Goal: Task Accomplishment & Management: Manage account settings

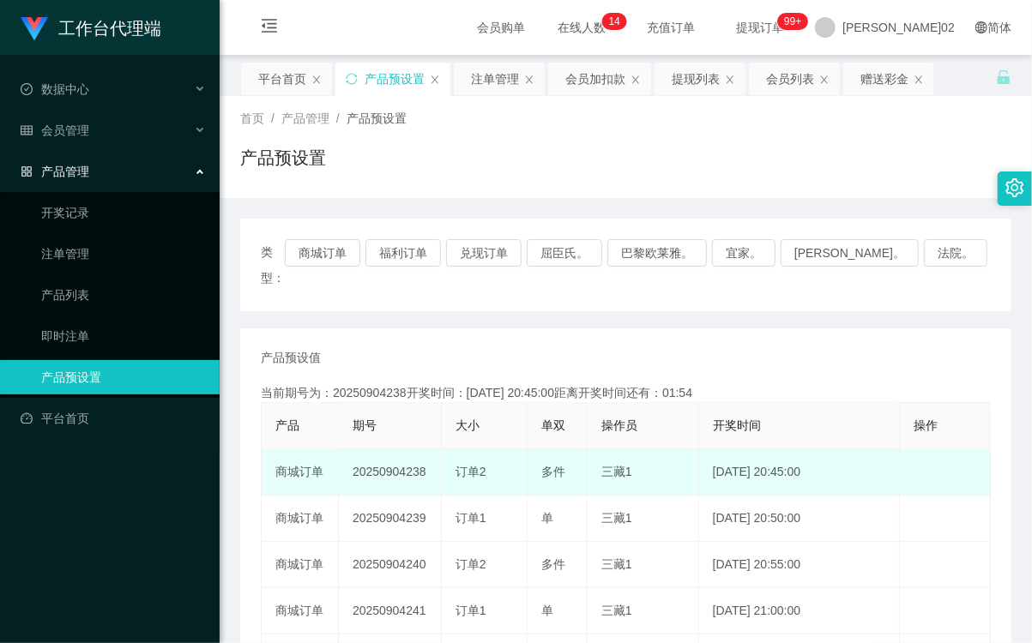
click at [390, 449] on td "20250904238" at bounding box center [390, 472] width 103 height 46
copy td "20250904238"
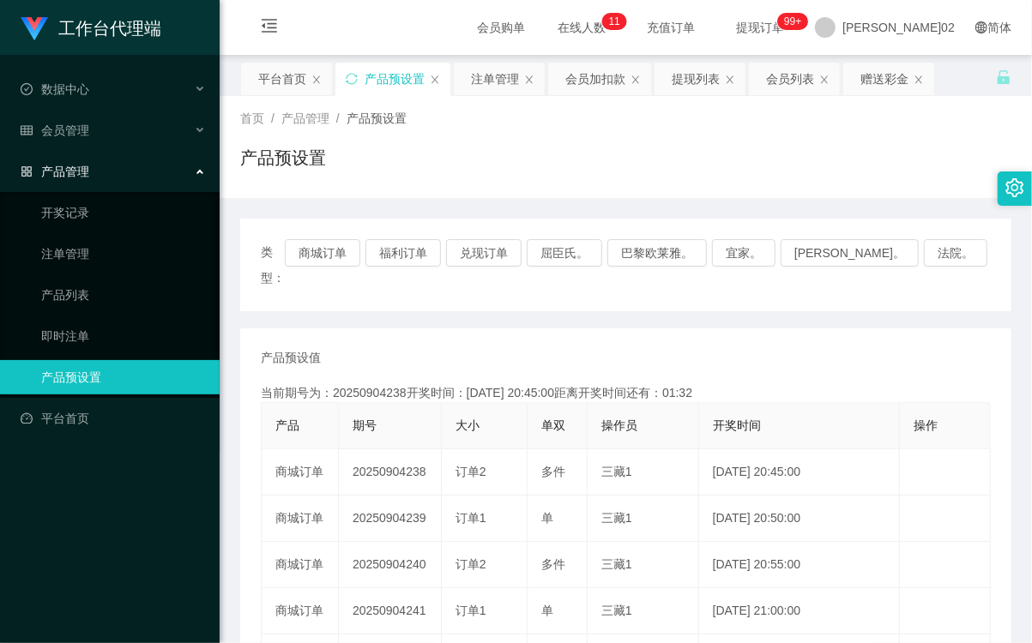
drag, startPoint x: 611, startPoint y: 153, endPoint x: 468, endPoint y: 198, distance: 150.2
click at [605, 156] on div "产品预设置" at bounding box center [625, 164] width 771 height 39
click at [357, 238] on div "类型： 商城订单 福利订单 兑现订单 屈臣氏。 巴黎欧莱雅。 宜家。 [PERSON_NAME]。 法院。" at bounding box center [625, 265] width 771 height 93
click at [354, 242] on div "类型： 商城订单 福利订单 兑现订单 屈臣氏。 巴黎欧莱雅。 宜家。 [PERSON_NAME]。 法院。" at bounding box center [625, 265] width 771 height 93
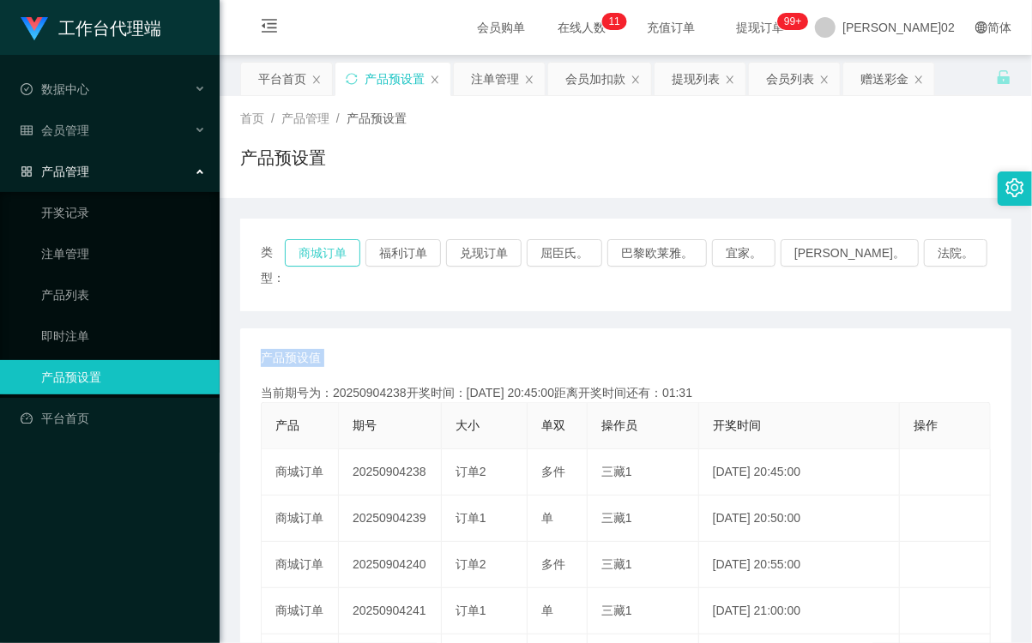
click at [352, 244] on button "商城订单" at bounding box center [322, 252] width 75 height 27
drag, startPoint x: 352, startPoint y: 244, endPoint x: 476, endPoint y: 307, distance: 138.8
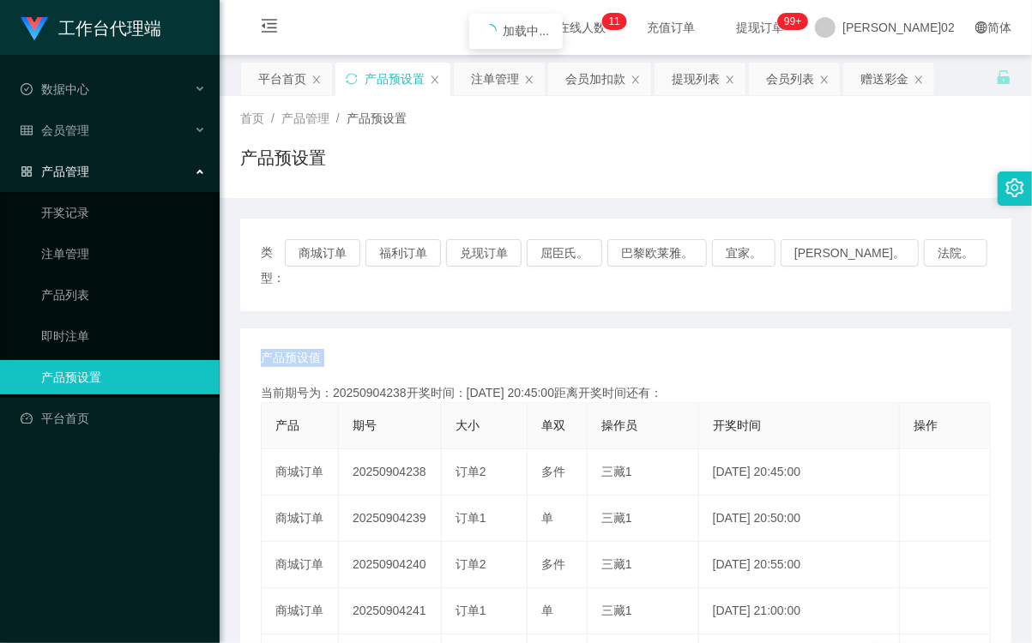
click at [355, 249] on button "商城订单" at bounding box center [322, 252] width 75 height 27
click at [870, 71] on div "赠送彩金" at bounding box center [884, 79] width 48 height 33
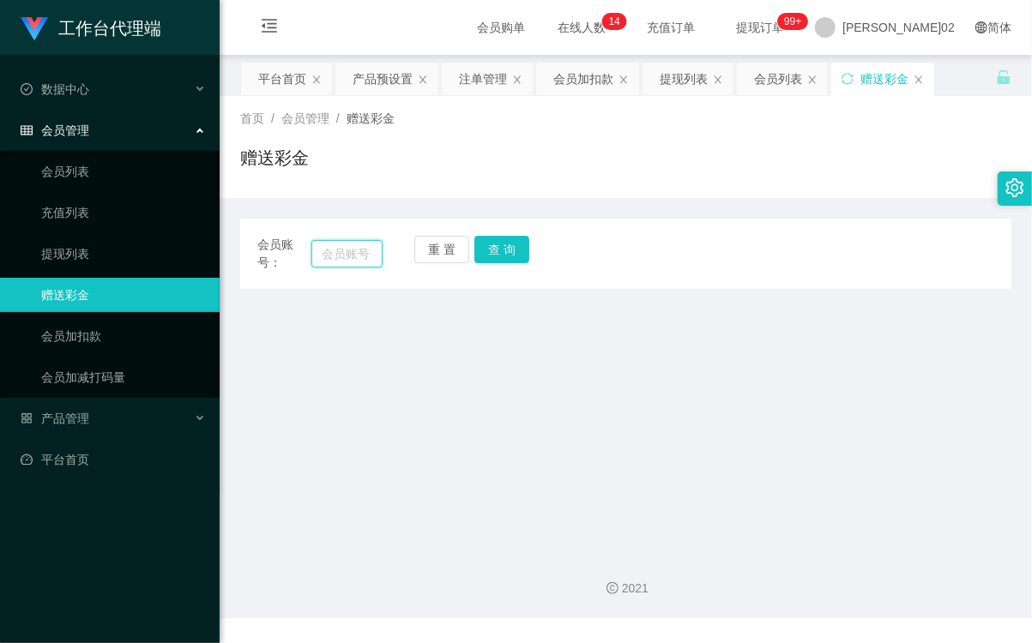
drag, startPoint x: 343, startPoint y: 250, endPoint x: 518, endPoint y: 253, distance: 175.0
click at [343, 250] on input "text" at bounding box center [346, 253] width 71 height 27
paste input "Stevenl093"
click at [524, 253] on button "查 询" at bounding box center [501, 249] width 55 height 27
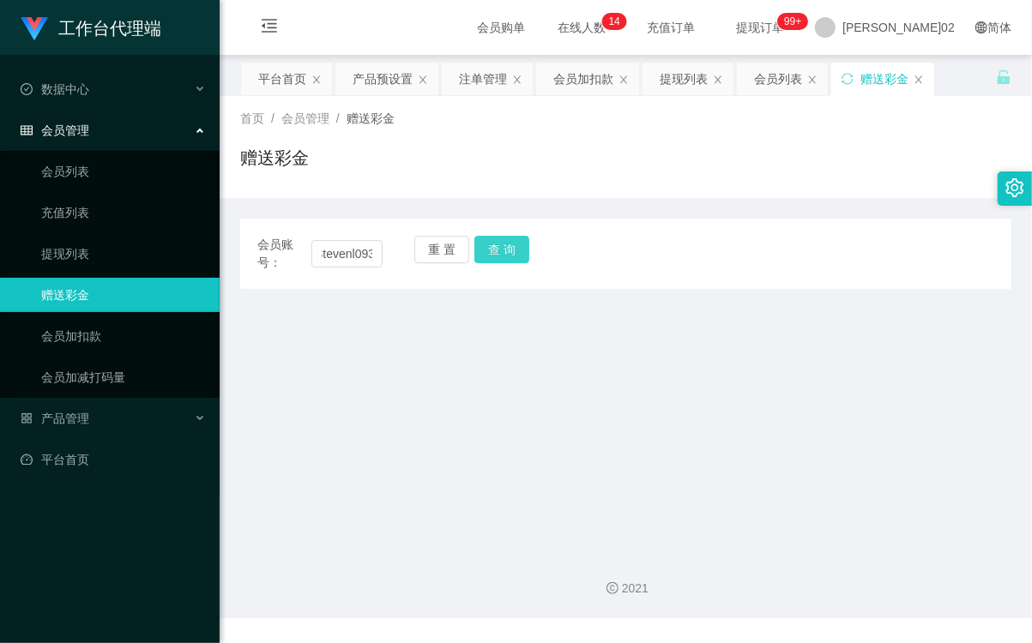
scroll to position [0, 0]
click at [504, 250] on button "查 询" at bounding box center [501, 249] width 55 height 27
drag, startPoint x: 593, startPoint y: 187, endPoint x: 557, endPoint y: 204, distance: 39.1
click at [557, 204] on div "首页 / 会员管理 / 赠送彩金 / 赠送彩金 会员账号： Stevenl093 重 置 查 询 会员账号 会员姓名 账号余额 操作类型 彩金加款 彩金扣款 …" at bounding box center [625, 192] width 771 height 193
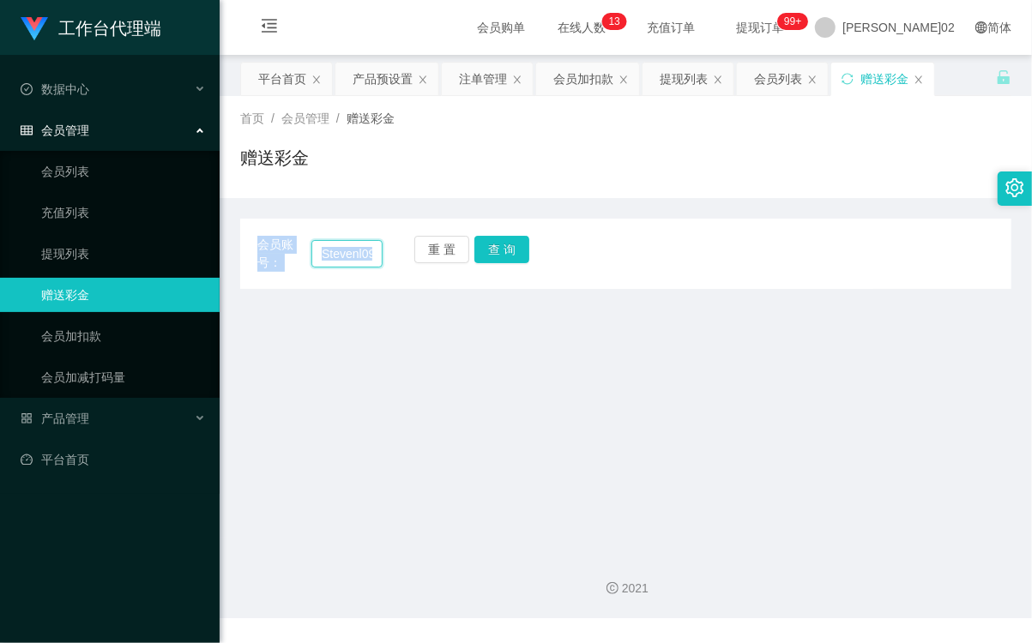
click at [358, 255] on input "Stevenl093" at bounding box center [346, 253] width 71 height 27
paste input "o"
type input "Stevenlo93"
click at [508, 253] on button "查 询" at bounding box center [501, 249] width 55 height 27
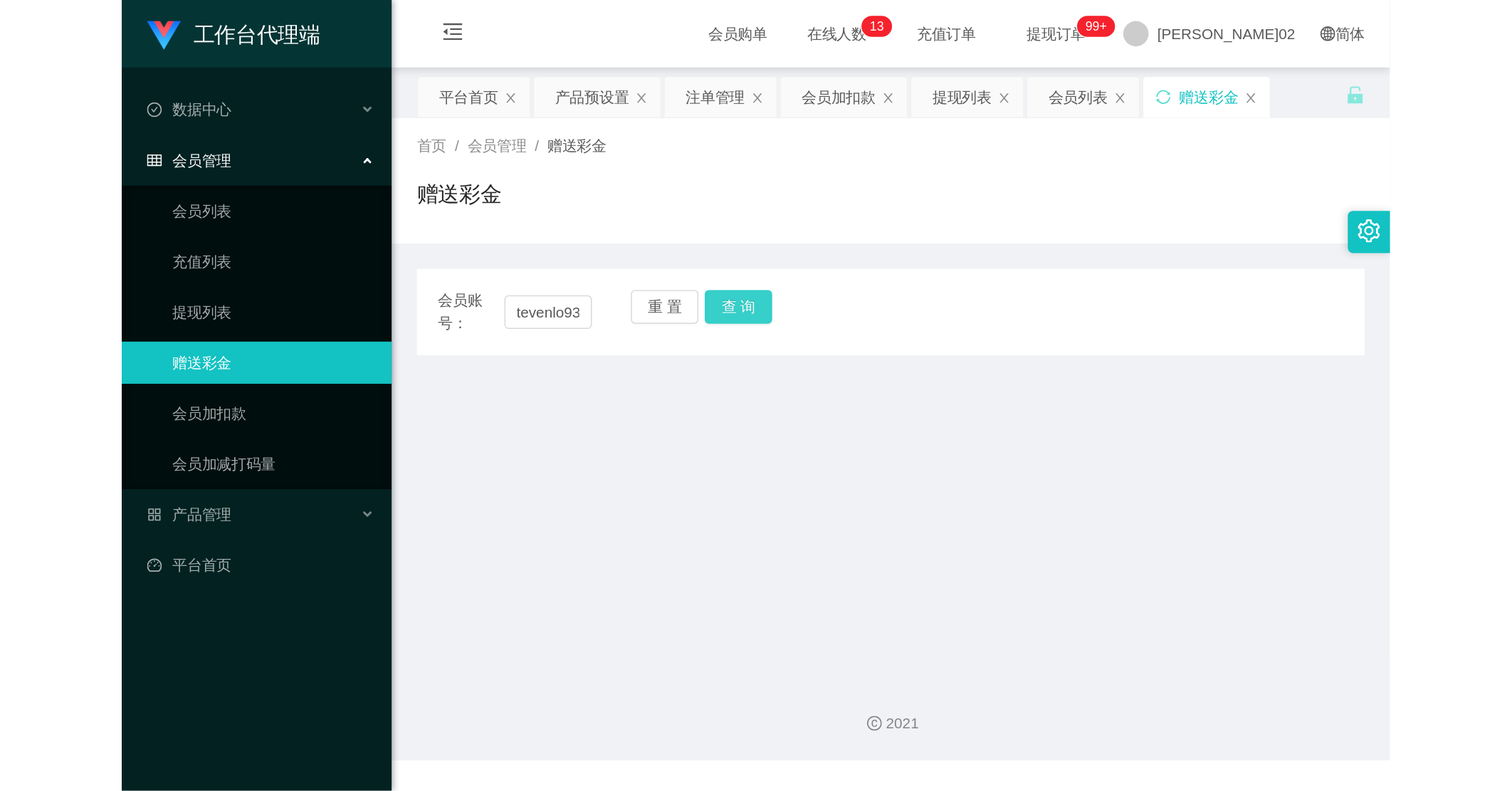
scroll to position [0, 0]
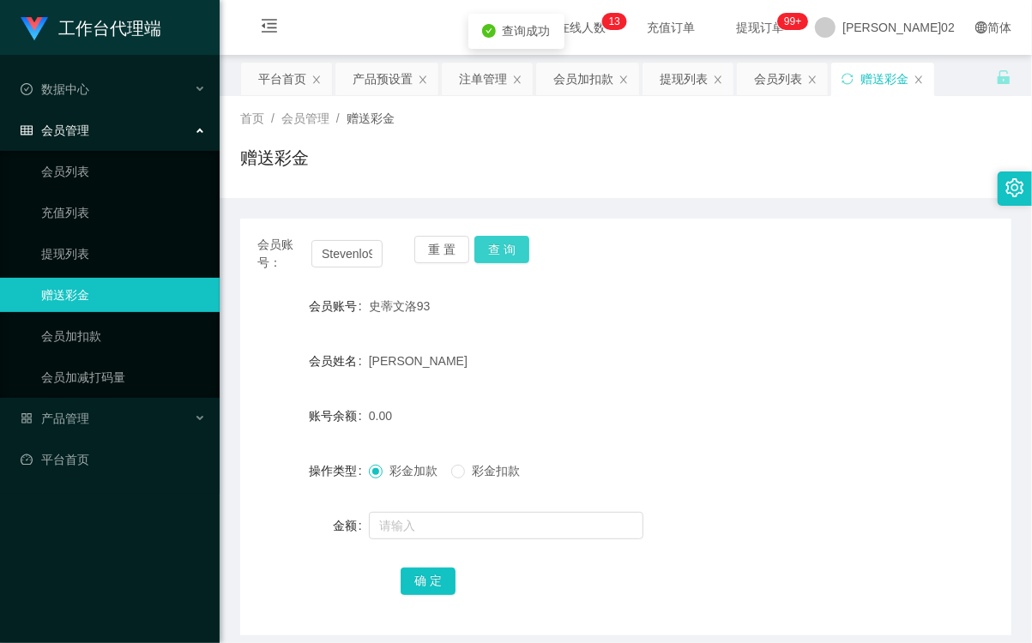
click at [508, 253] on button "查 询" at bounding box center [501, 249] width 55 height 27
click at [508, 254] on div "重 置 查 询" at bounding box center [476, 254] width 125 height 36
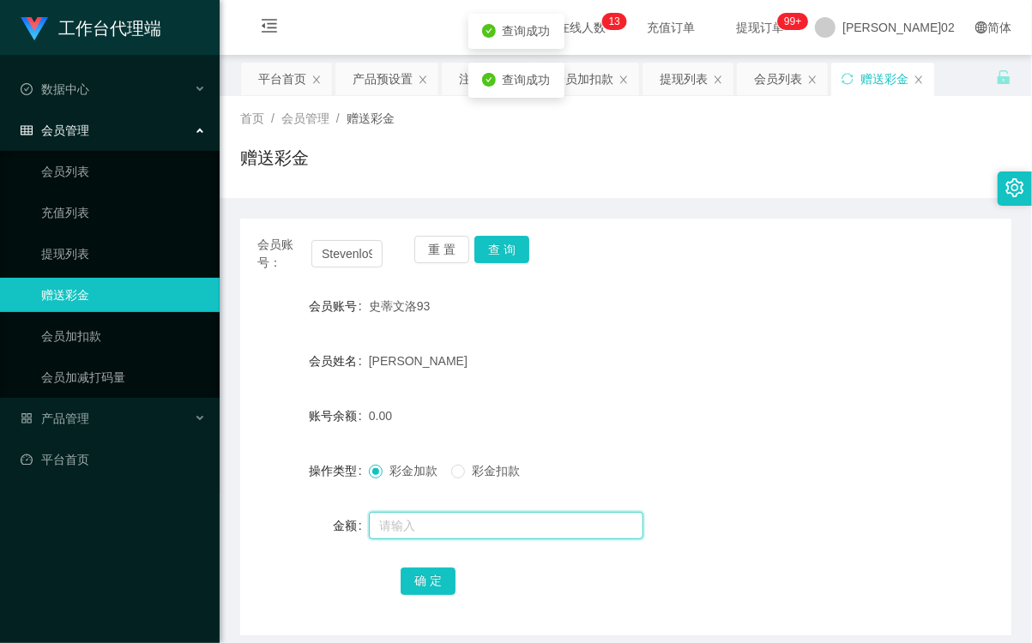
click at [442, 533] on input "text" at bounding box center [506, 525] width 274 height 27
type input "100"
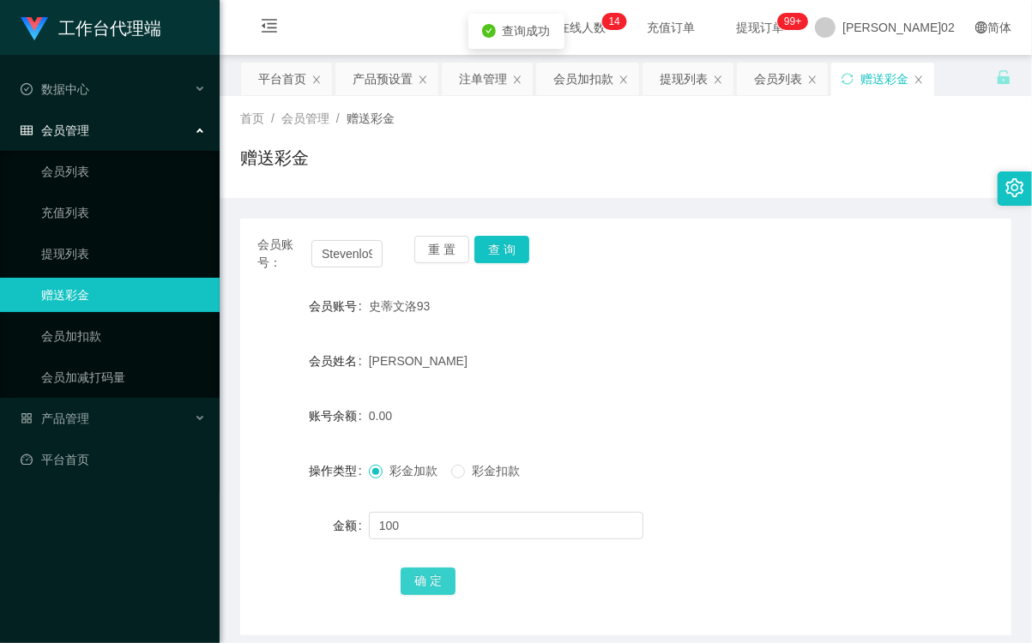
click at [414, 593] on button "确 定" at bounding box center [427, 581] width 55 height 27
click at [596, 443] on form "会员账号 [PERSON_NAME]洛93 会员姓名 [PERSON_NAME]余额 100.00 操作类型 彩金加款 彩金扣款 金额 确 定" at bounding box center [625, 443] width 771 height 309
click at [393, 80] on div "产品预设置" at bounding box center [382, 79] width 60 height 33
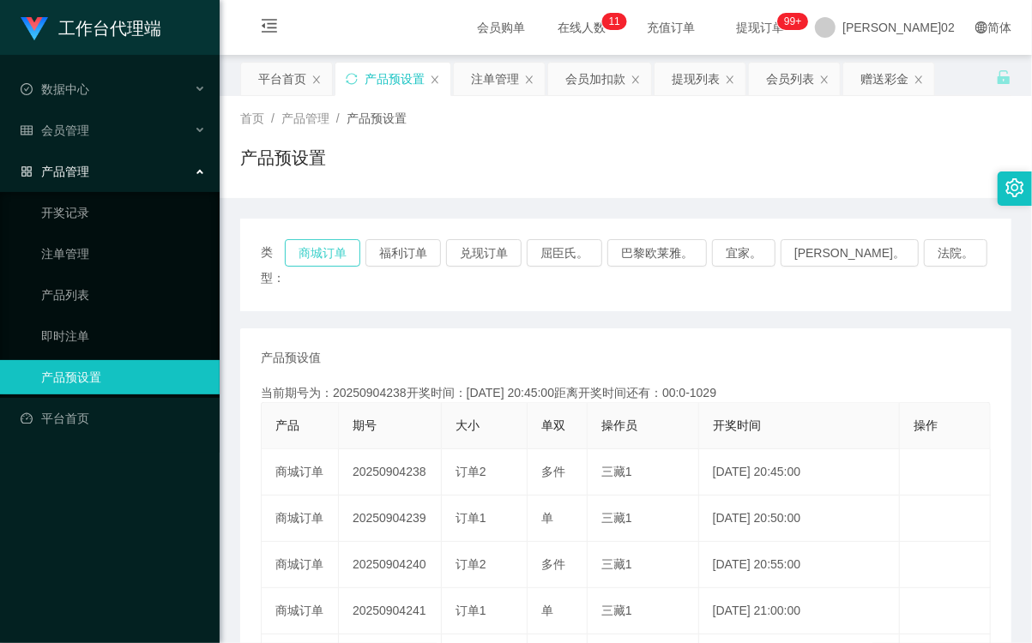
click at [330, 247] on button "商城订单" at bounding box center [322, 252] width 75 height 27
click at [567, 226] on div "类型： 商城订单 福利订单 兑现订单 屈臣氏。 巴黎欧莱雅。 宜家。 [PERSON_NAME]。 法院。" at bounding box center [625, 265] width 771 height 93
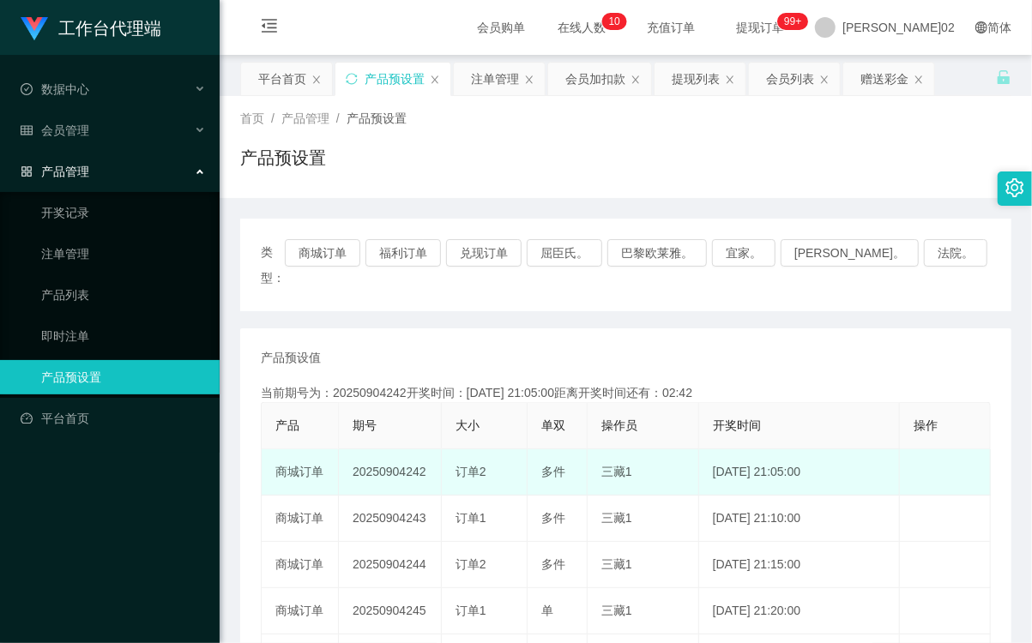
click at [373, 449] on td "20250904242" at bounding box center [390, 472] width 103 height 46
click at [612, 454] on td "三藏1" at bounding box center [642, 472] width 111 height 46
click at [379, 451] on td "20250904242" at bounding box center [390, 472] width 103 height 46
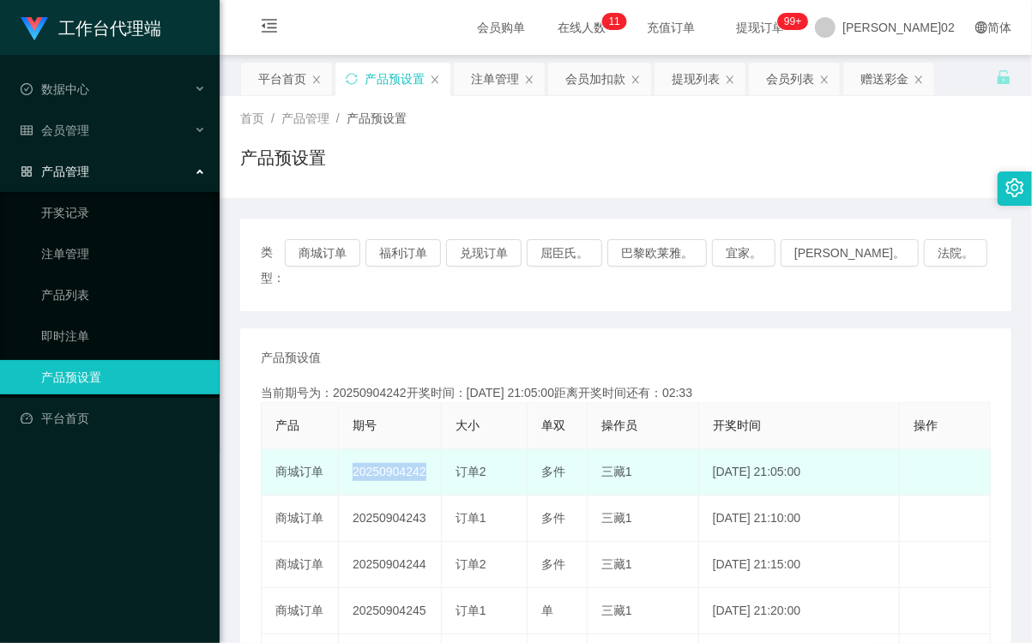
click at [379, 451] on td "20250904242" at bounding box center [390, 472] width 103 height 46
copy td "20250904242"
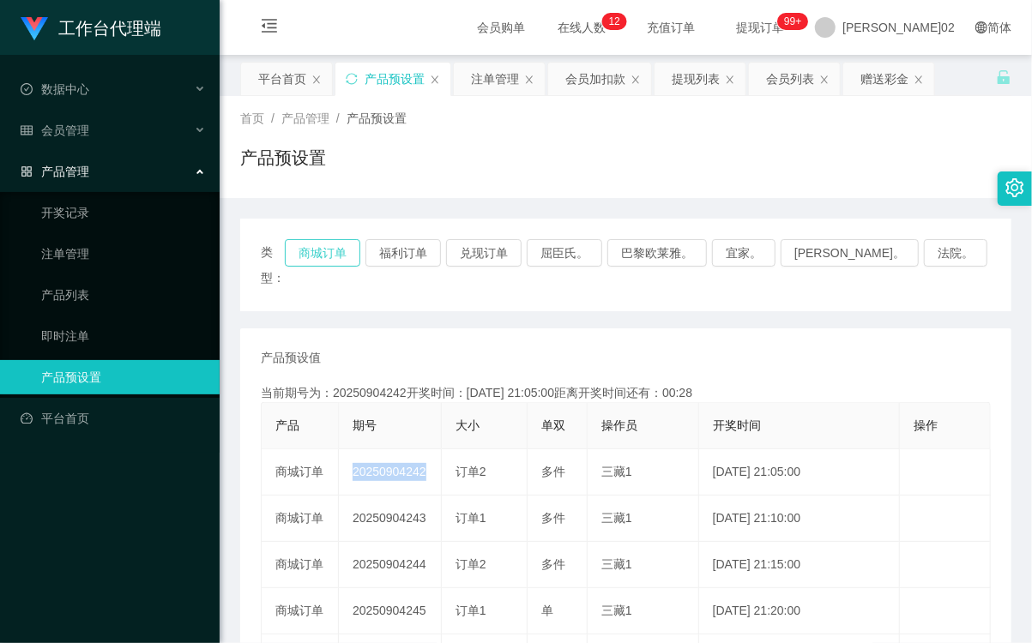
click at [334, 244] on button "商城订单" at bounding box center [322, 252] width 75 height 27
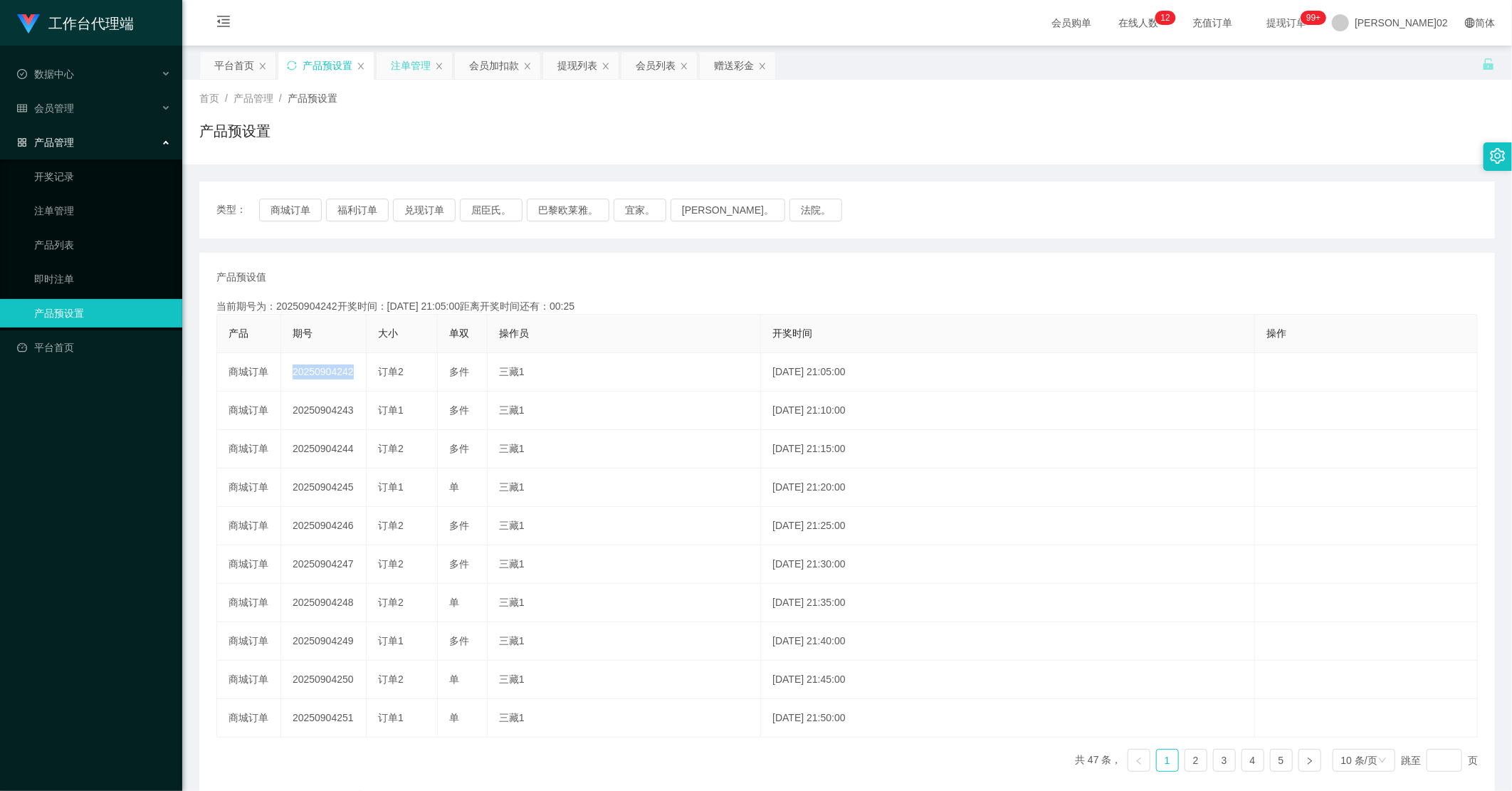
click at [413, 67] on div "注单管理" at bounding box center [411, 66] width 40 height 27
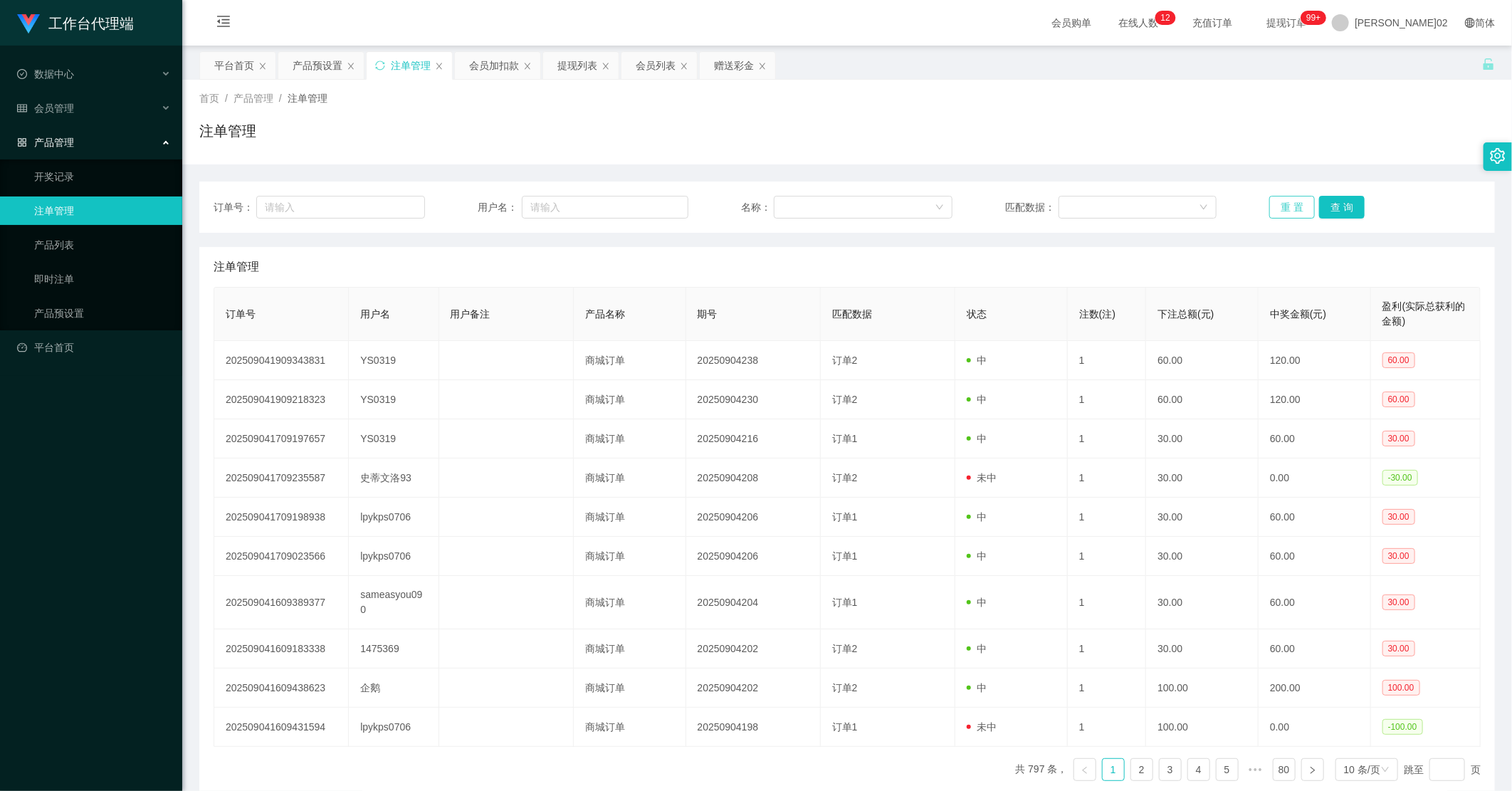
click at [856, 214] on button "重 置" at bounding box center [1292, 207] width 46 height 22
click at [856, 205] on button "重 置" at bounding box center [1292, 207] width 46 height 22
drag, startPoint x: 1221, startPoint y: 256, endPoint x: 1299, endPoint y: 215, distance: 88.1
click at [856, 249] on div "注单管理" at bounding box center [847, 267] width 1267 height 40
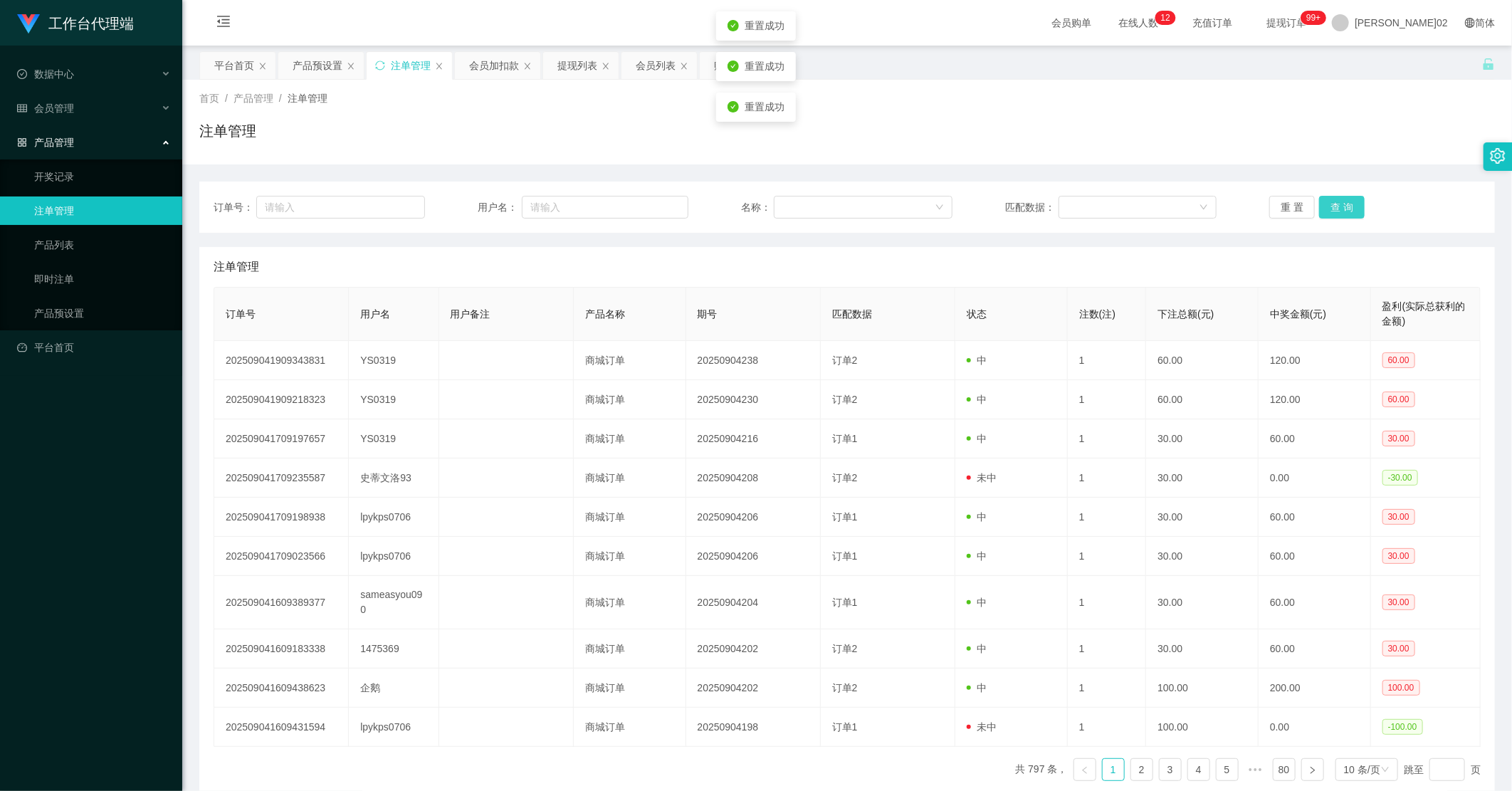
click at [856, 208] on button "查 询" at bounding box center [1342, 207] width 46 height 22
click at [856, 213] on button "重 置" at bounding box center [1292, 207] width 46 height 22
click at [856, 208] on button "重 置" at bounding box center [1292, 207] width 46 height 22
click at [856, 134] on div "注单管理" at bounding box center [847, 136] width 1296 height 32
click at [856, 202] on button "查 询" at bounding box center [1342, 207] width 46 height 22
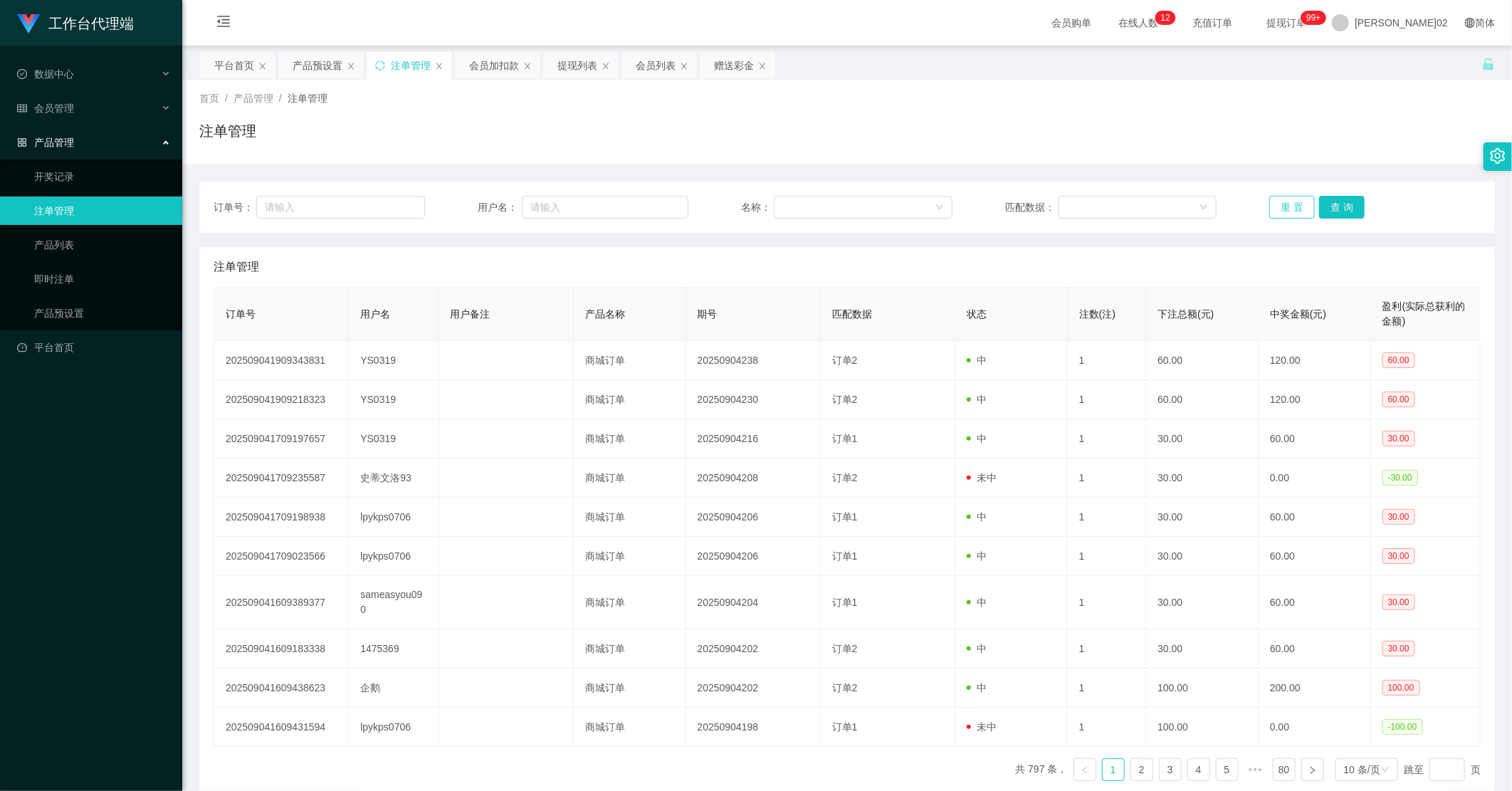
click at [856, 196] on button "重 置" at bounding box center [1292, 207] width 46 height 22
click at [856, 208] on button "重 置" at bounding box center [1292, 207] width 46 height 22
click at [570, 57] on div "提现列表" at bounding box center [577, 66] width 40 height 27
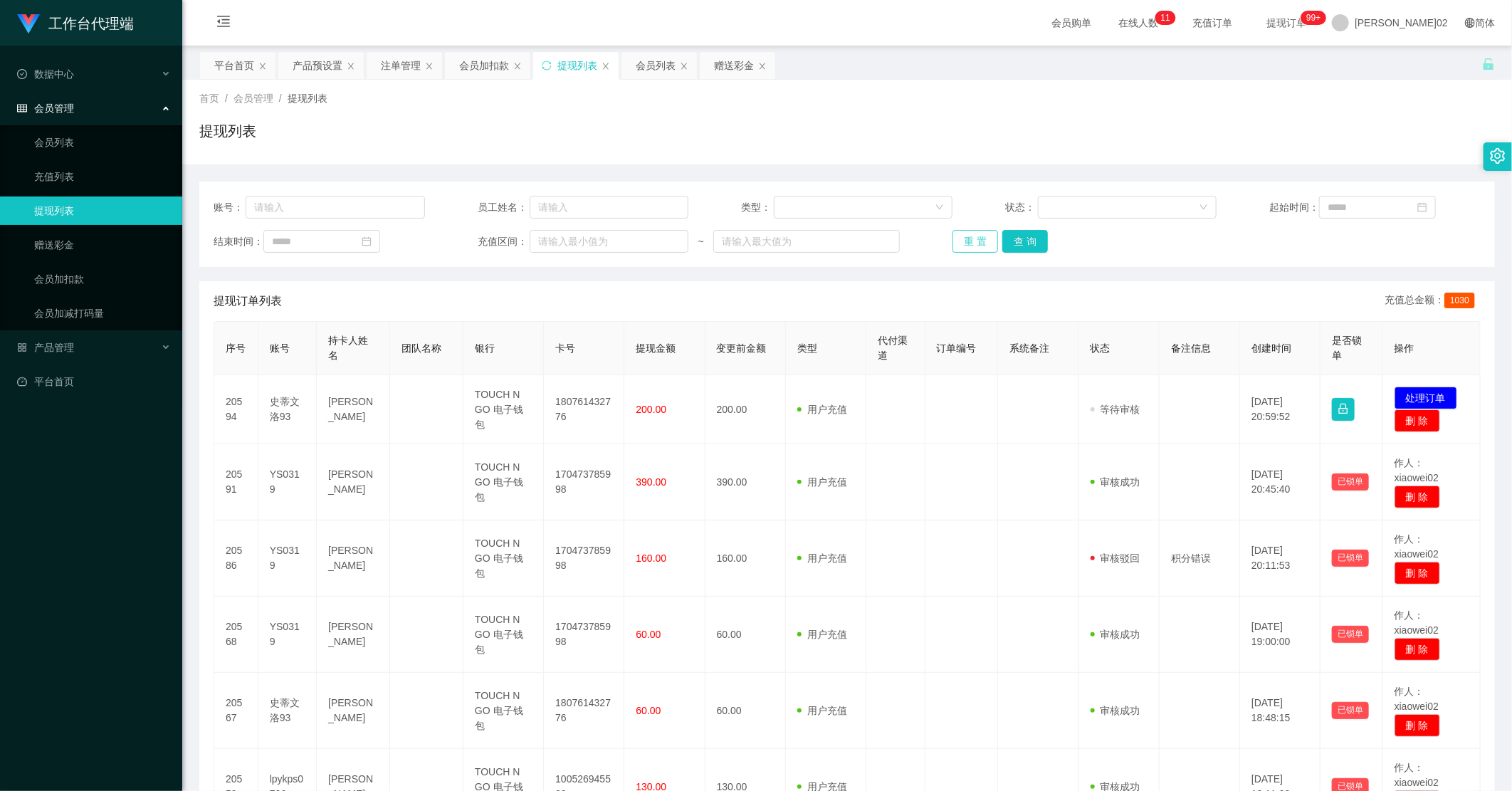
click at [856, 245] on button "重 置" at bounding box center [975, 241] width 46 height 22
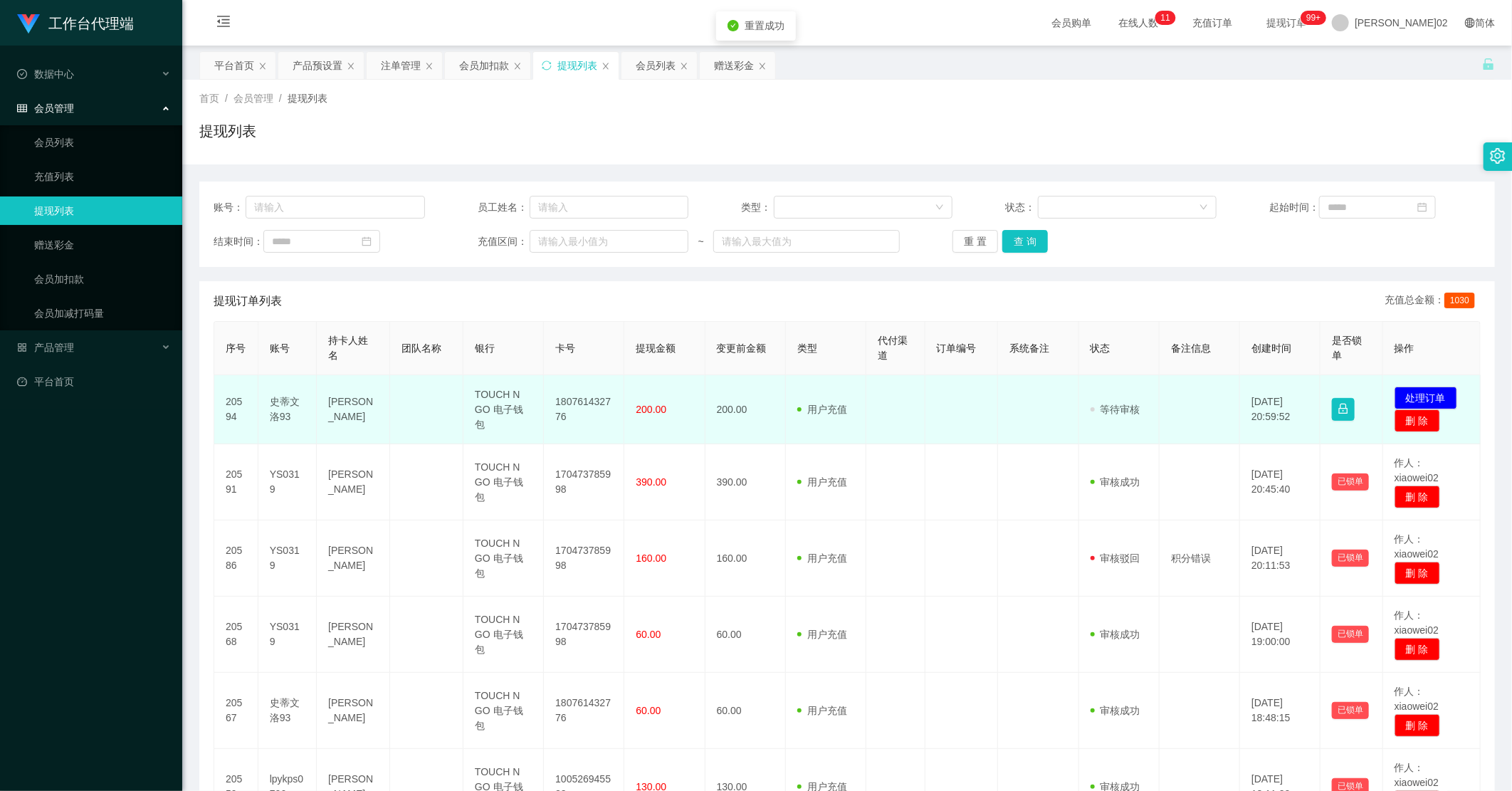
click at [723, 400] on td "200.00" at bounding box center [746, 409] width 81 height 69
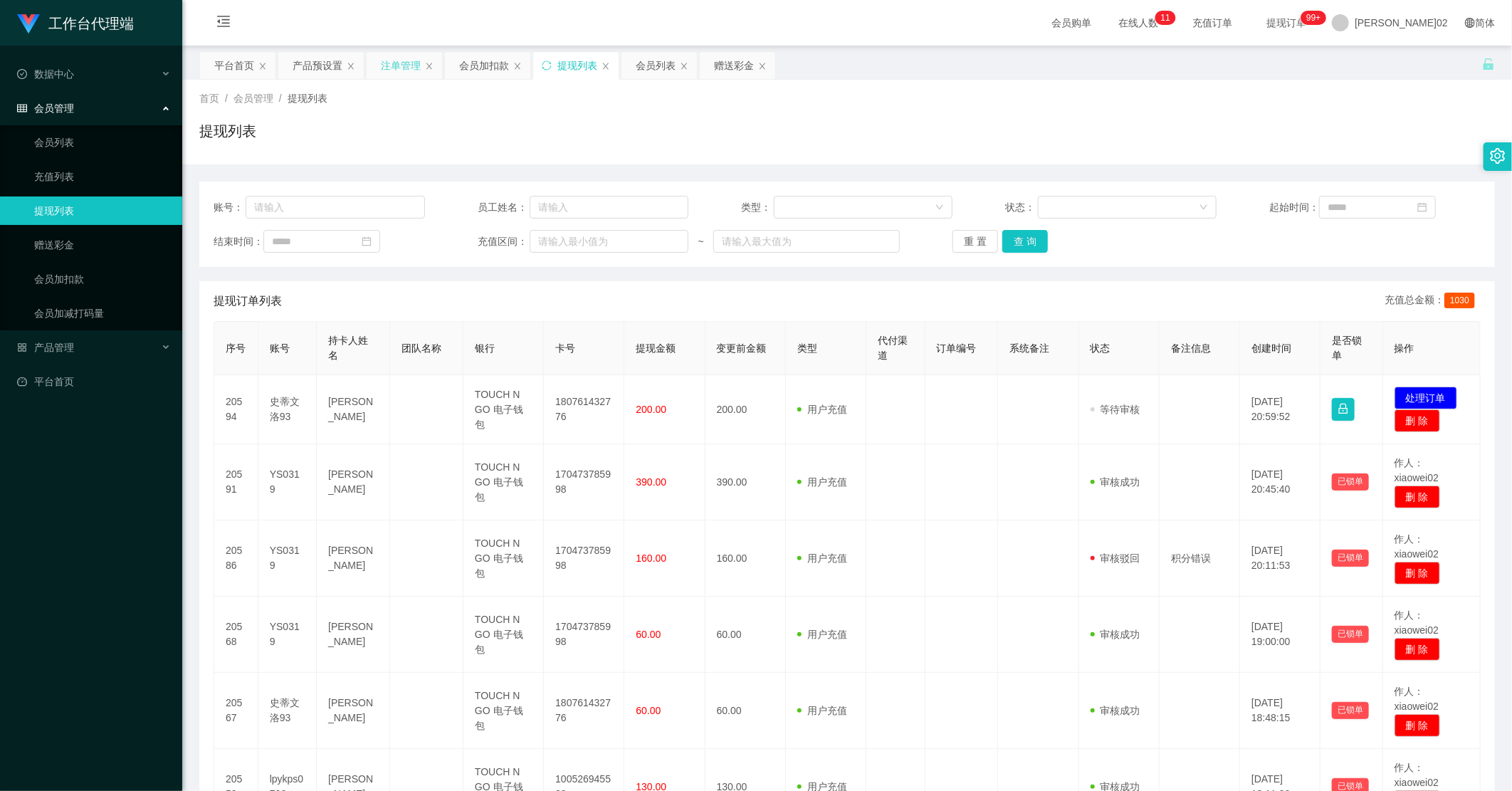
click at [415, 59] on div "注单管理" at bounding box center [401, 66] width 40 height 27
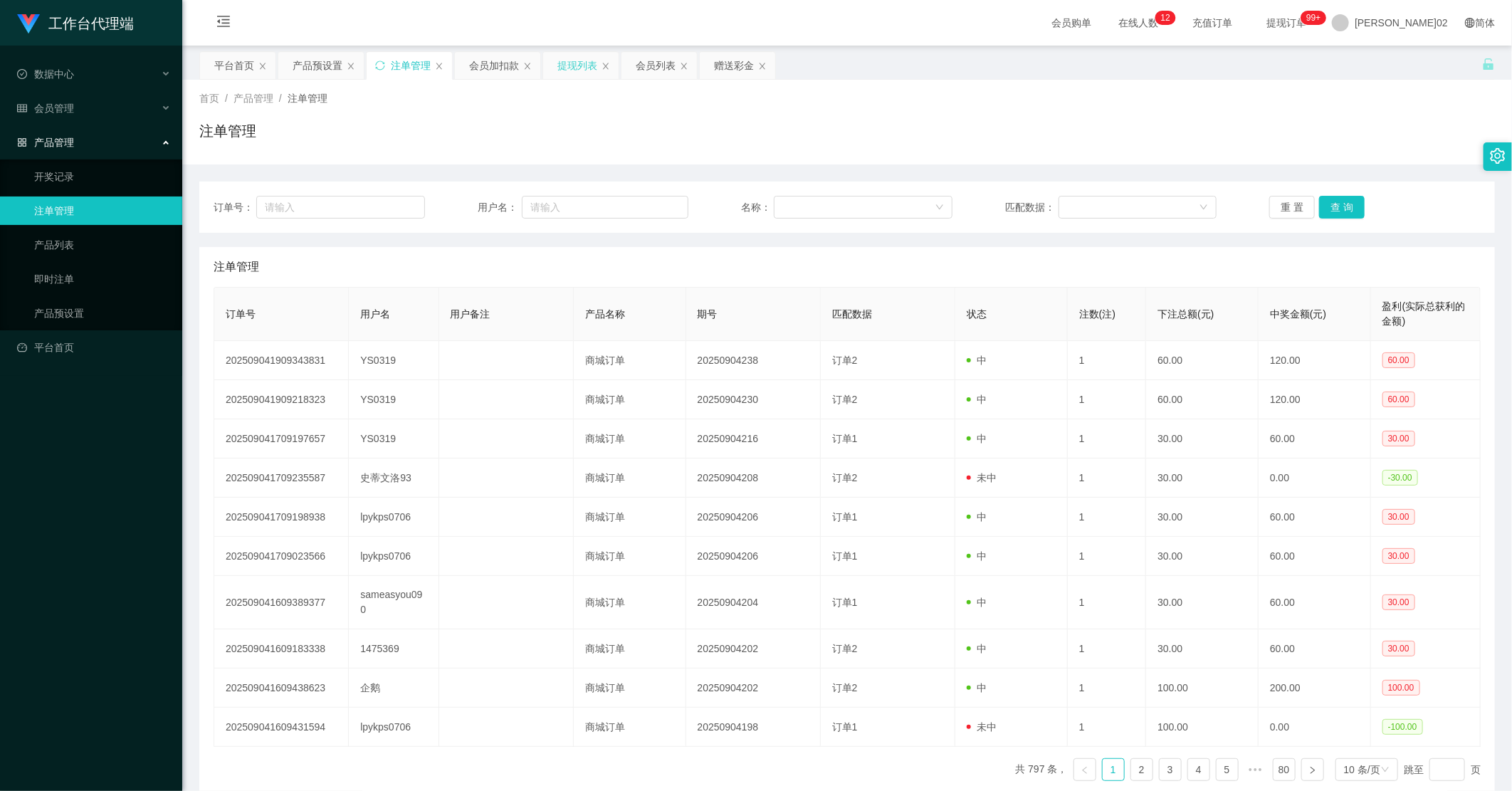
click at [580, 62] on div "提现列表" at bounding box center [577, 66] width 40 height 27
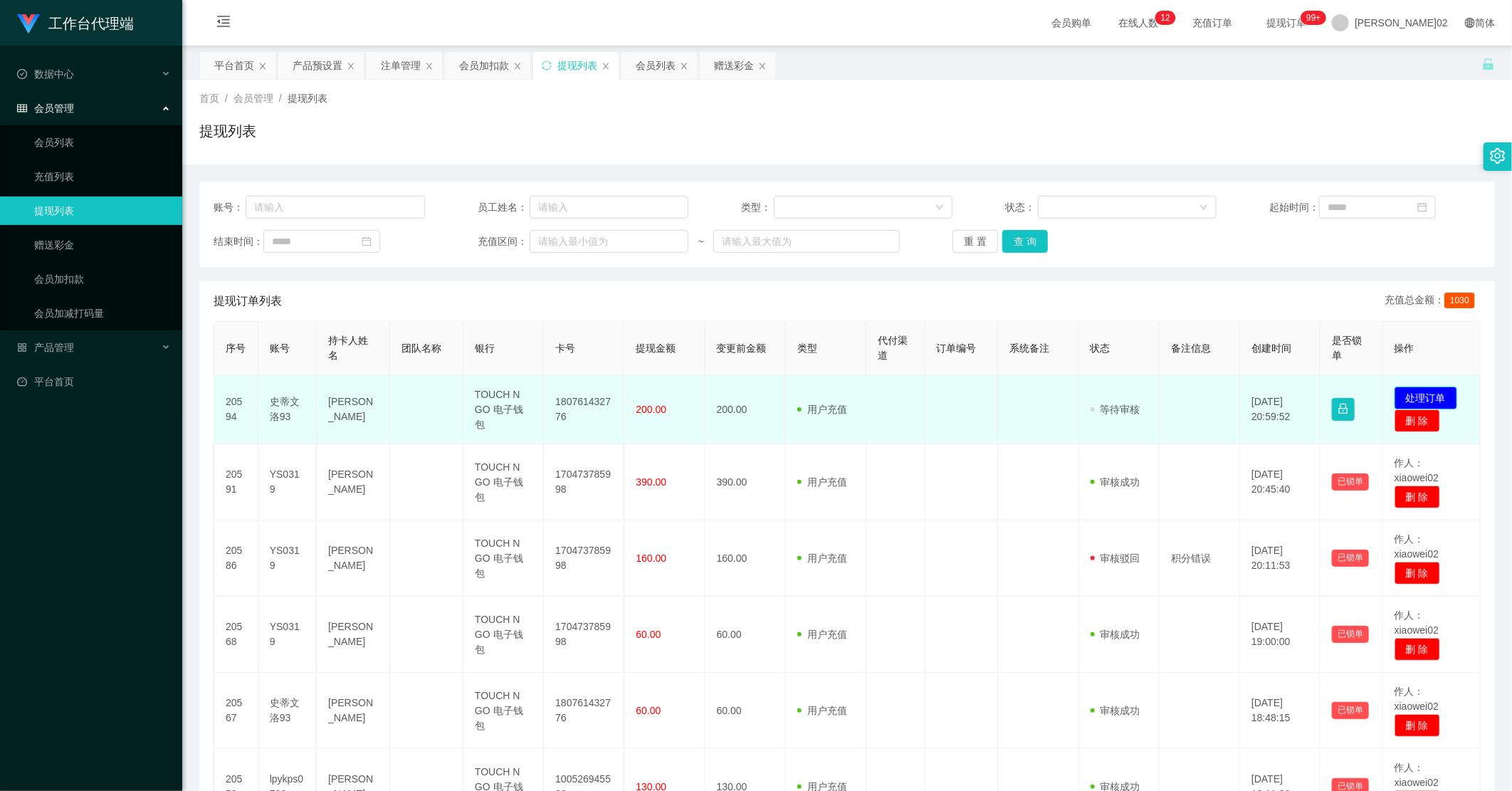
click at [856, 392] on button "处理订单" at bounding box center [1426, 398] width 62 height 22
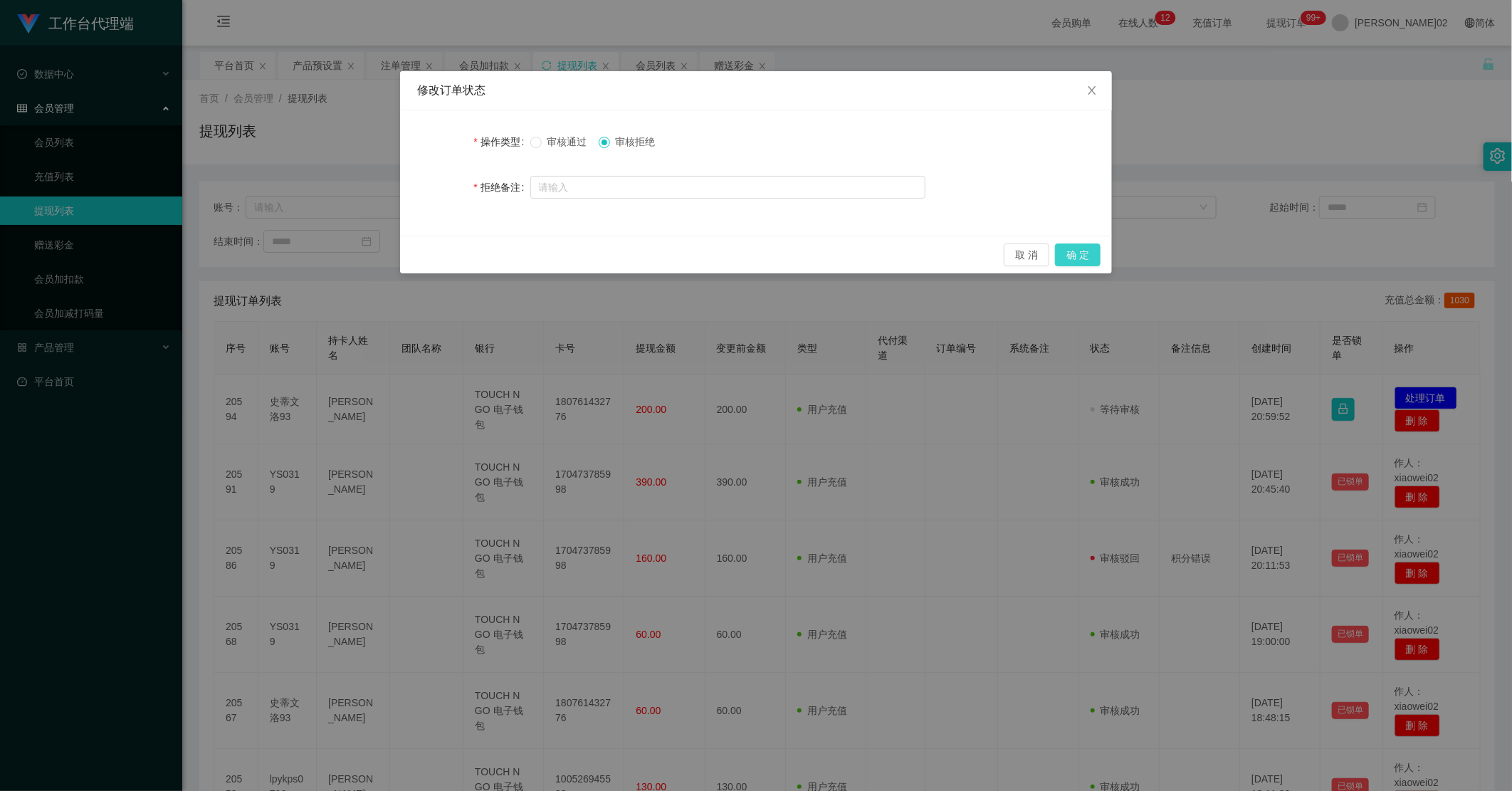
click at [856, 255] on button "确 定" at bounding box center [1078, 254] width 46 height 22
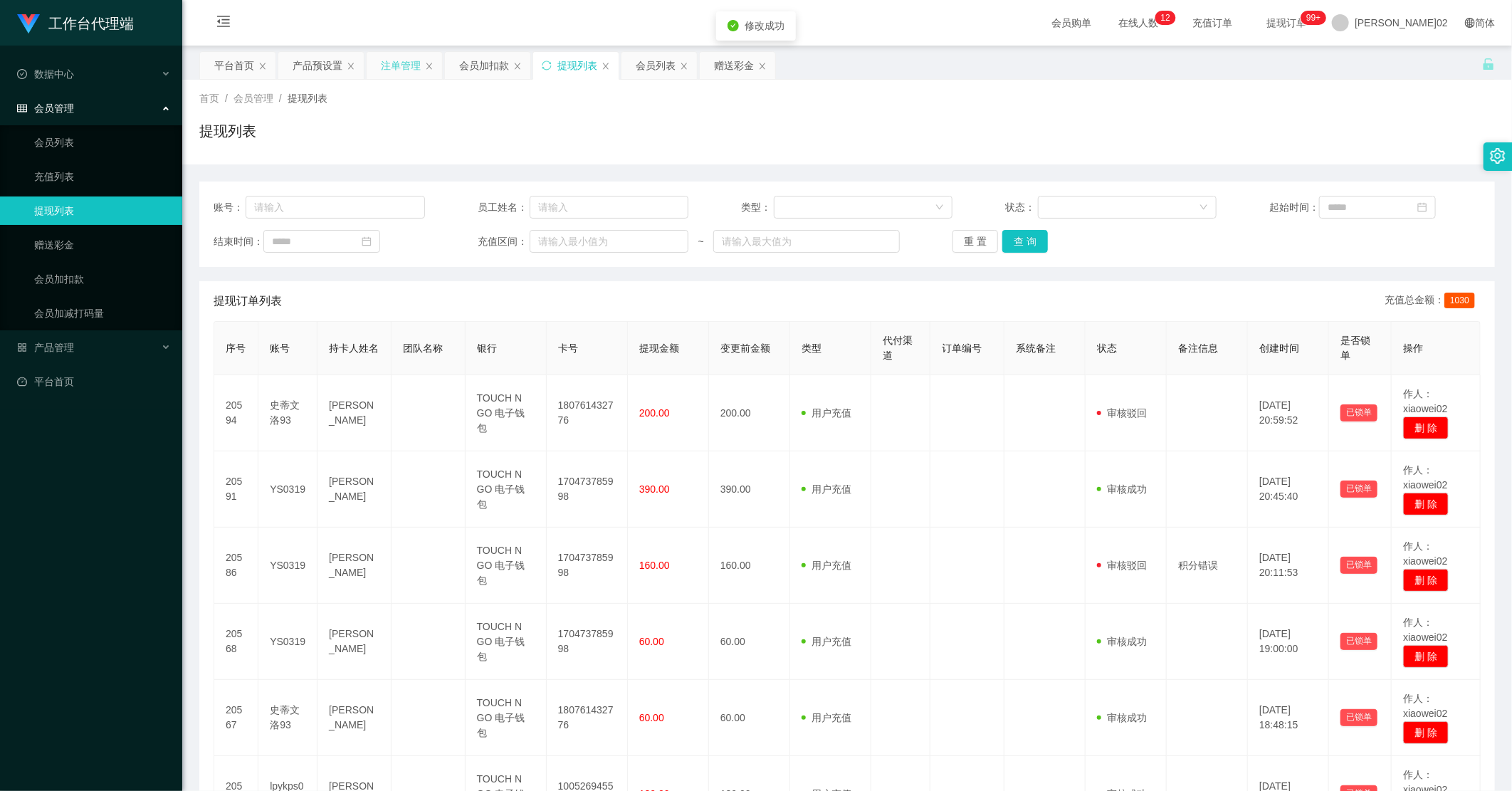
click at [393, 65] on div "注单管理" at bounding box center [401, 66] width 40 height 27
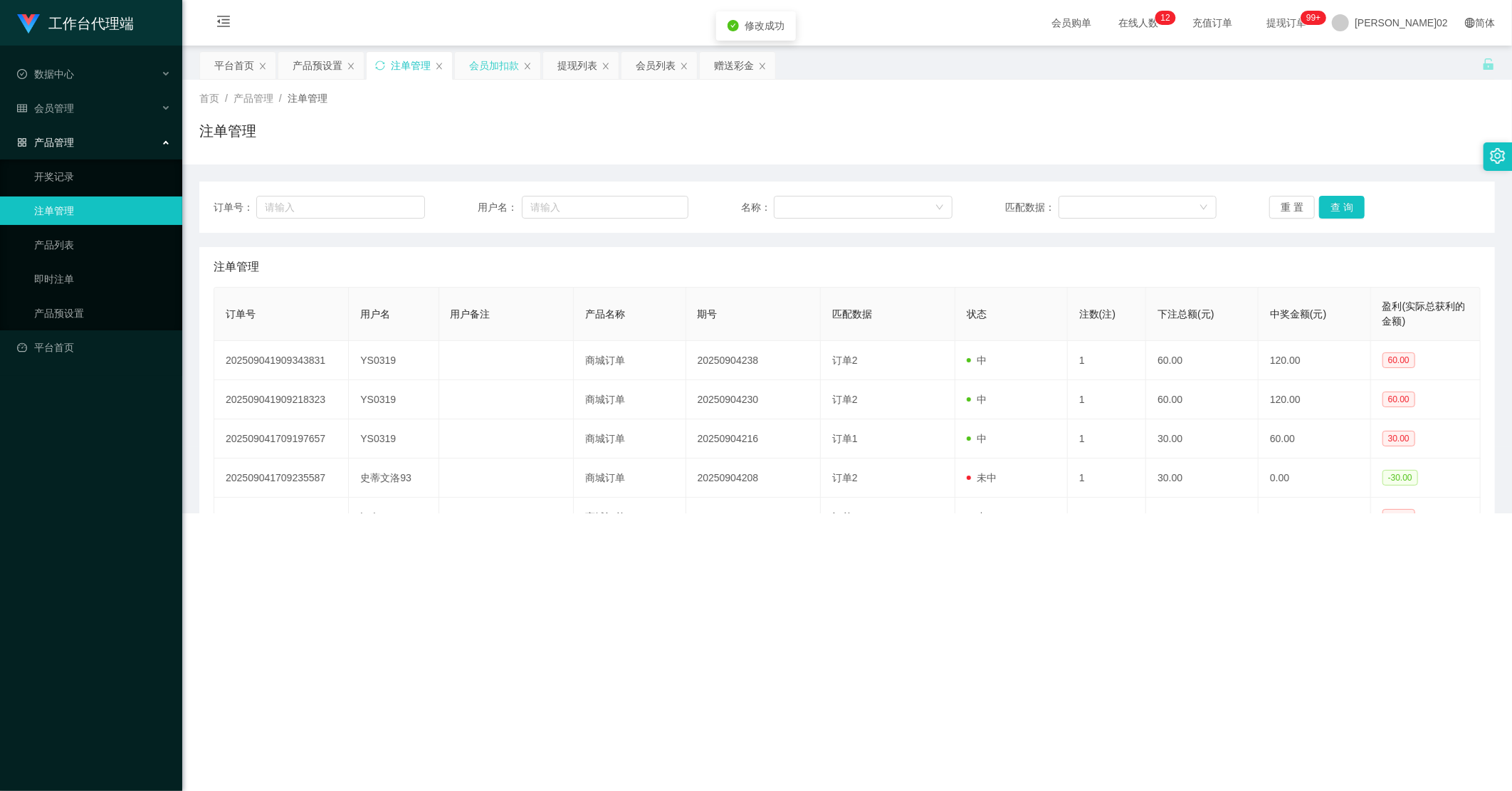
click at [497, 62] on div "会员加扣款" at bounding box center [494, 66] width 50 height 27
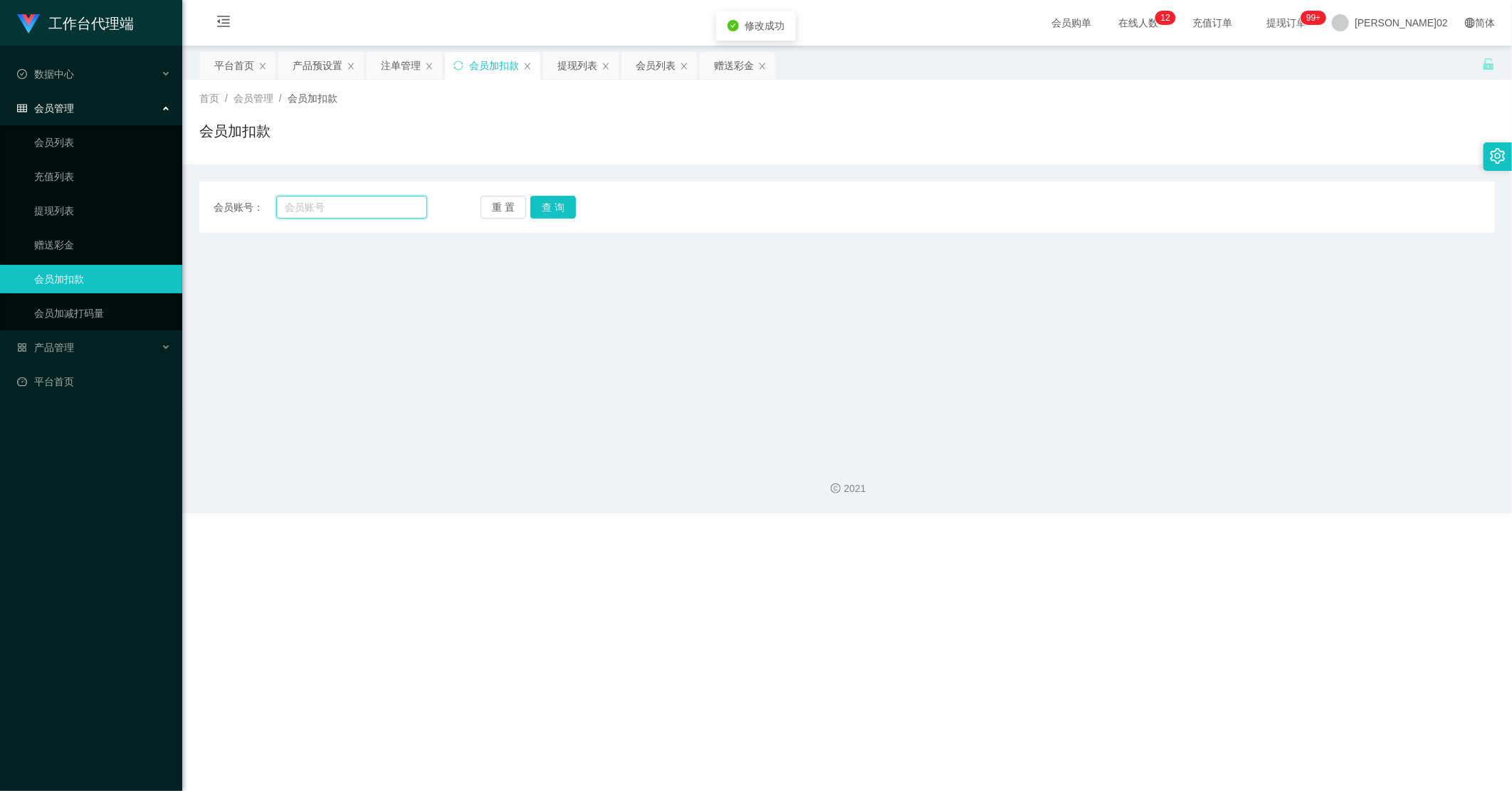
click at [370, 215] on input "text" at bounding box center [352, 207] width 151 height 22
paste input "Stevenlo93"
type input "Stevenlo93"
drag, startPoint x: 565, startPoint y: 224, endPoint x: 565, endPoint y: 215, distance: 9.0
click at [565, 219] on div "会员账号： Stevenlo93 重 置 查 询 会员账号 会员姓名 账号余额 操作类型 人工加款 人工扣款 金额 确 定" at bounding box center [847, 208] width 1296 height 51
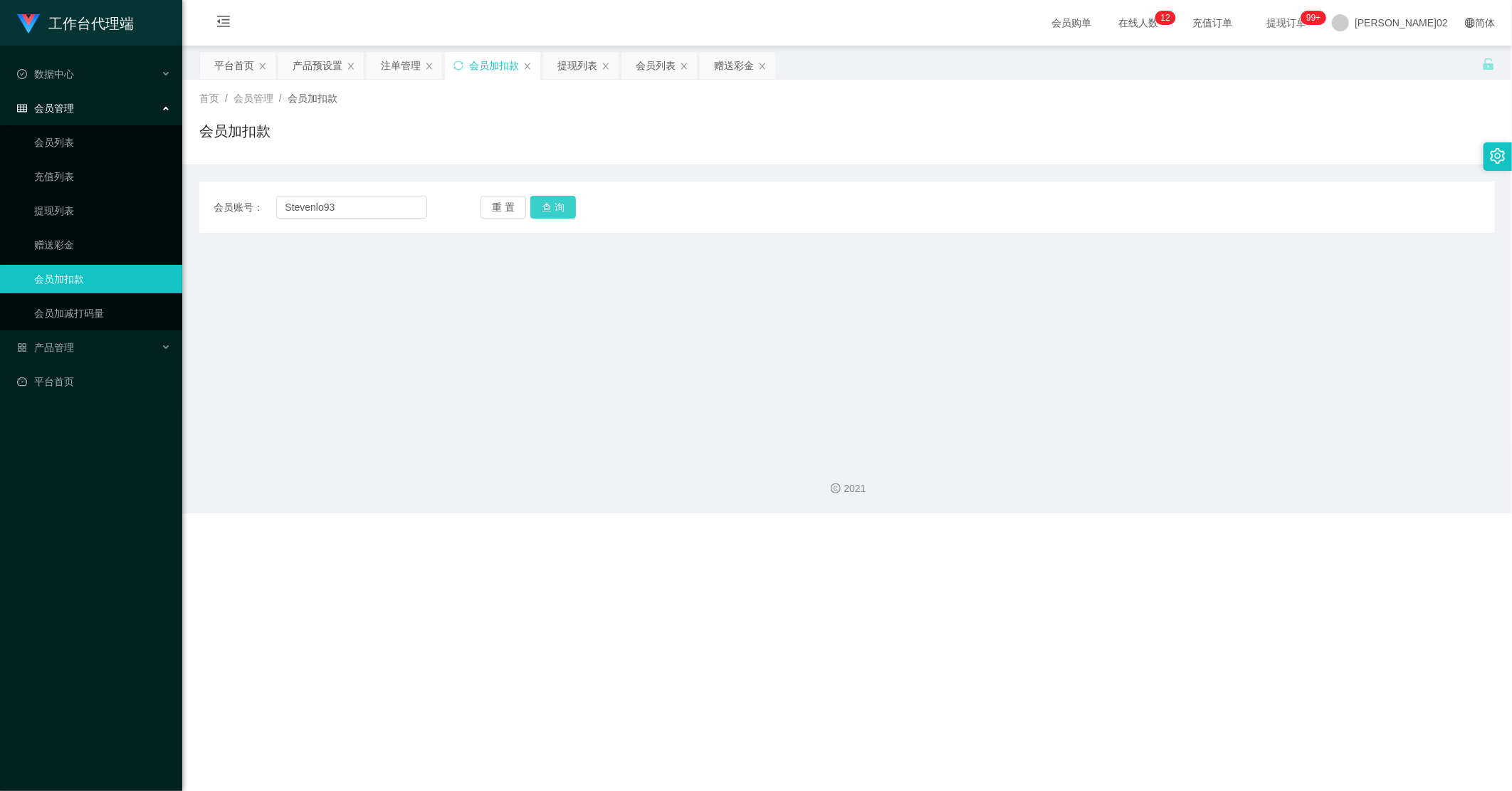
click at [564, 205] on button "查 询" at bounding box center [553, 207] width 46 height 22
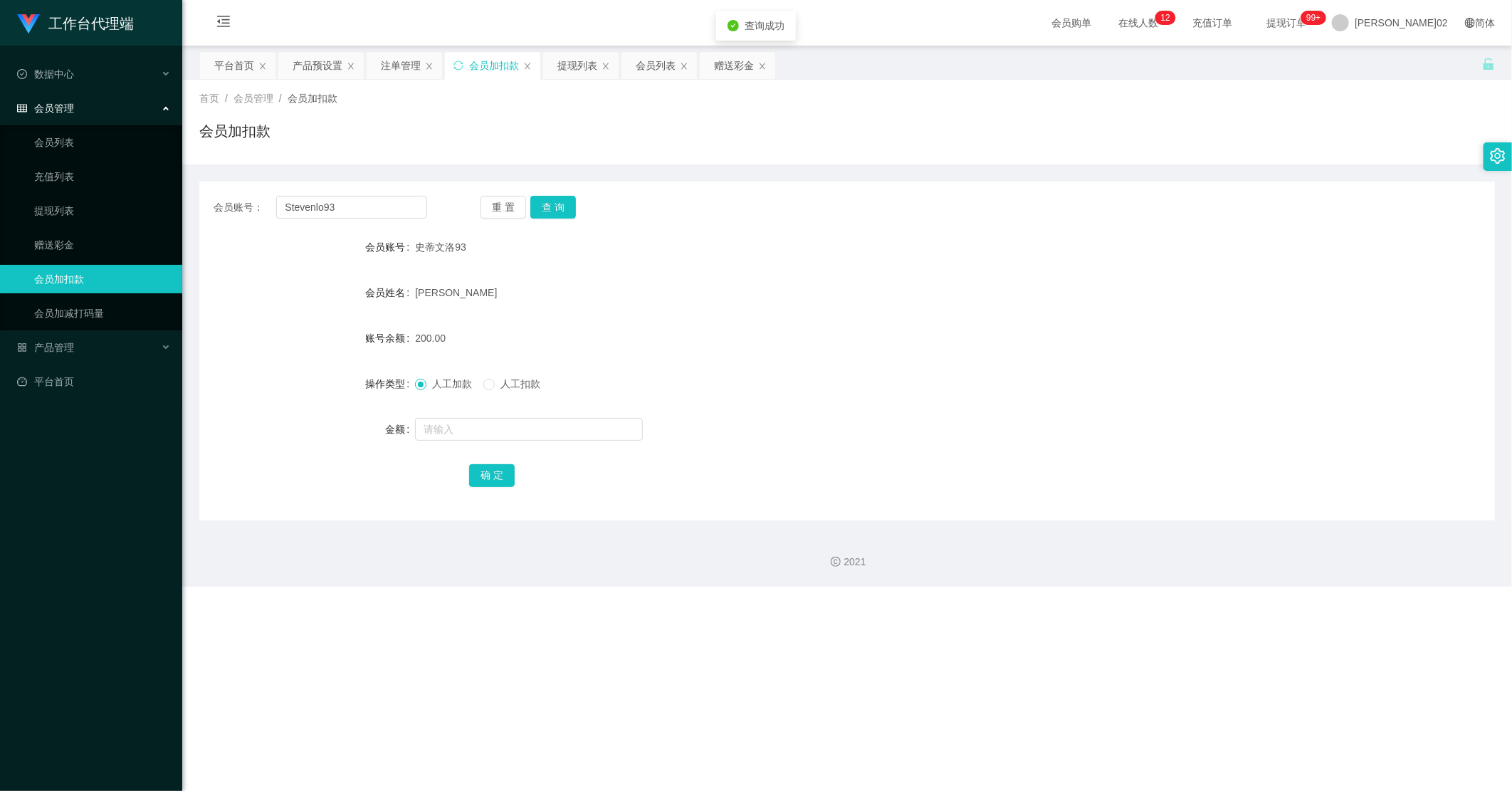
click at [517, 384] on span "人工扣款" at bounding box center [521, 383] width 51 height 12
click at [467, 418] on input "text" at bounding box center [529, 428] width 228 height 22
type input "100"
click at [499, 466] on button "确 定" at bounding box center [492, 475] width 46 height 22
click at [617, 397] on div "人工加款 人工扣款" at bounding box center [793, 383] width 756 height 28
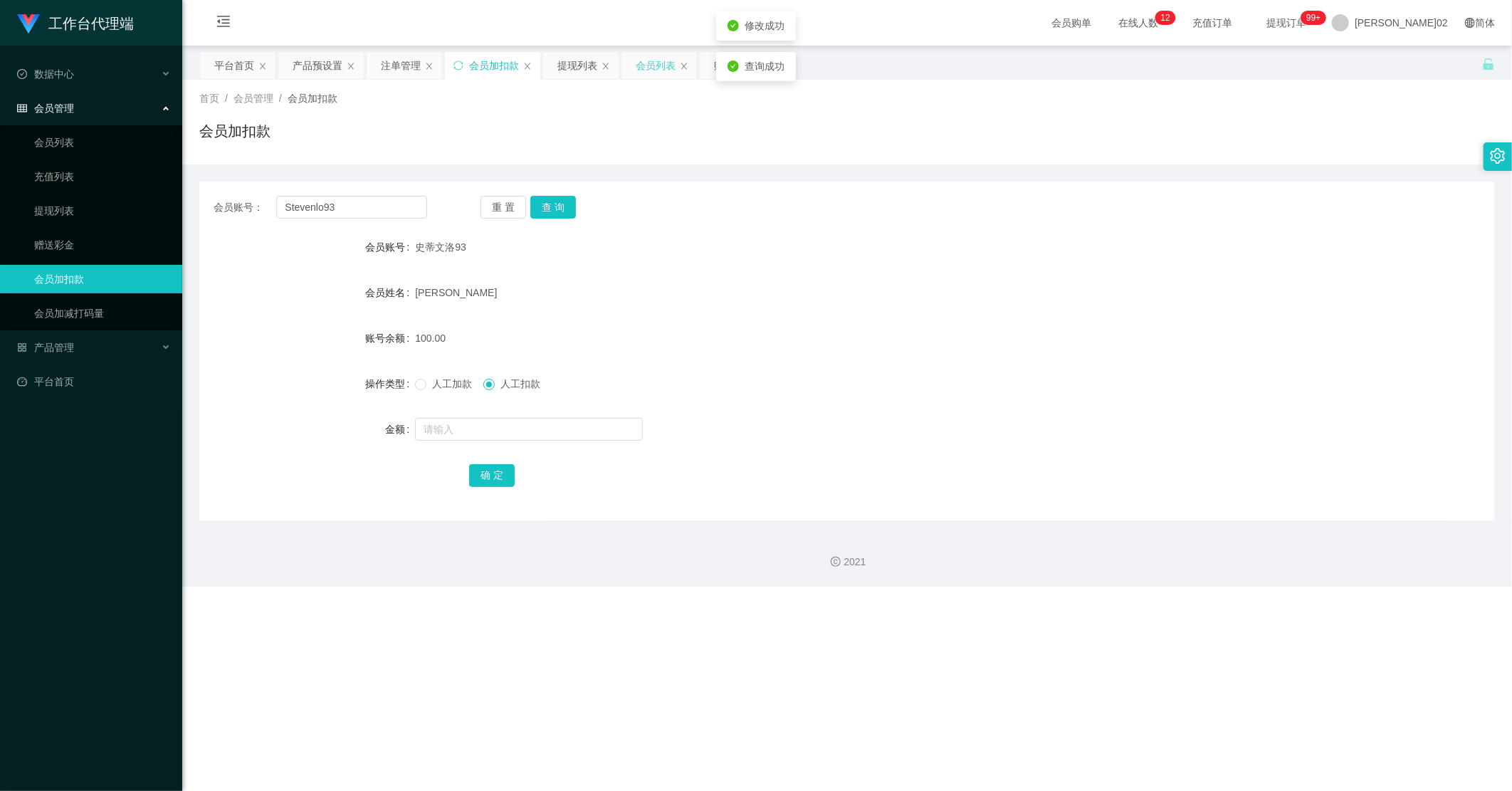
click at [650, 61] on div "会员列表" at bounding box center [656, 66] width 40 height 27
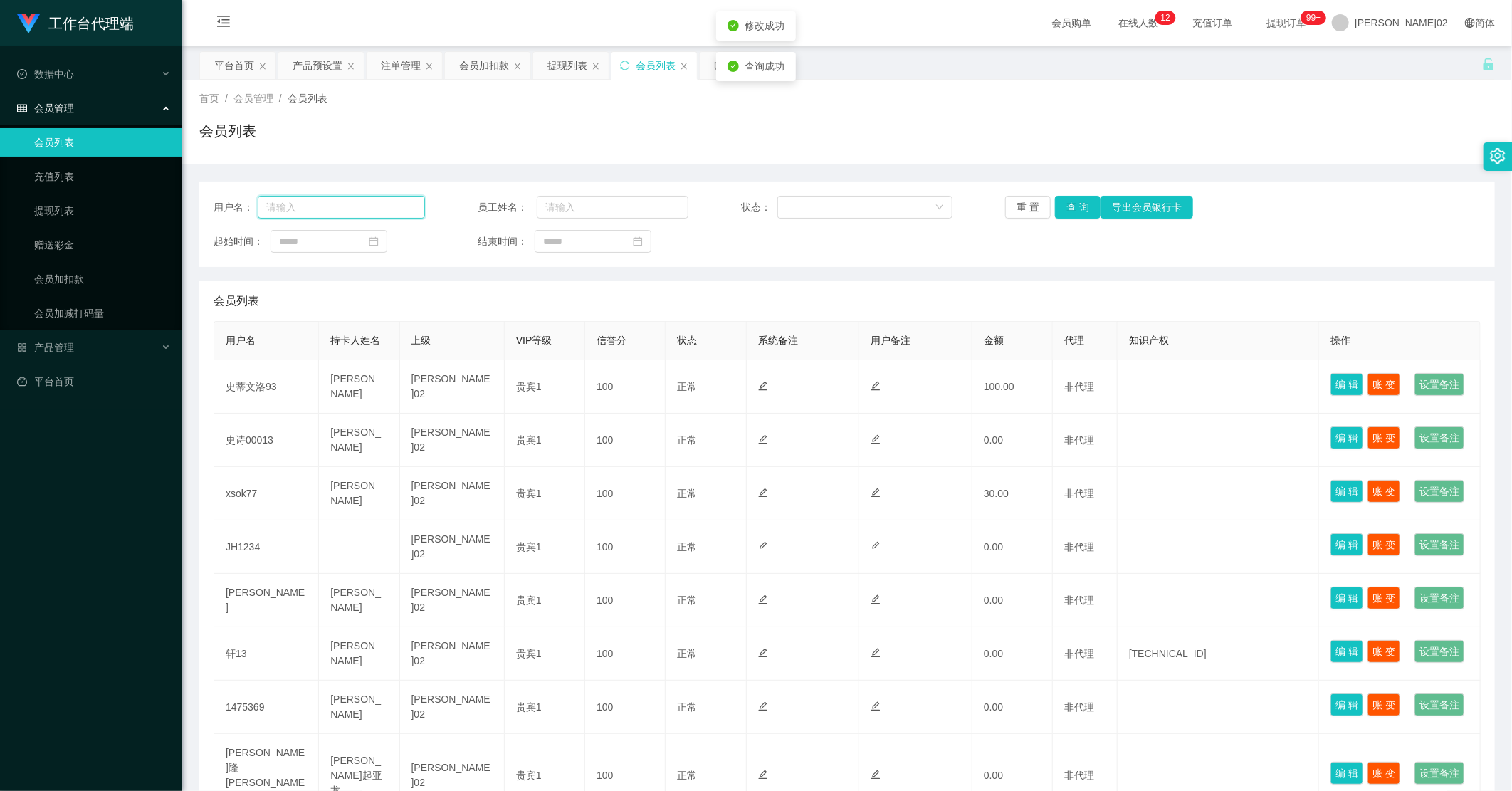
click at [352, 216] on input "text" at bounding box center [341, 207] width 168 height 22
paste input "Stevenlo93"
type input "Stevenlo93"
click at [856, 208] on button "查 询" at bounding box center [1078, 207] width 46 height 22
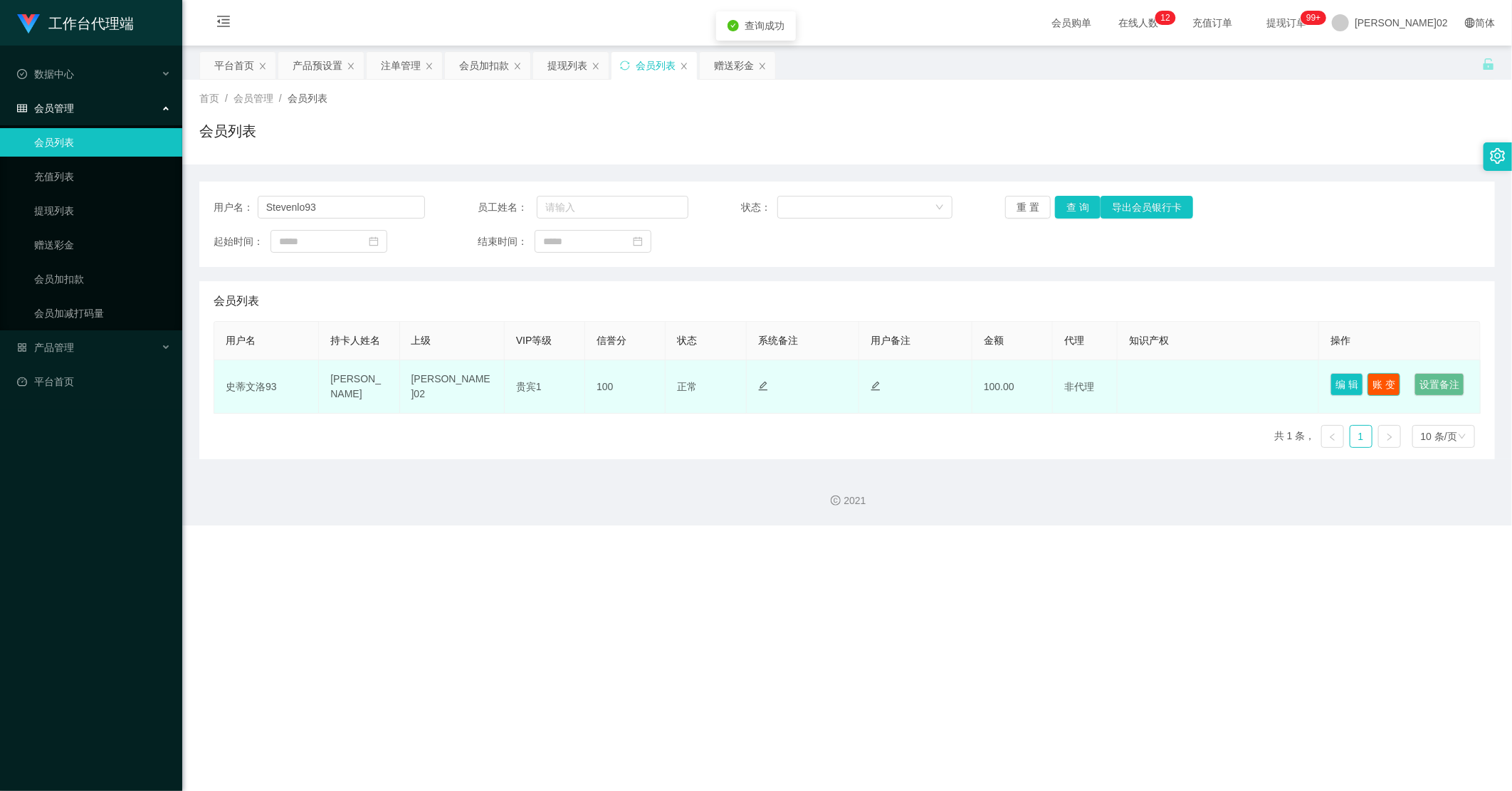
click at [856, 385] on button "账 变" at bounding box center [1383, 383] width 32 height 22
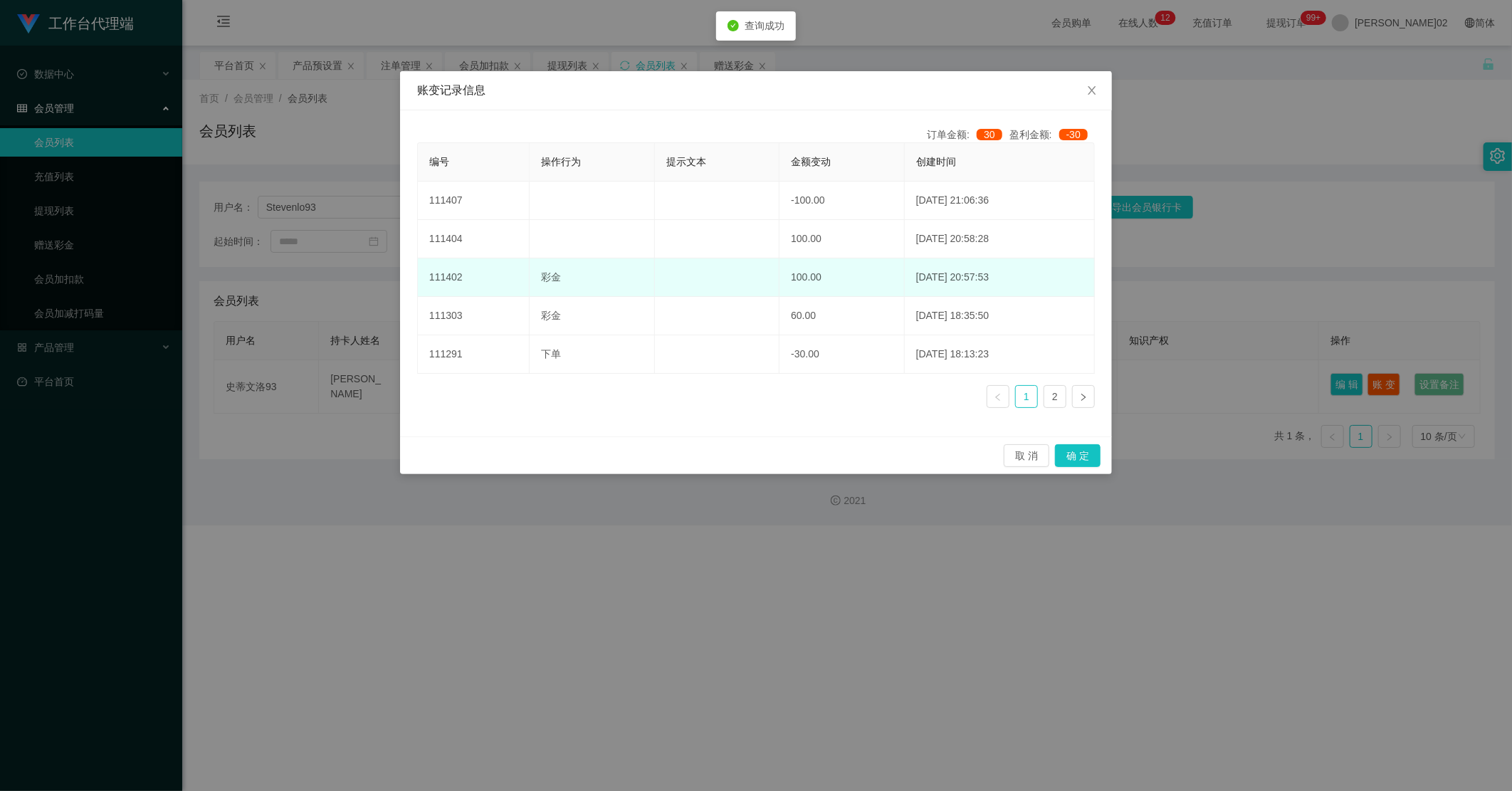
click at [822, 280] on td "100.00" at bounding box center [842, 277] width 125 height 38
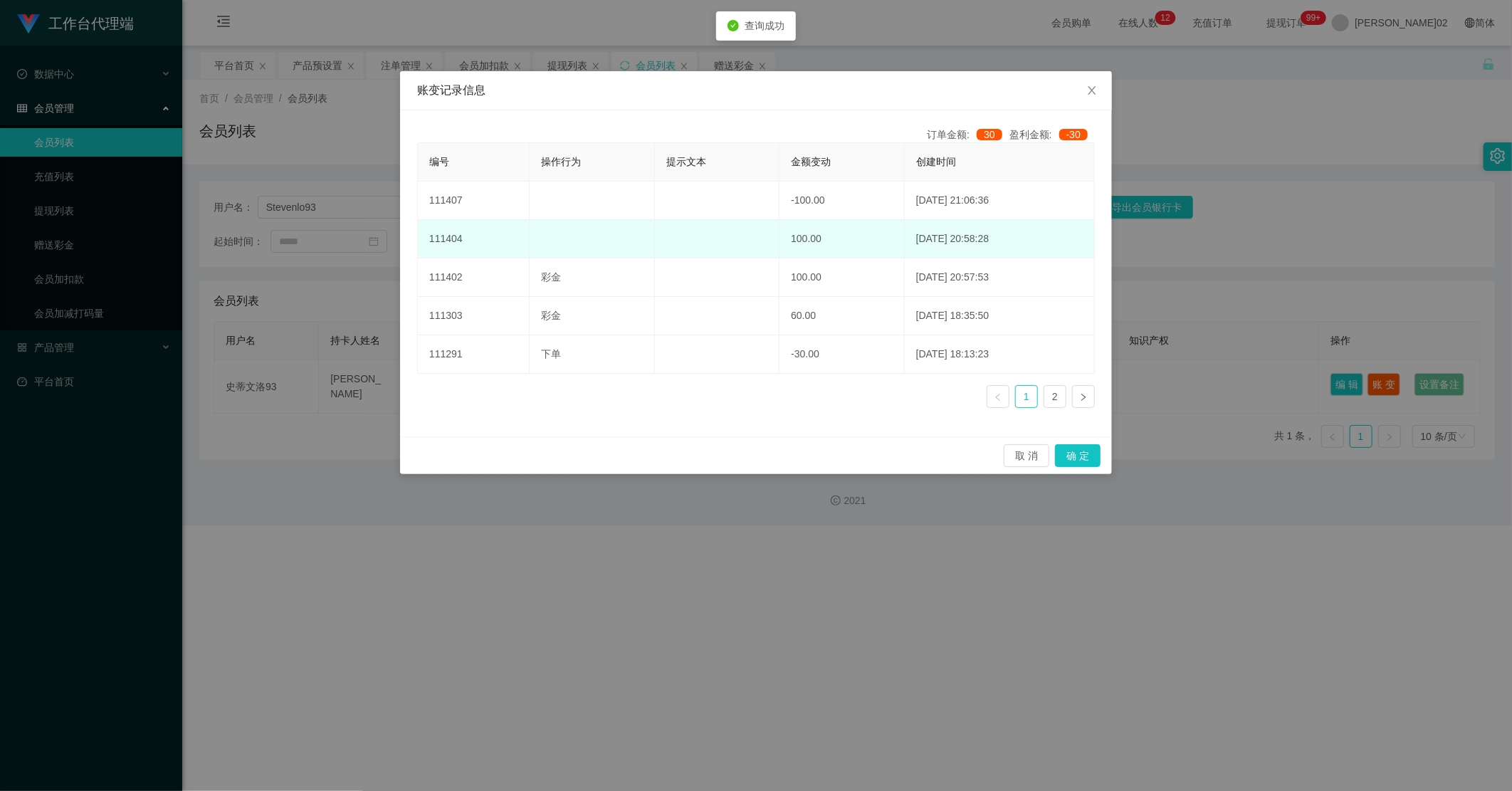
click at [826, 232] on td "100.00" at bounding box center [842, 239] width 125 height 38
click at [849, 257] on td "100.00" at bounding box center [842, 239] width 125 height 38
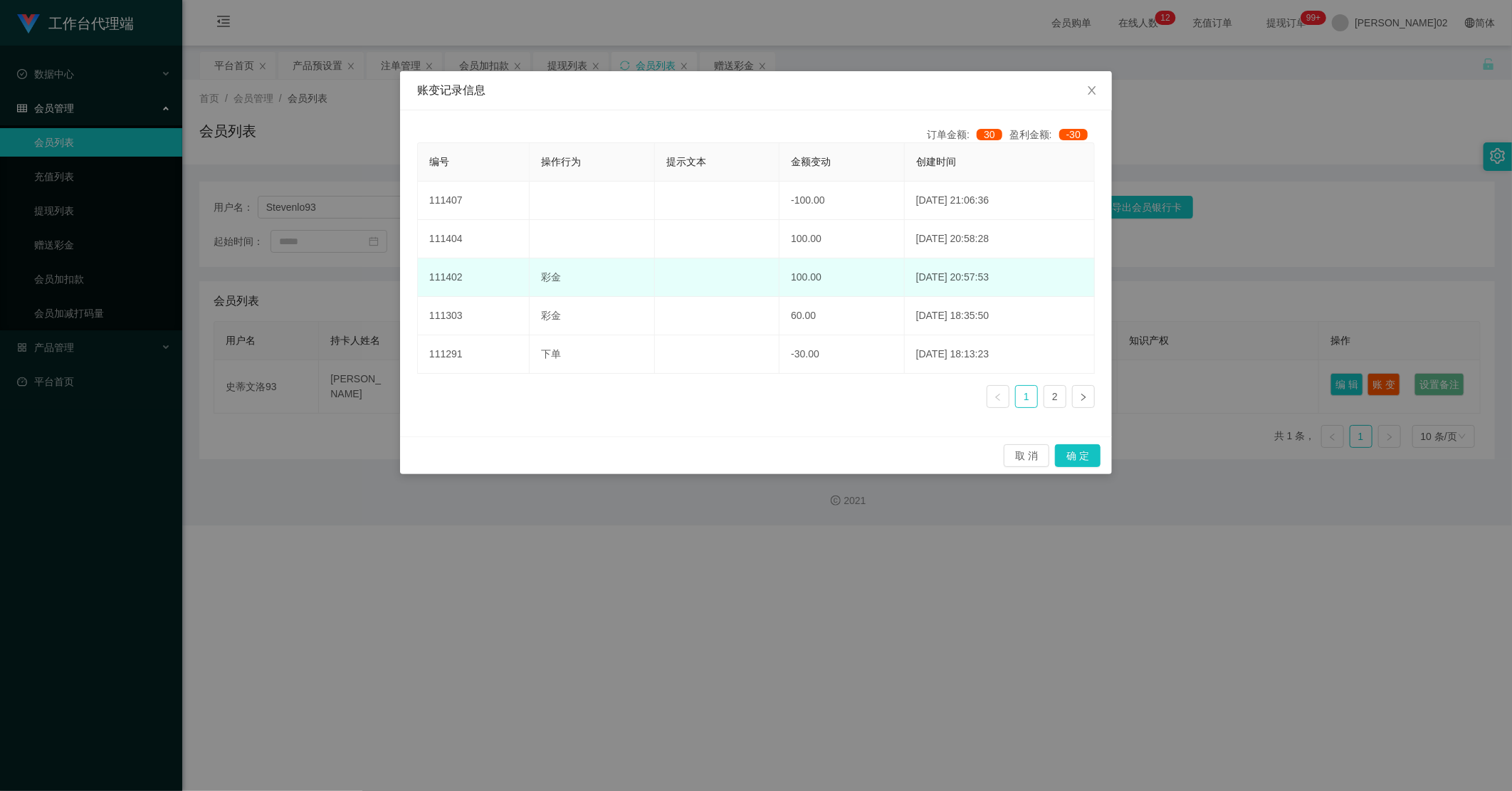
click at [844, 266] on td "100.00" at bounding box center [842, 277] width 125 height 38
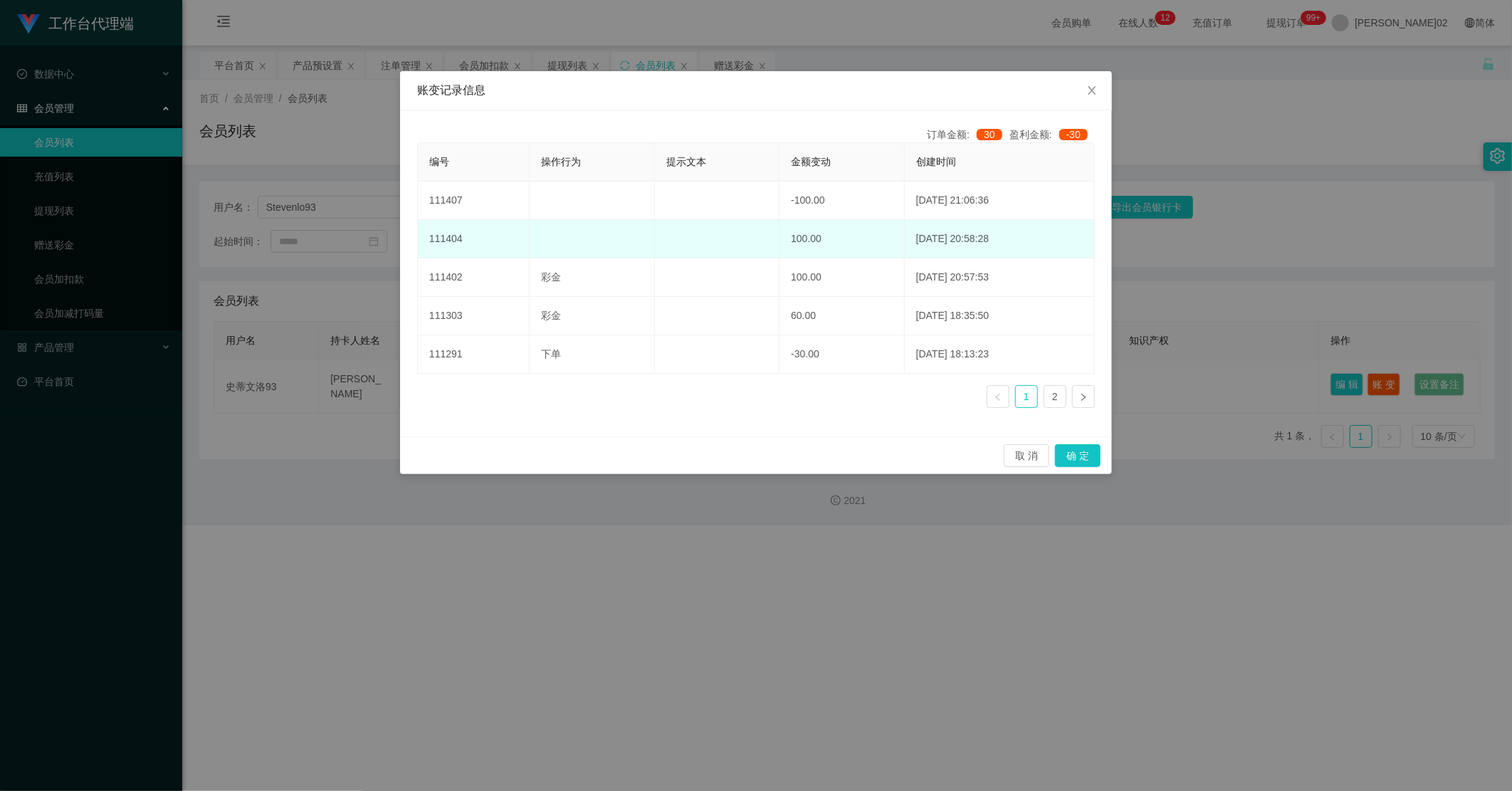
click at [853, 230] on td "100.00" at bounding box center [842, 239] width 125 height 38
click at [849, 251] on td "100.00" at bounding box center [842, 239] width 125 height 38
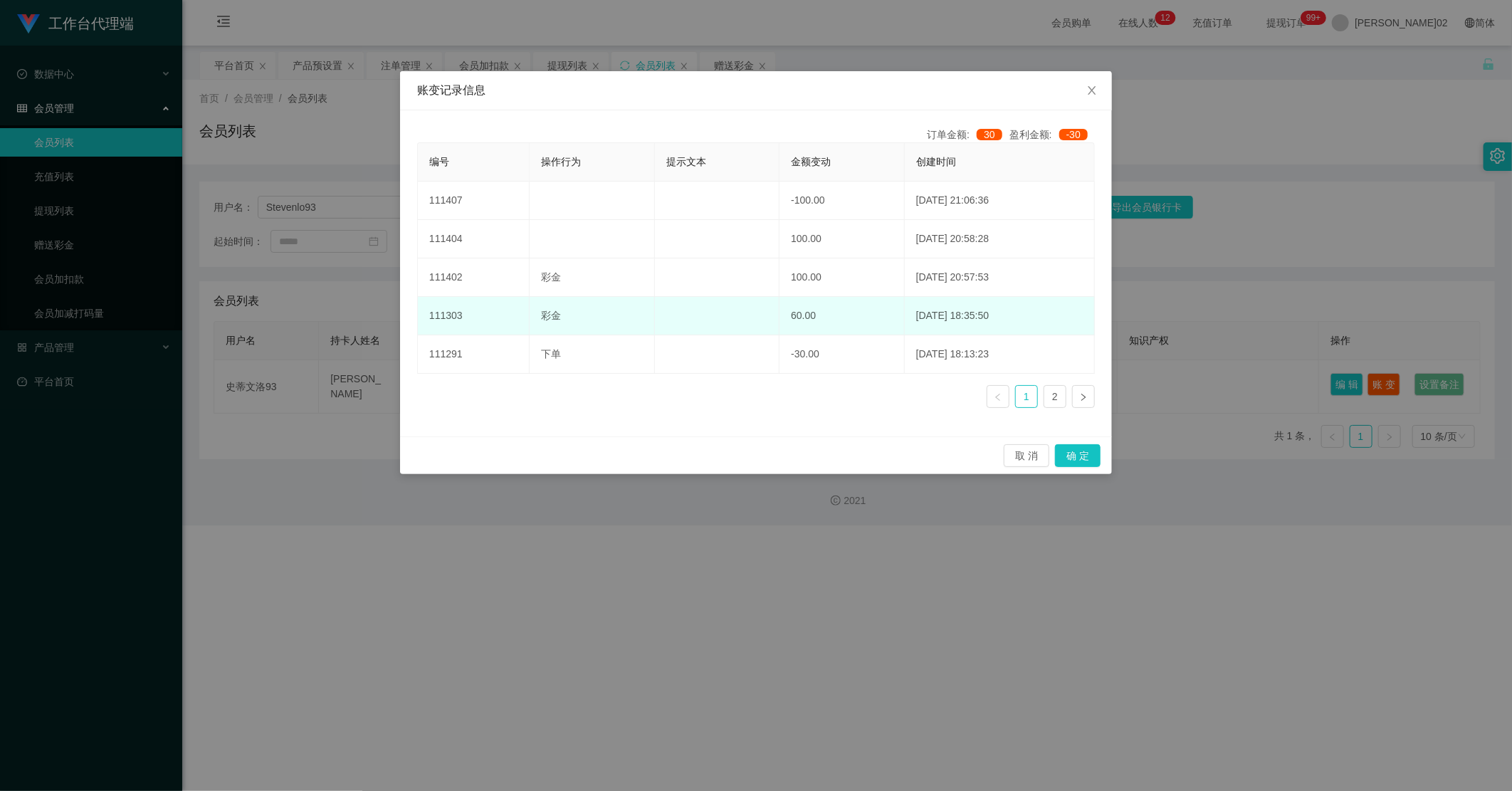
click at [834, 305] on td "60.00" at bounding box center [842, 316] width 125 height 38
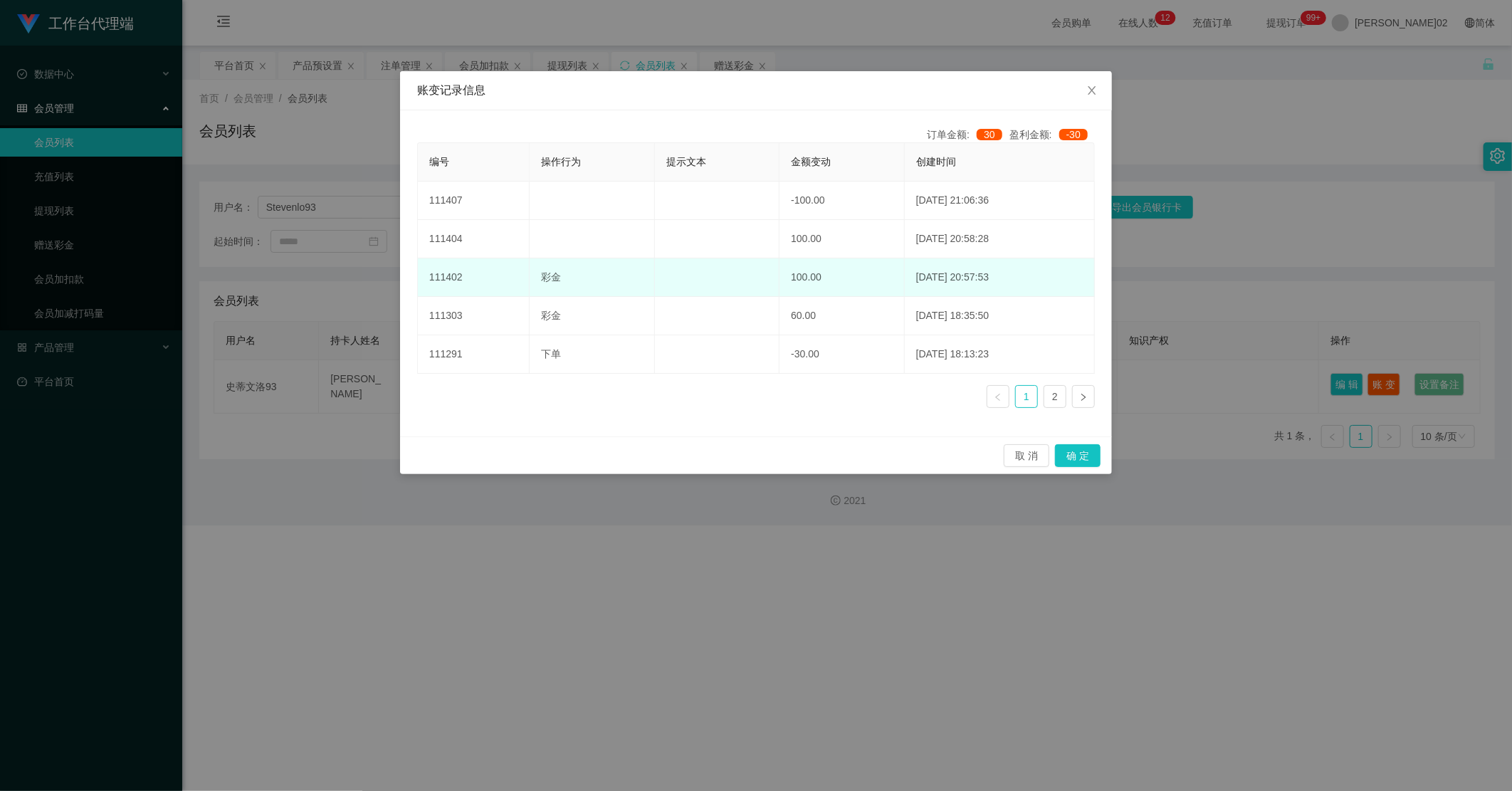
drag, startPoint x: 846, startPoint y: 245, endPoint x: 837, endPoint y: 275, distance: 31.3
click at [845, 252] on td "100.00" at bounding box center [842, 239] width 125 height 38
drag, startPoint x: 837, startPoint y: 275, endPoint x: 845, endPoint y: 230, distance: 45.7
click at [837, 274] on td "100.00" at bounding box center [842, 277] width 125 height 38
drag, startPoint x: 845, startPoint y: 230, endPoint x: 839, endPoint y: 266, distance: 36.5
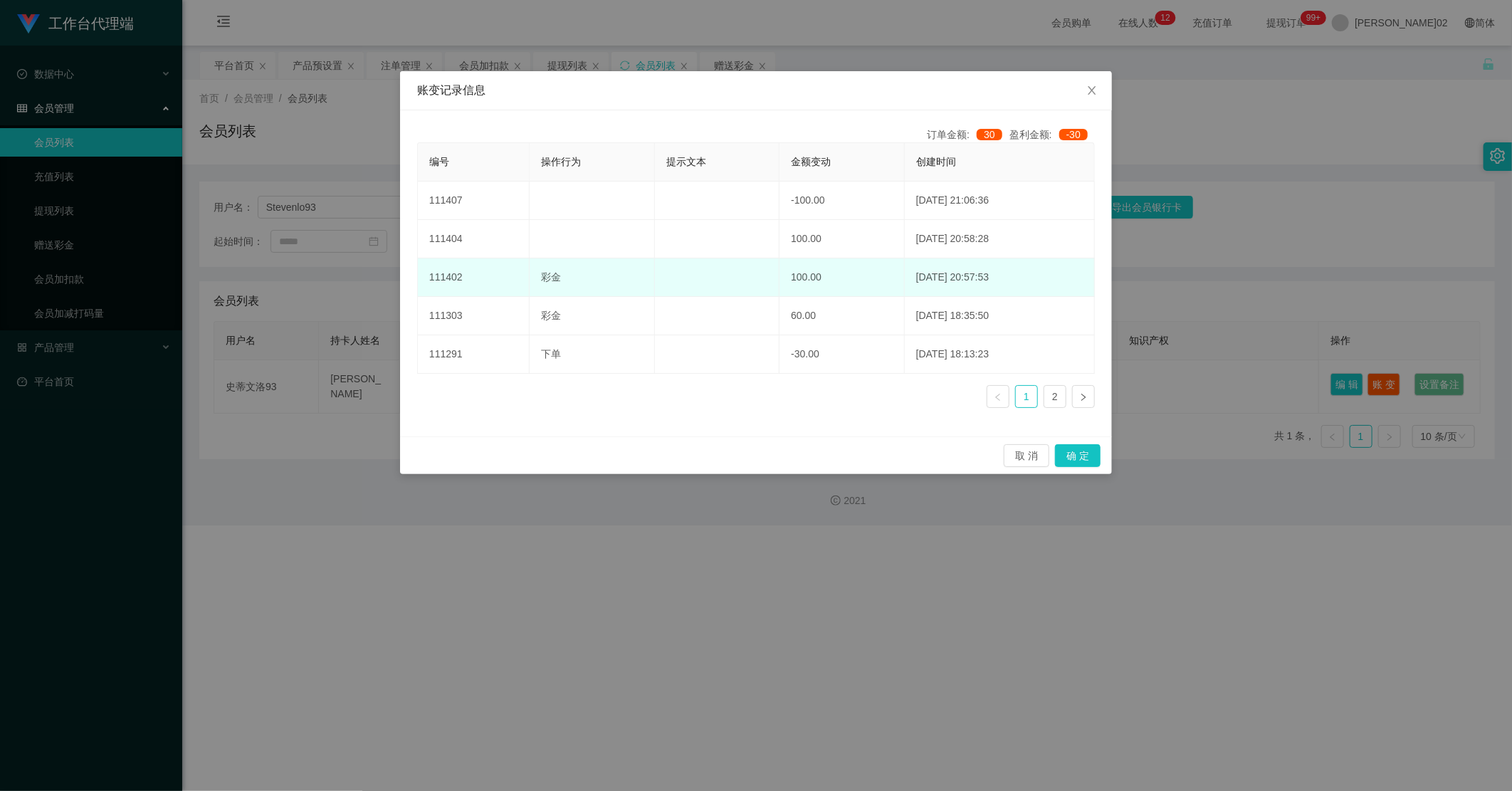
click at [839, 266] on tbody "111407 -100.00 [DATE] 21:06:36 111404 100.00 [DATE] 20:58:28 111402 彩金 100.00 […" at bounding box center [756, 278] width 677 height 193
drag, startPoint x: 839, startPoint y: 266, endPoint x: 837, endPoint y: 277, distance: 11.2
click at [837, 277] on td "100.00" at bounding box center [842, 277] width 125 height 38
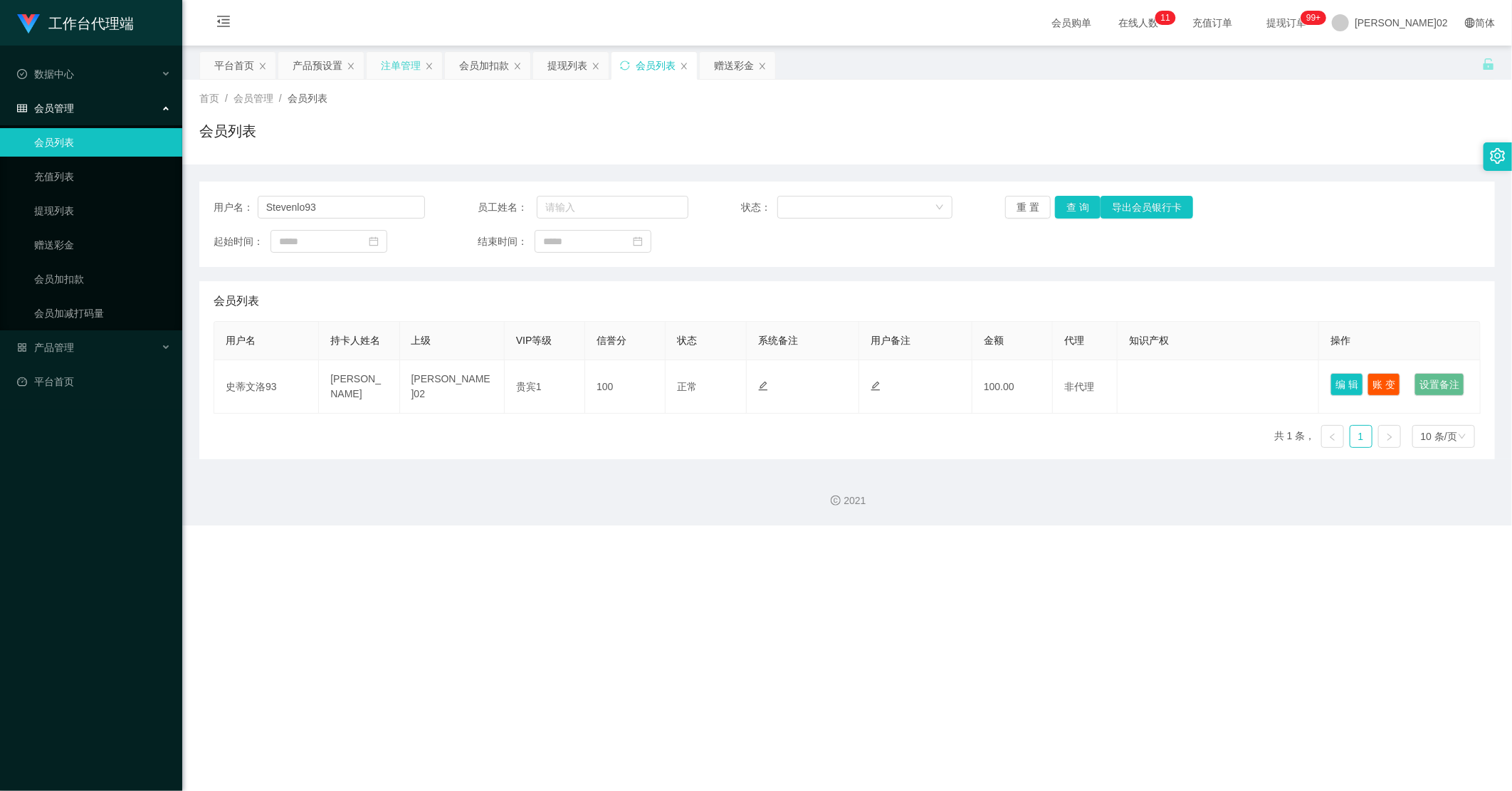
click at [395, 64] on div "注单管理" at bounding box center [401, 66] width 40 height 27
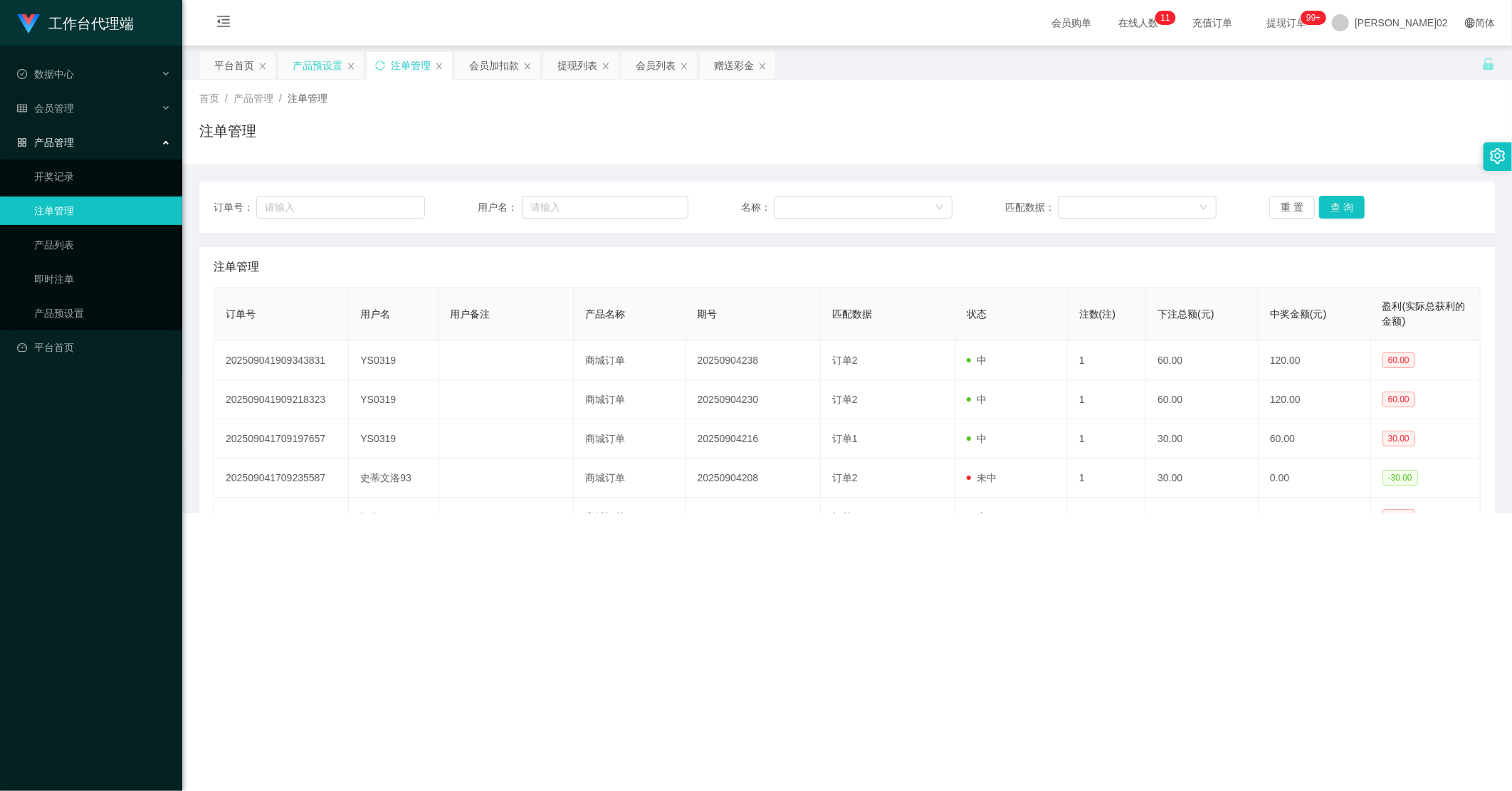
click at [310, 62] on div "产品预设置" at bounding box center [317, 66] width 50 height 27
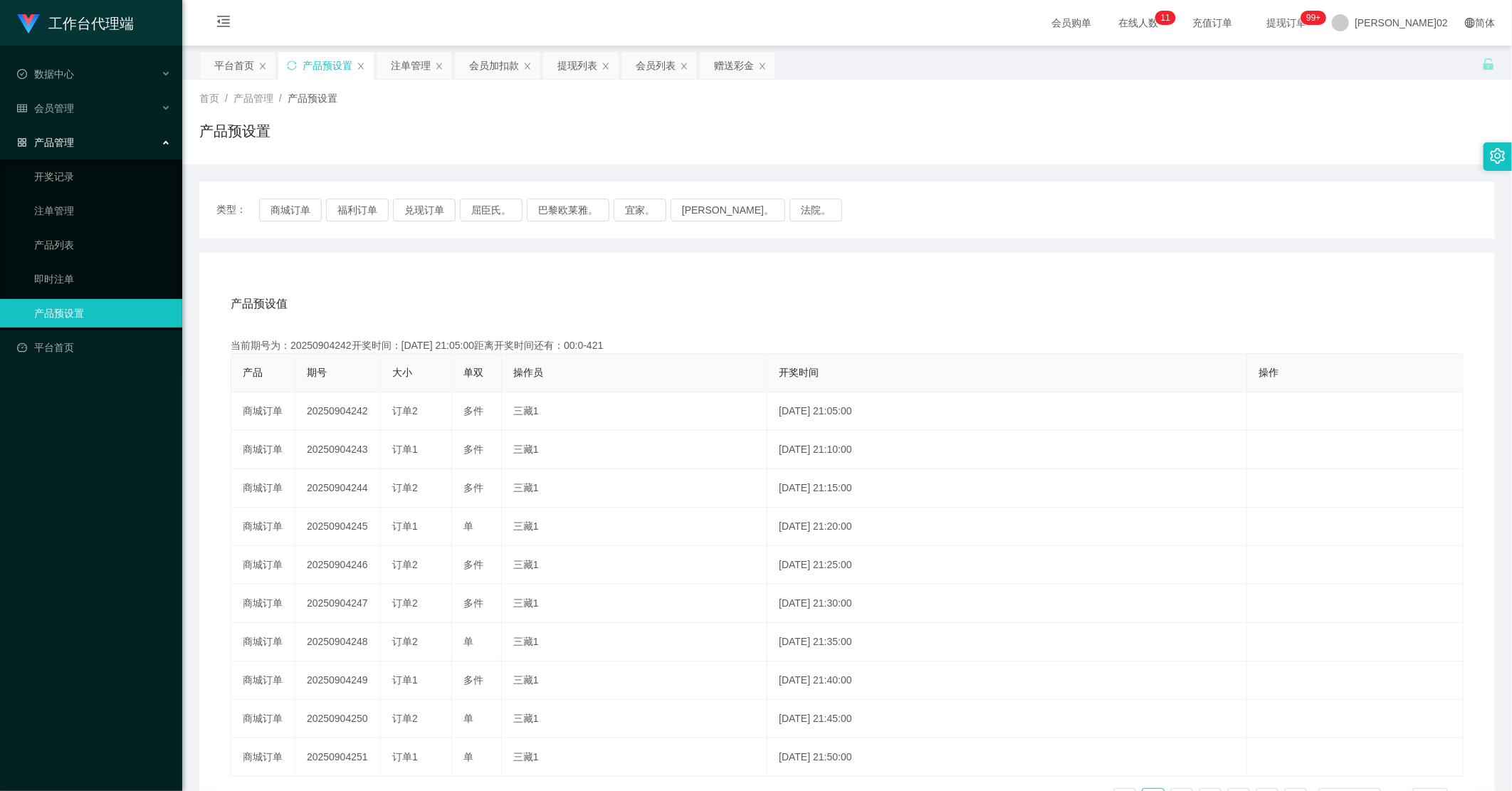
click at [272, 197] on div "类型： 商城订单 福利订单 兑现订单 屈臣氏。 巴黎欧莱雅。 宜家。 [PERSON_NAME]。 法院。" at bounding box center [847, 210] width 1296 height 57
click at [272, 198] on button "商城订单" at bounding box center [290, 209] width 62 height 22
click at [288, 208] on button "商城订单" at bounding box center [290, 209] width 62 height 22
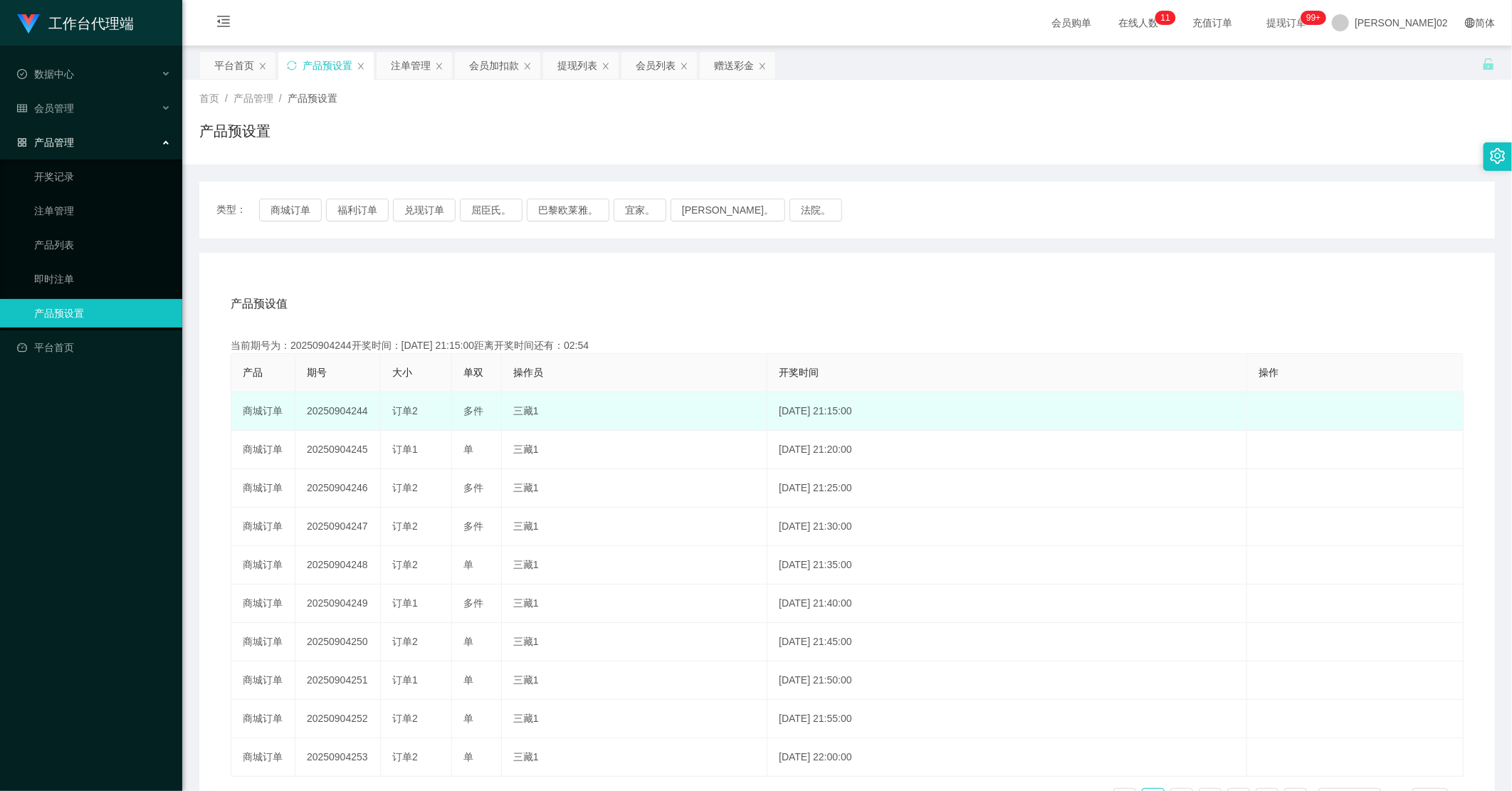
click at [340, 412] on td "20250904244" at bounding box center [338, 411] width 86 height 38
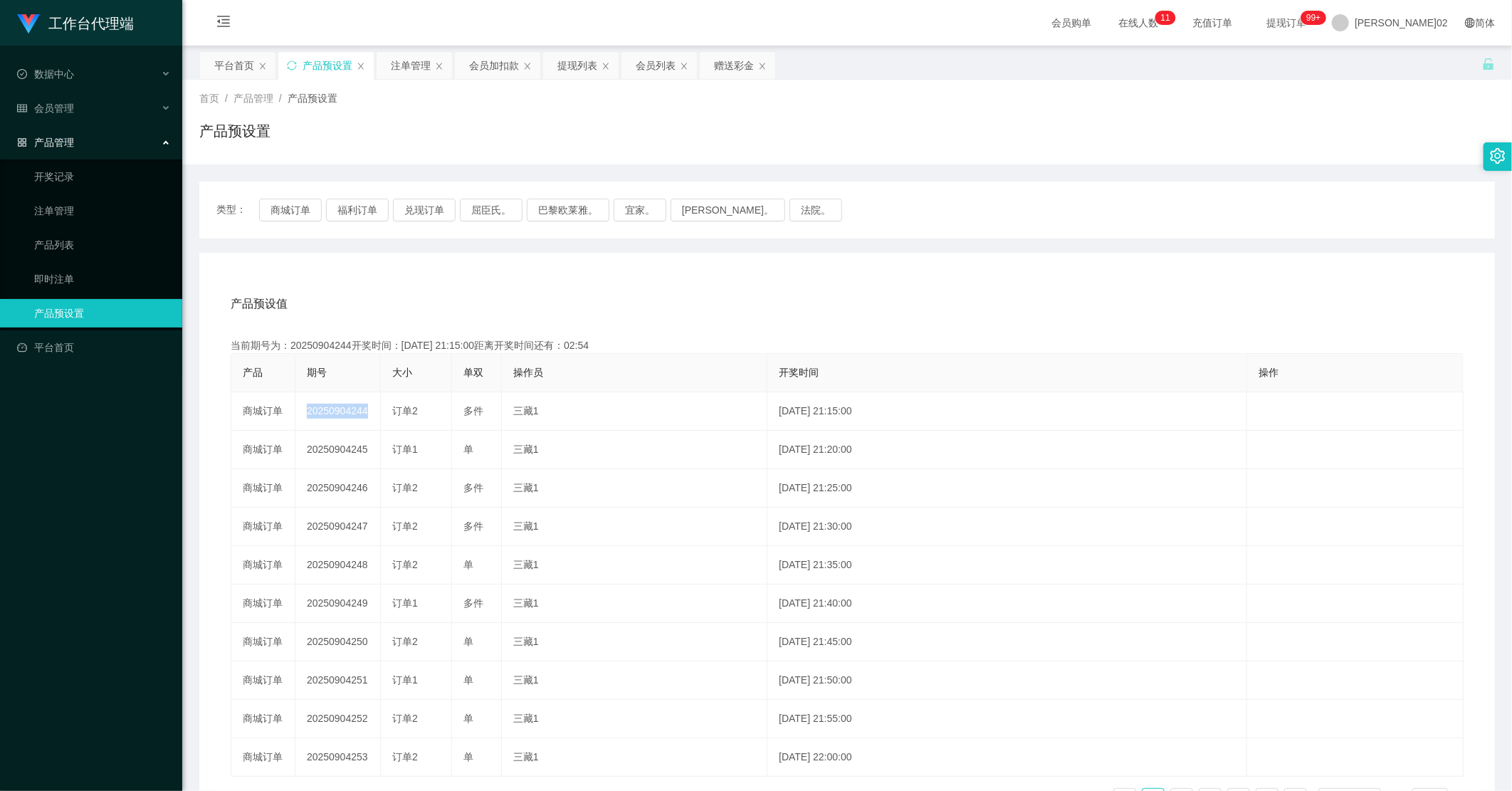
copy td "20250904244"
click at [286, 203] on button "商城订单" at bounding box center [290, 209] width 62 height 22
click at [535, 282] on div "产品预设值 添加期号 当前期号为：20250904244开奖时间：[DATE] 21:15:00距离开奖时间还有： 产品 期号 大小 单双 操作员 开奖时间 …" at bounding box center [847, 545] width 1296 height 587
click at [301, 205] on button "商城订单" at bounding box center [290, 209] width 62 height 22
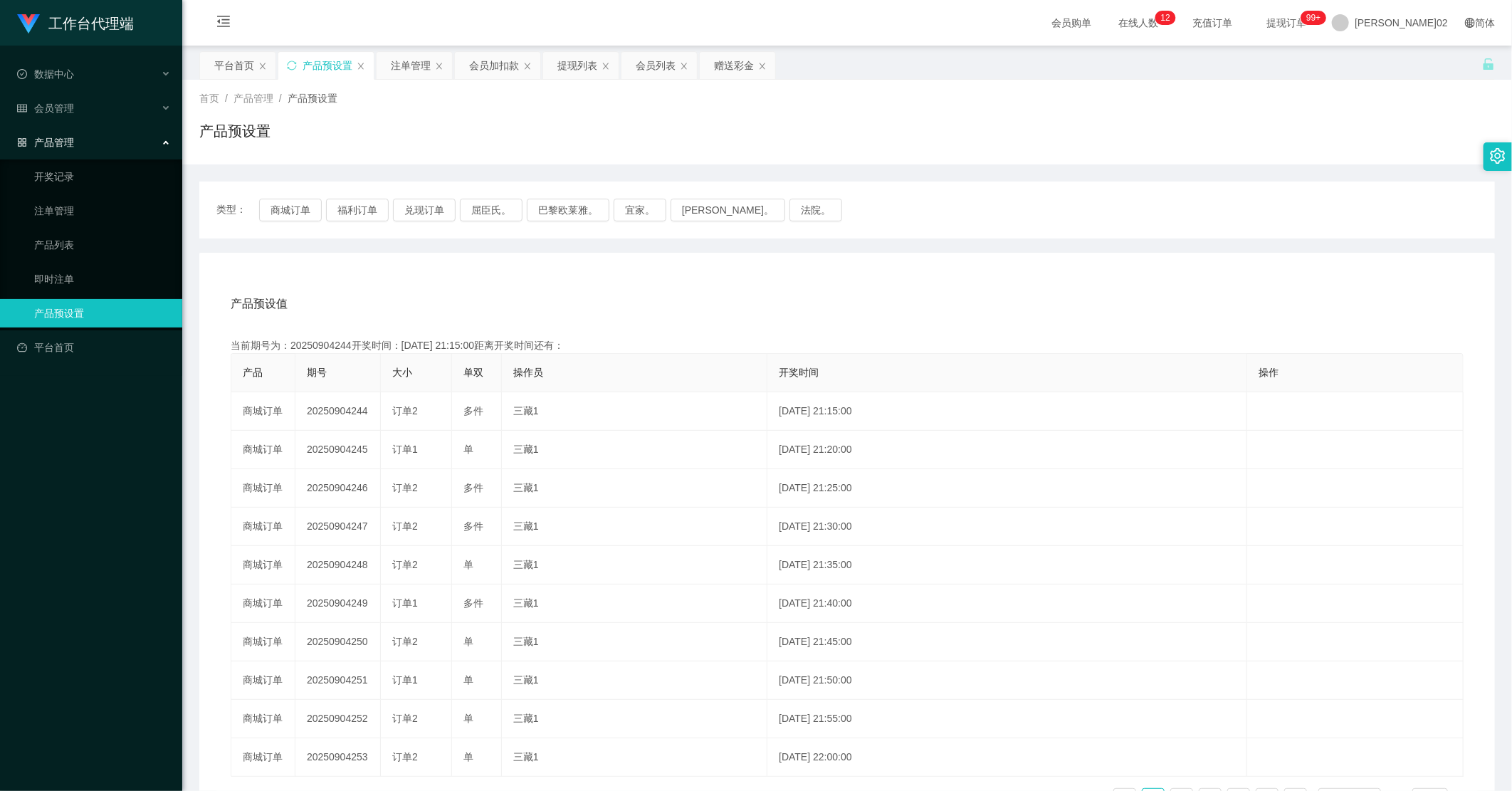
click at [417, 255] on div "产品预设值 添加期号 当前期号为：20250904244开奖时间：[DATE] 21:15:00距离开奖时间还有： 产品 期号 大小 单双 操作员 开奖时间 …" at bounding box center [847, 545] width 1296 height 587
click at [313, 217] on button "商城订单" at bounding box center [290, 209] width 62 height 22
click at [339, 256] on div "产品预设值 添加期号 当前期号为：20250904244开奖时间：[DATE] 21:15:00距离开奖时间还有：02:21 产品 期号 大小 单双 操作员 …" at bounding box center [847, 545] width 1296 height 587
click at [297, 217] on button "商城订单" at bounding box center [290, 209] width 62 height 22
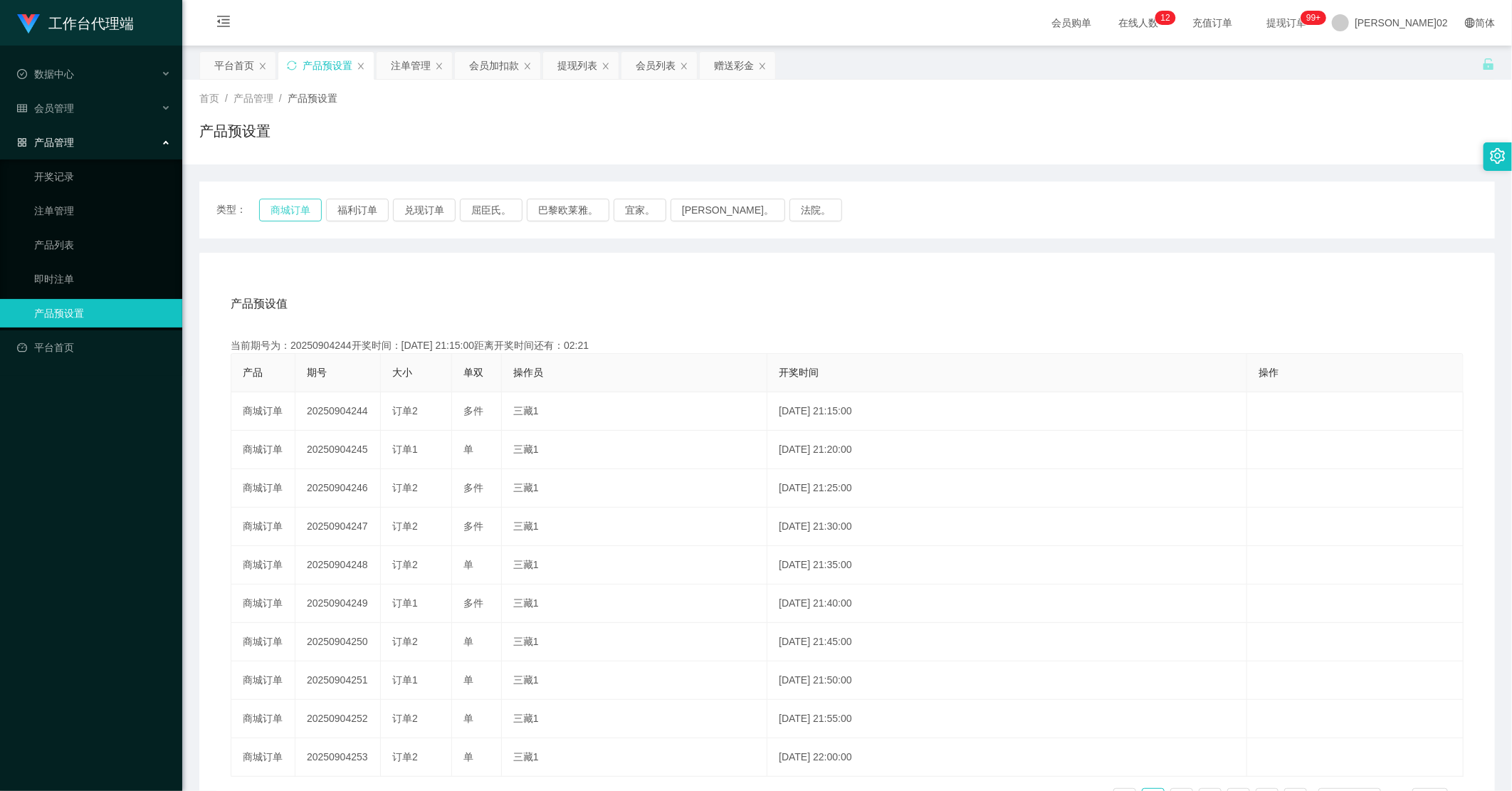
click at [297, 217] on button "商城订单" at bounding box center [290, 209] width 62 height 22
click at [342, 259] on div "产品预设值 添加期号 当前期号为：20250904244开奖时间：[DATE] 21:15:00距离开奖时间还有：02:21 产品 期号 大小 单双 操作员 …" at bounding box center [847, 545] width 1296 height 587
click at [309, 213] on button "商城订单" at bounding box center [290, 209] width 62 height 22
drag, startPoint x: 342, startPoint y: 273, endPoint x: 306, endPoint y: 227, distance: 58.4
click at [340, 267] on div "产品预设值 添加期号 当前期号为：20250904244开奖时间：[DATE] 21:15:00距离开奖时间还有：02:21 产品 期号 大小 单双 操作员 …" at bounding box center [847, 545] width 1296 height 587
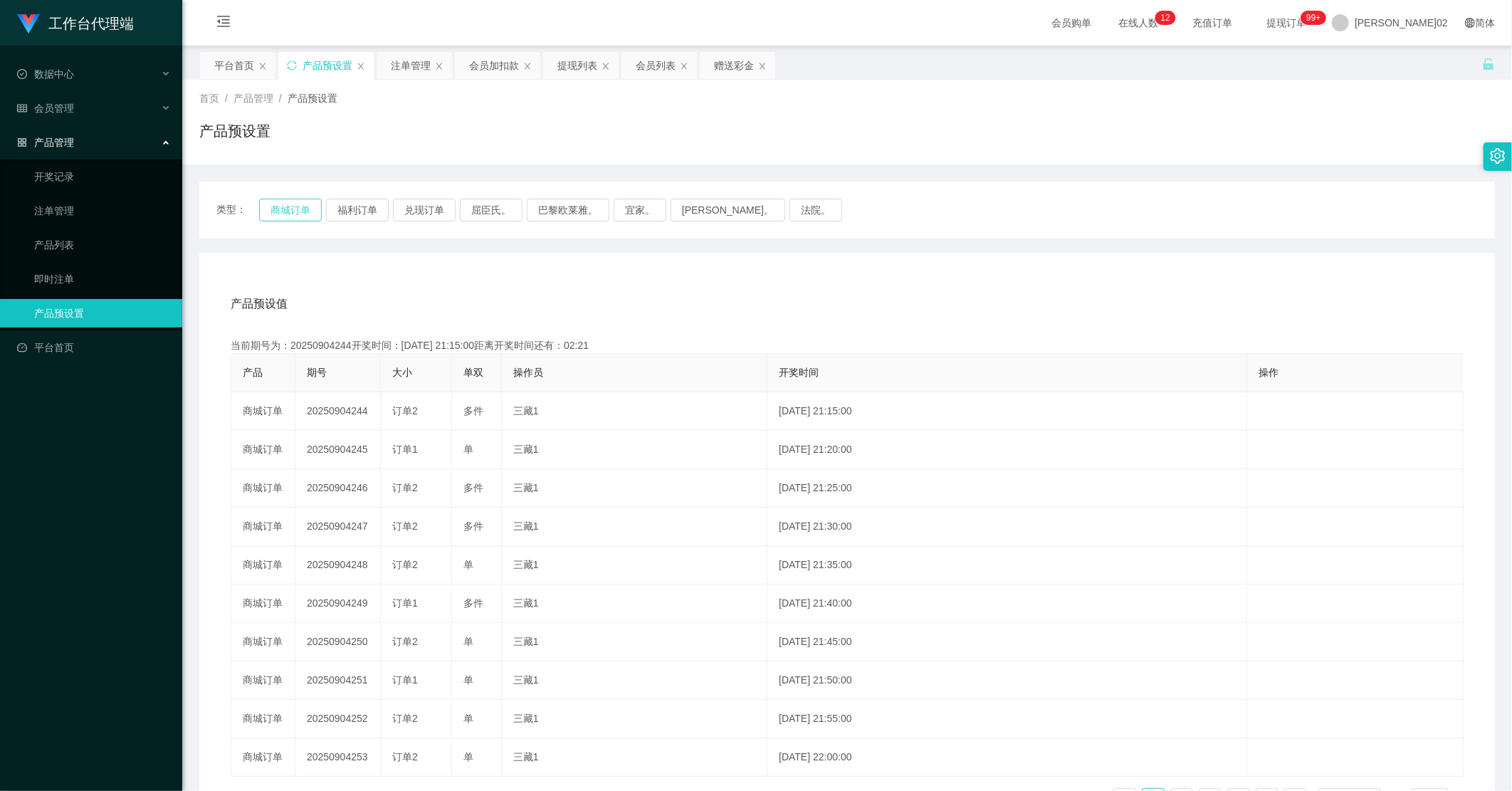
click at [300, 217] on button "商城订单" at bounding box center [290, 209] width 62 height 22
drag, startPoint x: 354, startPoint y: 277, endPoint x: 297, endPoint y: 217, distance: 82.8
click at [342, 259] on div "产品预设值 添加期号 当前期号为：20250904244开奖时间：[DATE] 21:15:00距离开奖时间还有：02:21 产品 期号 大小 单双 操作员 …" at bounding box center [847, 545] width 1296 height 587
click at [293, 214] on button "商城订单" at bounding box center [290, 209] width 62 height 22
drag, startPoint x: 357, startPoint y: 285, endPoint x: 319, endPoint y: 222, distance: 73.6
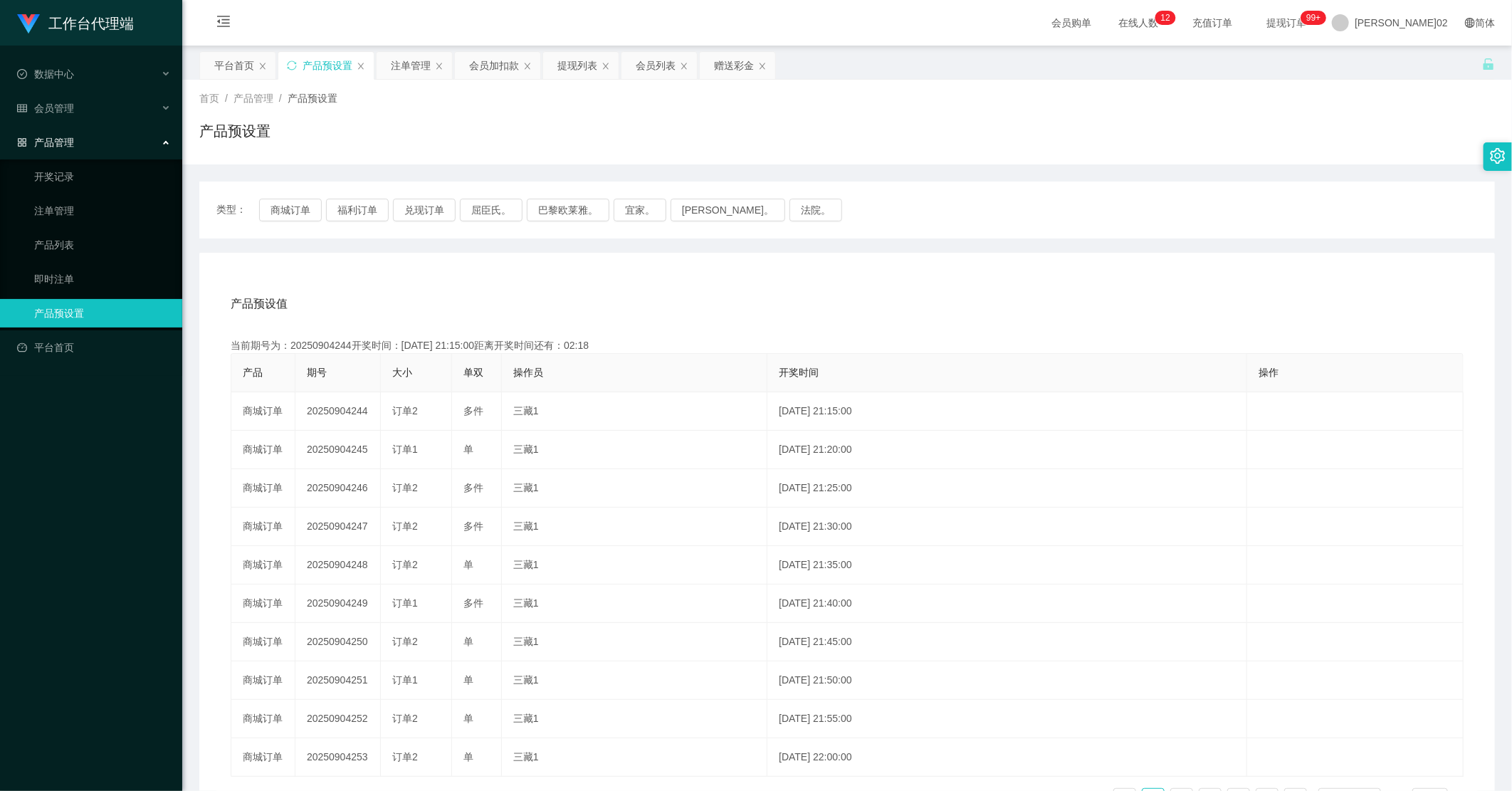
click at [345, 266] on div "产品预设值 添加期号 当前期号为：20250904244开奖时间：[DATE] 21:15:00距离开奖时间还有：02:18 产品 期号 大小 单双 操作员 …" at bounding box center [847, 545] width 1296 height 587
click at [319, 222] on div "类型： 商城订单 福利订单 兑现订单 屈臣氏。 巴黎欧莱雅。 宜家。 [PERSON_NAME]。 法院。" at bounding box center [847, 210] width 1296 height 57
click at [304, 208] on button "商城订单" at bounding box center [290, 209] width 62 height 22
click at [337, 293] on div "产品预设值 添加期号" at bounding box center [847, 304] width 1233 height 40
drag, startPoint x: 242, startPoint y: 181, endPoint x: 257, endPoint y: 204, distance: 27.5
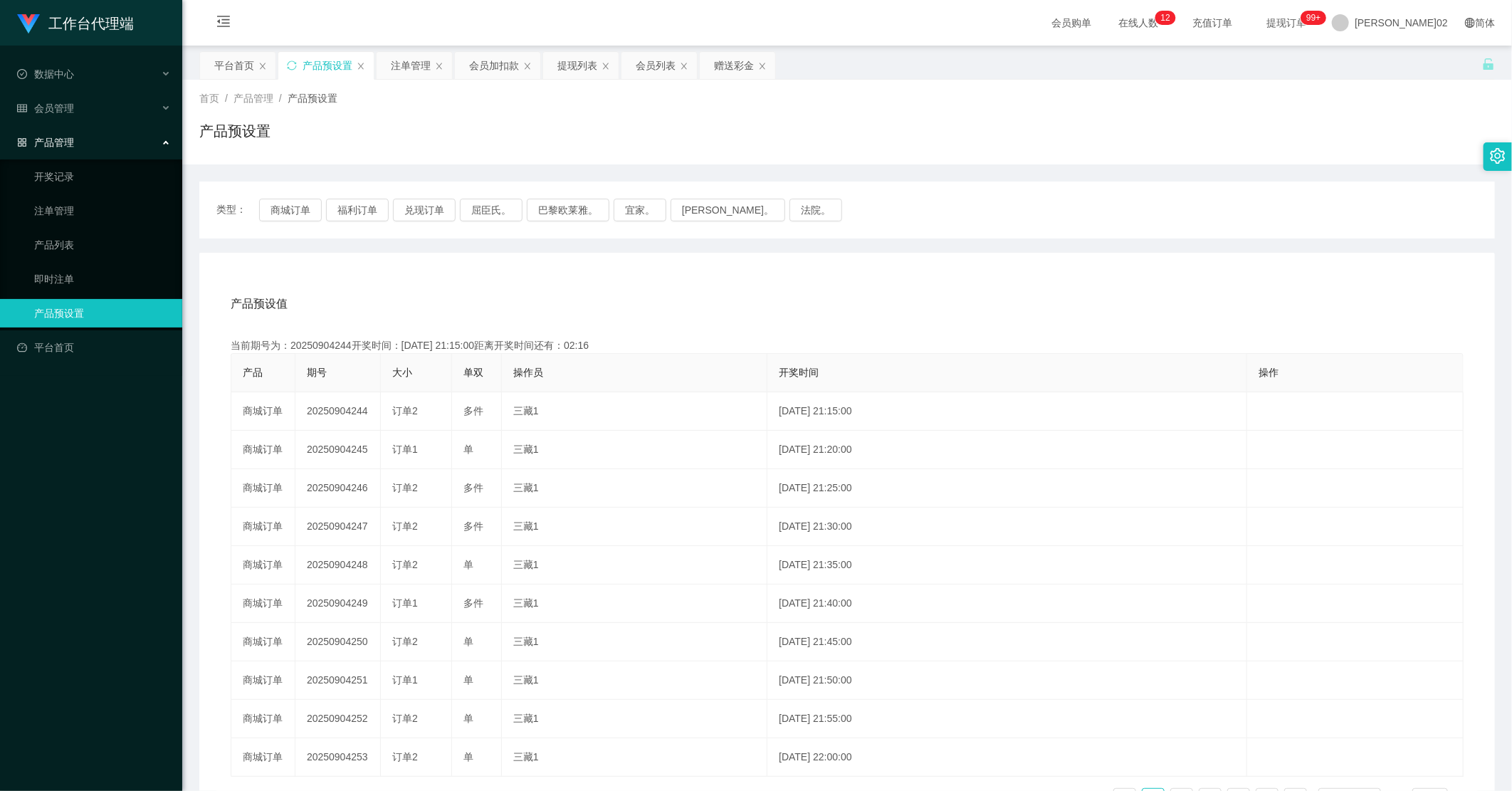
click at [246, 188] on div "类型： 商城订单 福利订单 兑现订单 屈臣氏。 巴黎欧莱雅。 宜家。 [PERSON_NAME]。 法院。" at bounding box center [847, 210] width 1296 height 57
click at [257, 204] on span "类型：" at bounding box center [237, 209] width 42 height 22
click at [268, 208] on button "商城订单" at bounding box center [290, 209] width 62 height 22
drag, startPoint x: 347, startPoint y: 293, endPoint x: 326, endPoint y: 280, distance: 24.7
click at [331, 284] on div "产品预设值 添加期号" at bounding box center [847, 304] width 1233 height 40
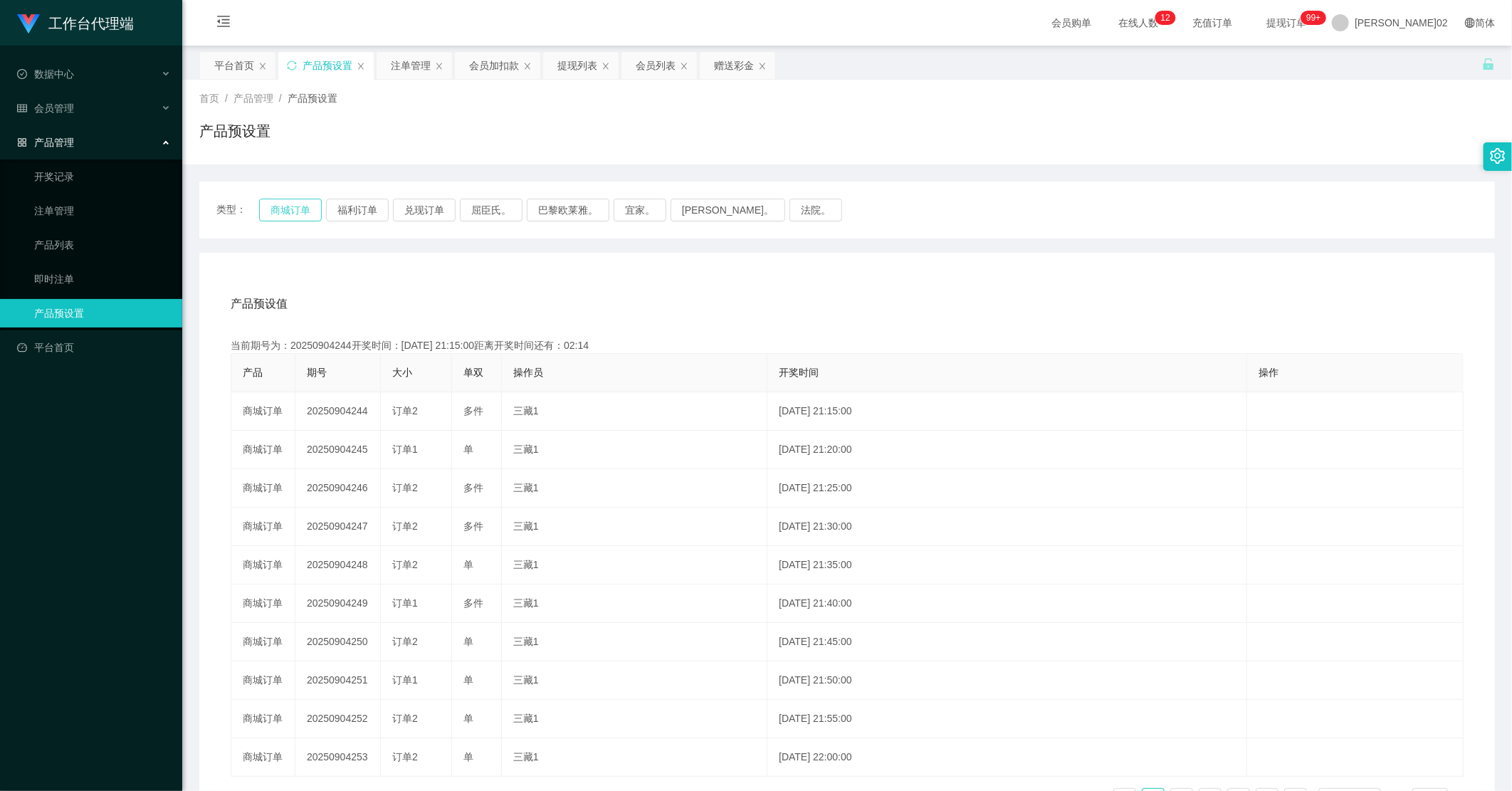
click at [303, 217] on button "商城订单" at bounding box center [290, 209] width 62 height 22
drag, startPoint x: 333, startPoint y: 255, endPoint x: 314, endPoint y: 225, distance: 35.5
click at [329, 251] on div "类型： 商城订单 福利订单 兑现订单 屈臣氏。 巴黎欧莱雅。 宜家。 [PERSON_NAME]。 法院。 产品预设值 添加期号 当前期号为：20250904…" at bounding box center [847, 510] width 1296 height 657
click at [307, 212] on button "商城订单" at bounding box center [290, 209] width 62 height 22
click at [297, 203] on button "商城订单" at bounding box center [290, 209] width 62 height 22
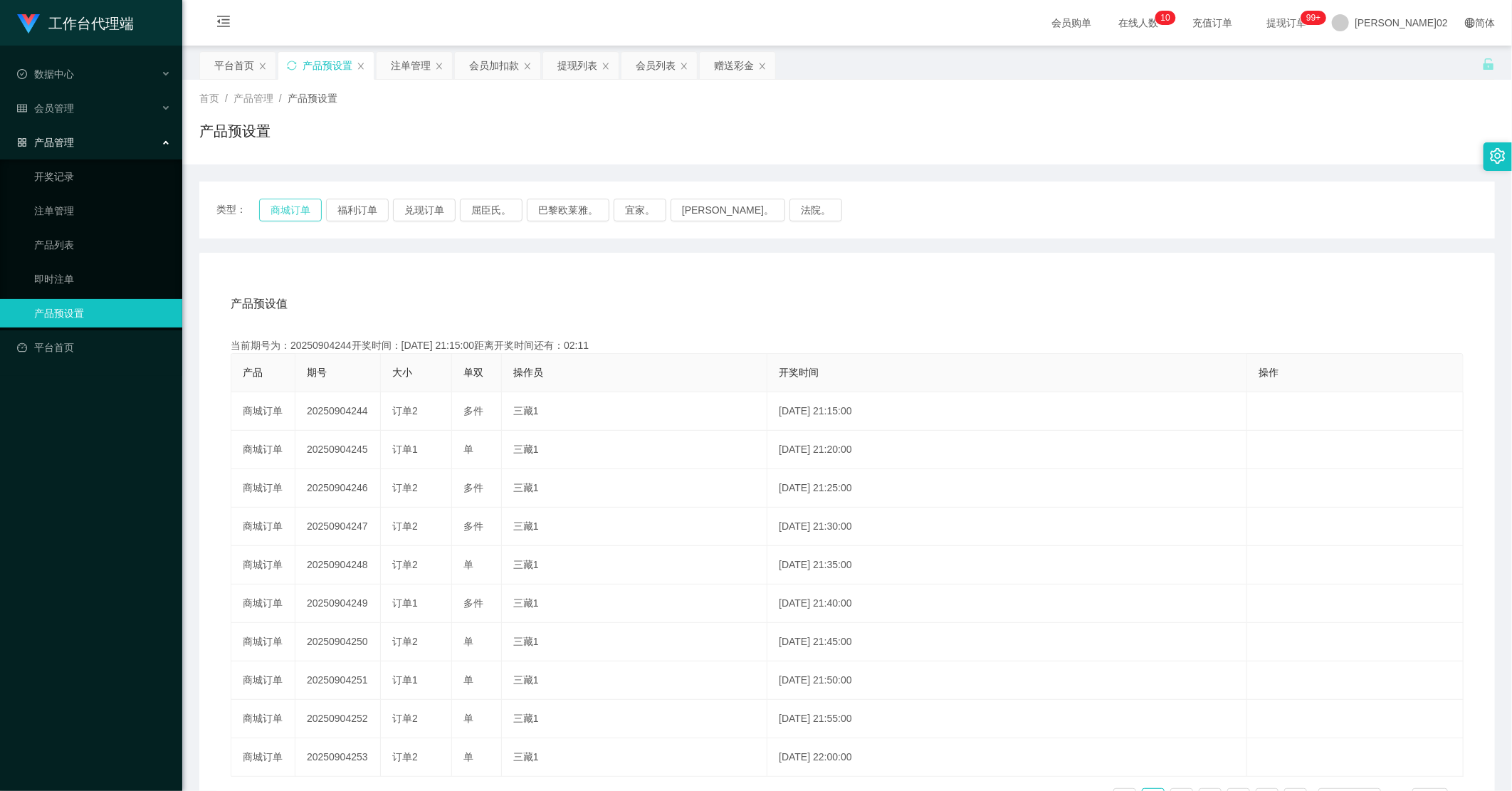
click at [301, 214] on button "商城订单" at bounding box center [290, 209] width 62 height 22
click at [317, 199] on button "商城订单" at bounding box center [290, 209] width 62 height 22
click at [402, 67] on div "注单管理" at bounding box center [411, 66] width 40 height 27
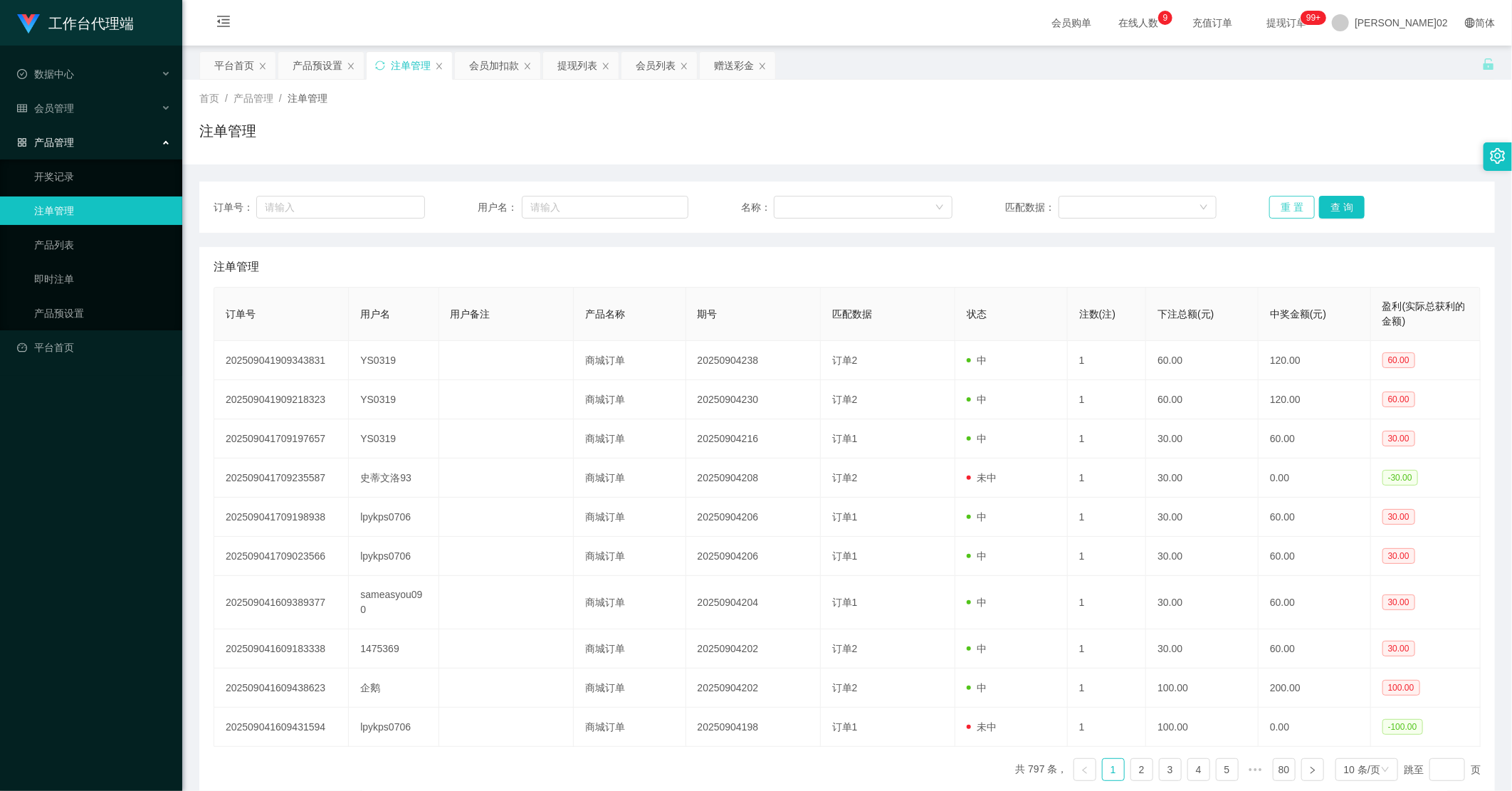
click at [856, 204] on button "重 置" at bounding box center [1292, 207] width 46 height 22
click at [856, 203] on button "重 置" at bounding box center [1292, 207] width 46 height 22
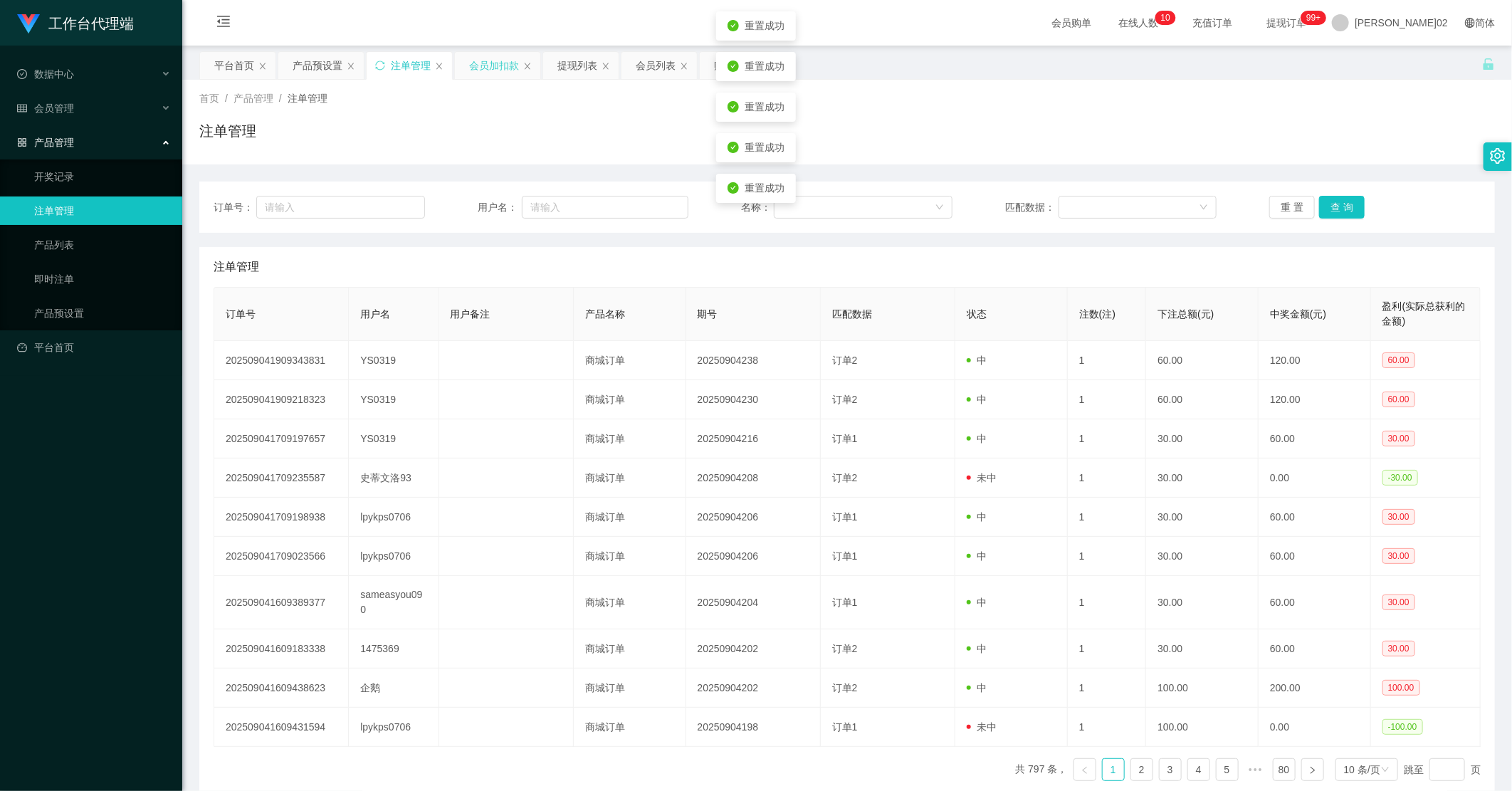
click at [466, 65] on div "会员加扣款" at bounding box center [497, 66] width 86 height 27
click at [481, 66] on div "会员加扣款" at bounding box center [494, 66] width 50 height 27
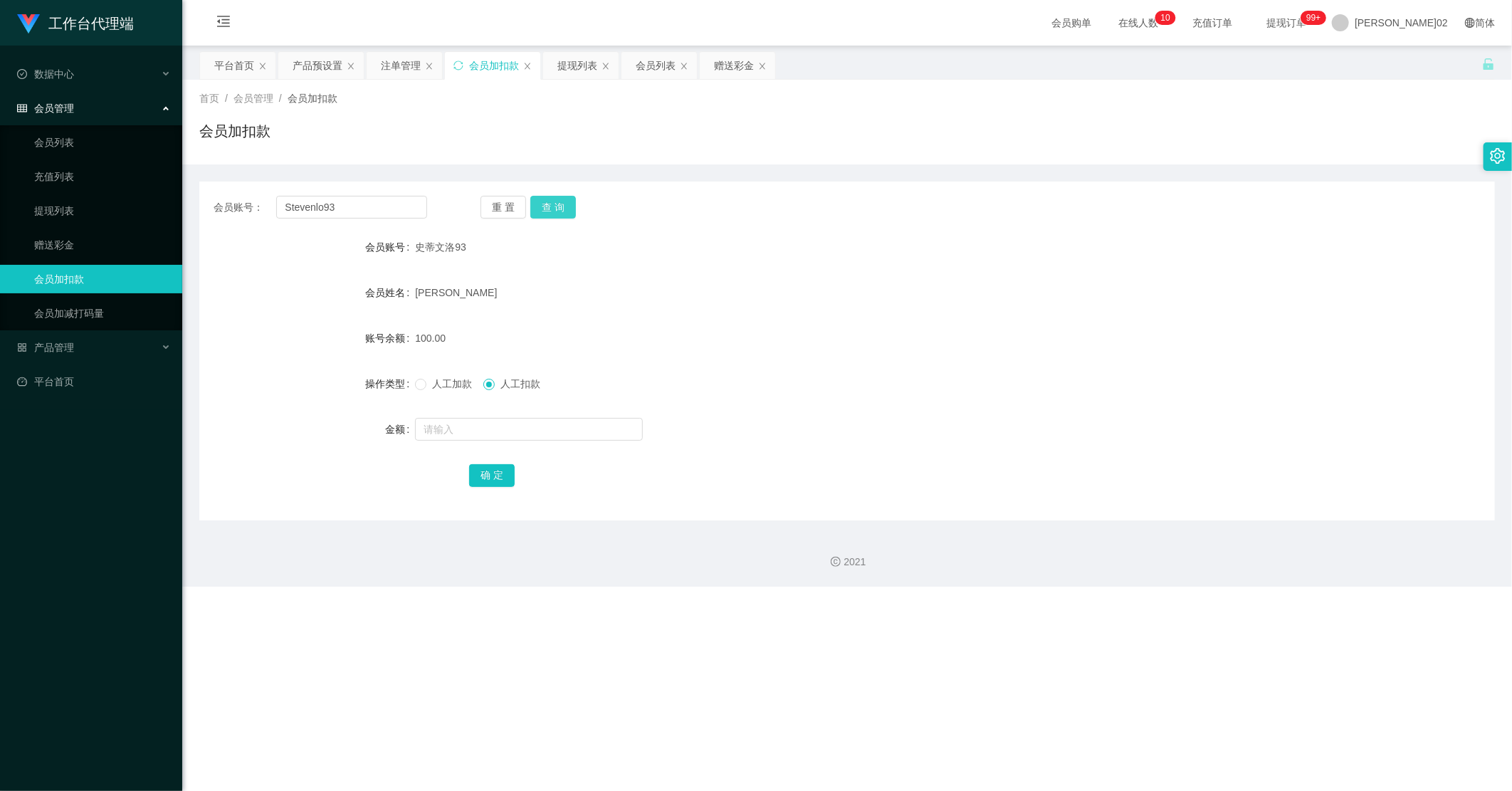
click at [560, 197] on button "查 询" at bounding box center [553, 207] width 46 height 22
click at [560, 197] on div "重 置 查 询" at bounding box center [587, 207] width 213 height 22
drag, startPoint x: 560, startPoint y: 197, endPoint x: 409, endPoint y: 61, distance: 203.2
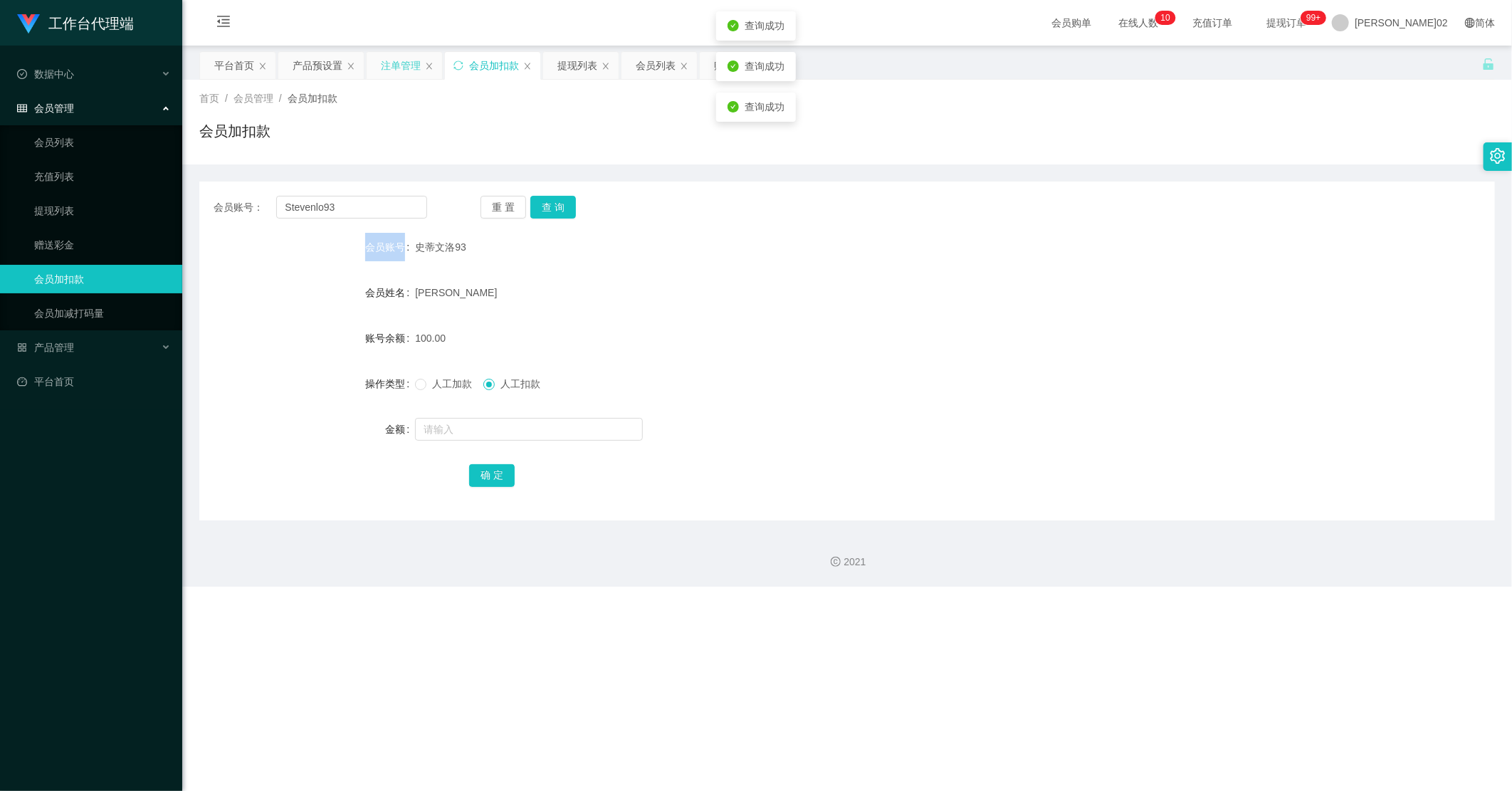
click at [409, 61] on div "注单管理" at bounding box center [401, 66] width 40 height 27
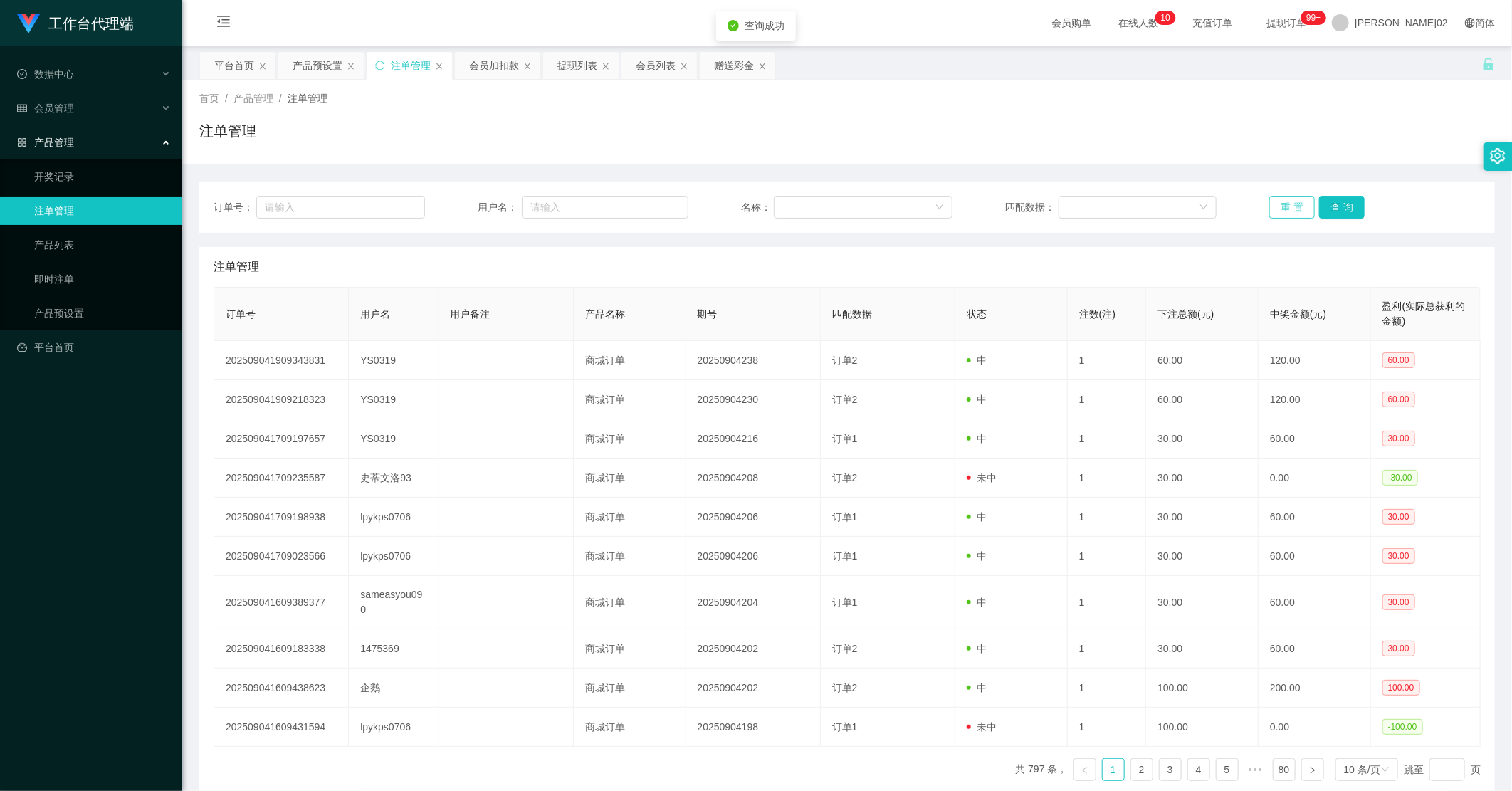
click at [856, 202] on button "重 置" at bounding box center [1292, 207] width 46 height 22
click at [308, 71] on div "产品预设置" at bounding box center [317, 66] width 50 height 27
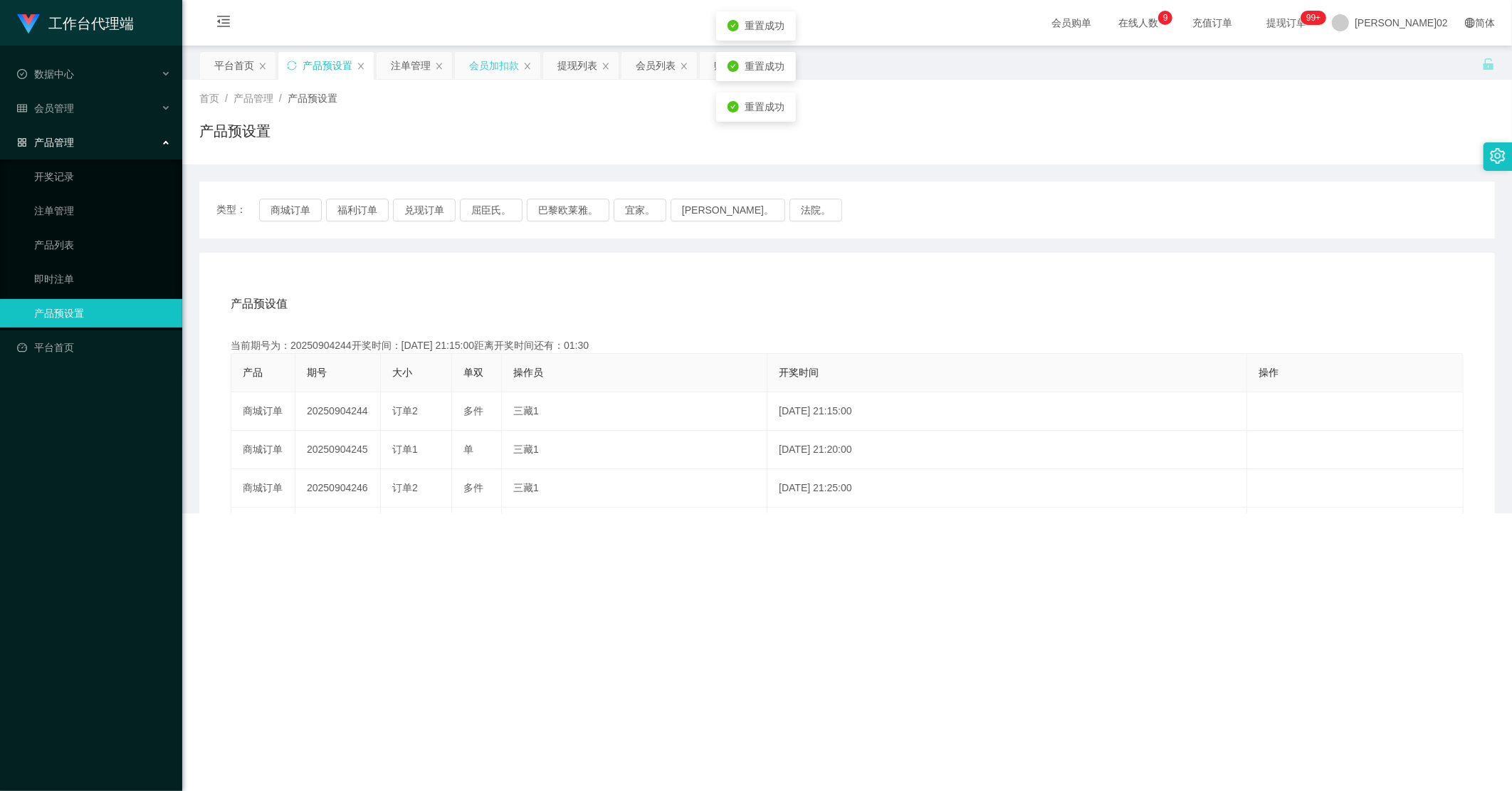
click at [462, 62] on div "会员加扣款" at bounding box center [497, 66] width 86 height 27
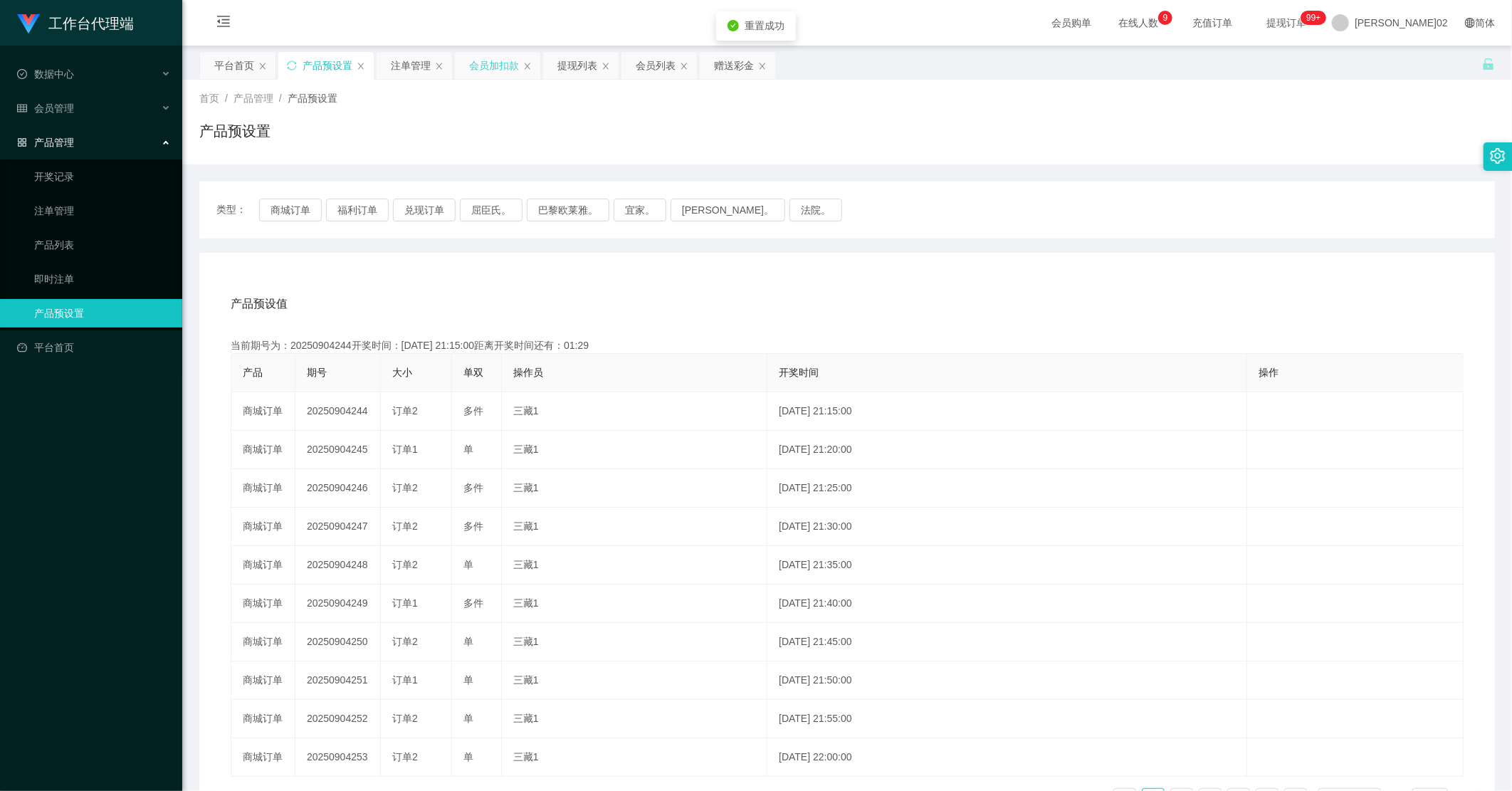
click at [498, 62] on div "会员加扣款" at bounding box center [494, 66] width 50 height 27
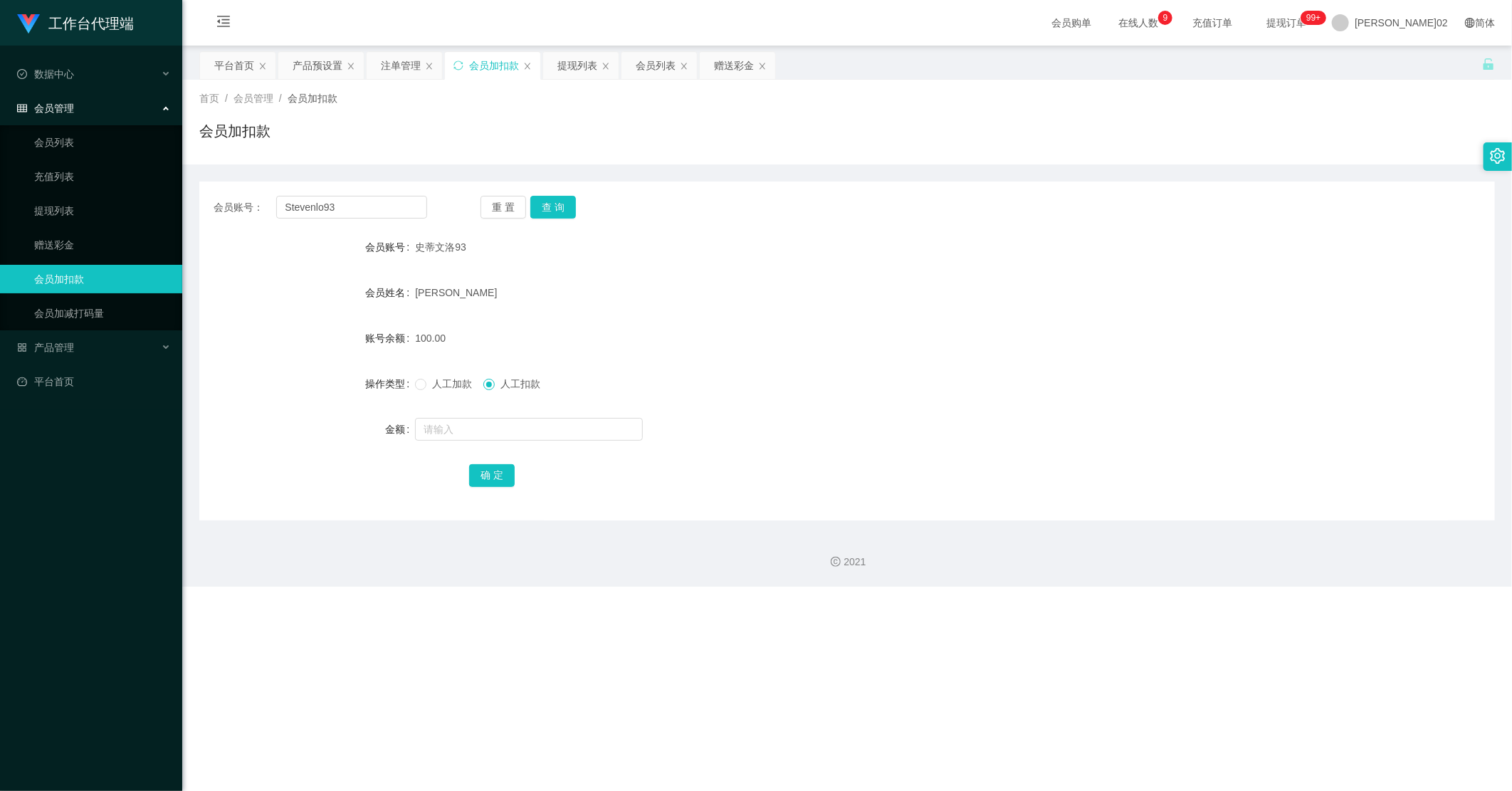
click at [582, 204] on div "重 置 查 询" at bounding box center [587, 207] width 213 height 22
click at [541, 217] on button "查 询" at bounding box center [553, 207] width 46 height 22
click at [321, 74] on div "产品预设置" at bounding box center [317, 66] width 50 height 27
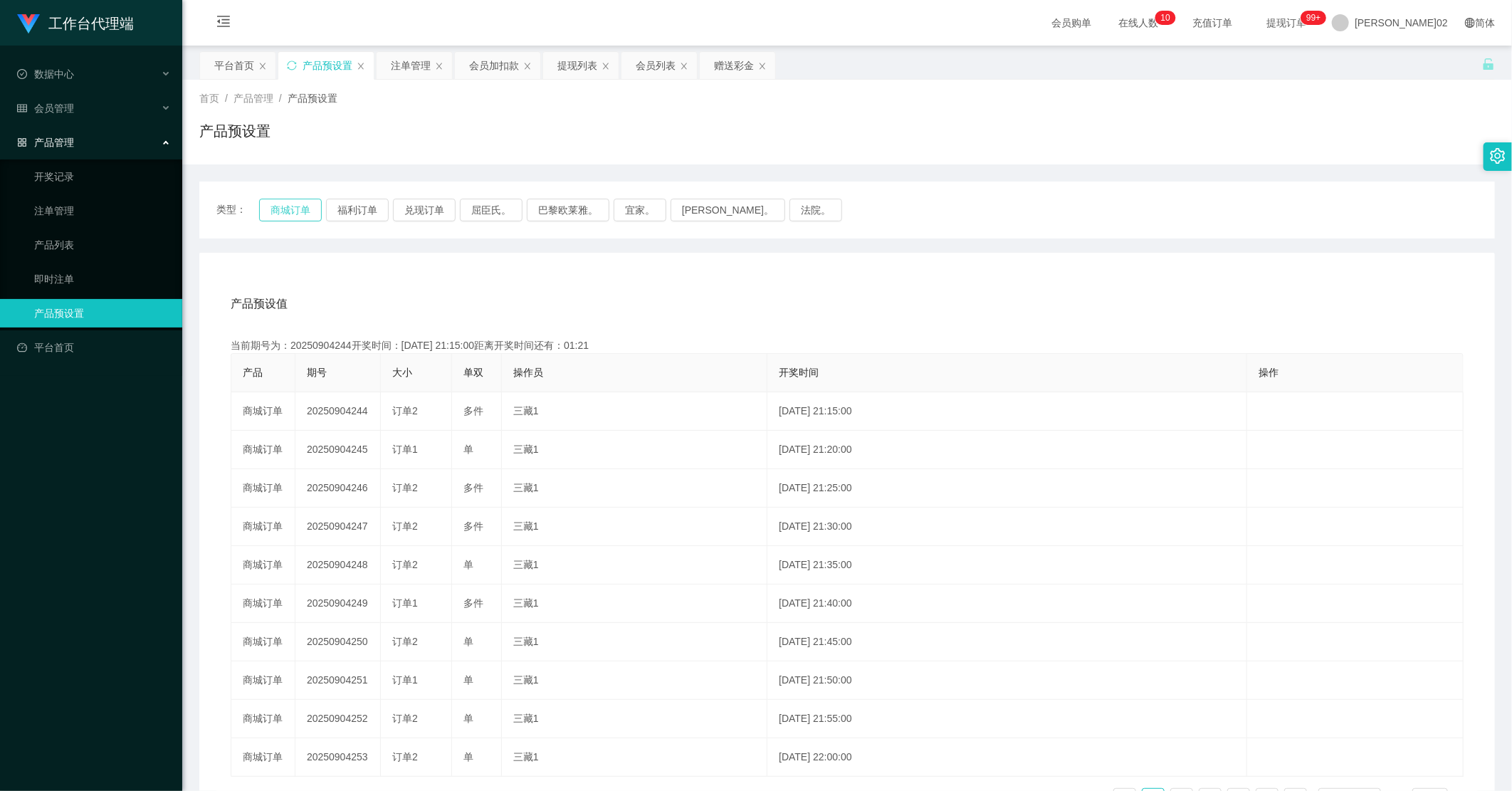
click at [265, 208] on button "商城订单" at bounding box center [290, 209] width 62 height 22
click at [407, 61] on div "注单管理" at bounding box center [411, 66] width 40 height 27
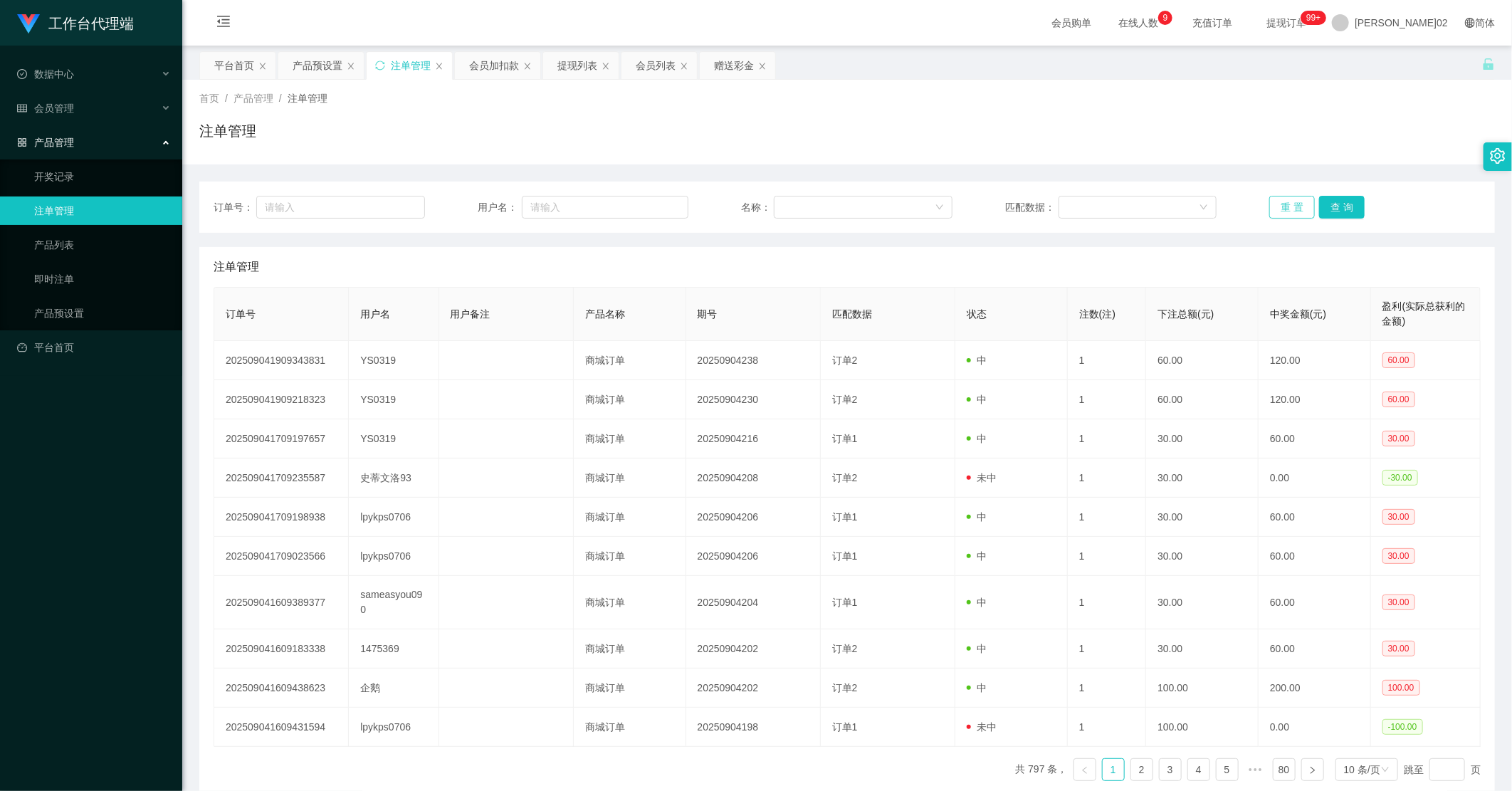
click at [856, 207] on button "重 置" at bounding box center [1292, 207] width 46 height 22
click at [856, 213] on button "重 置" at bounding box center [1292, 207] width 46 height 22
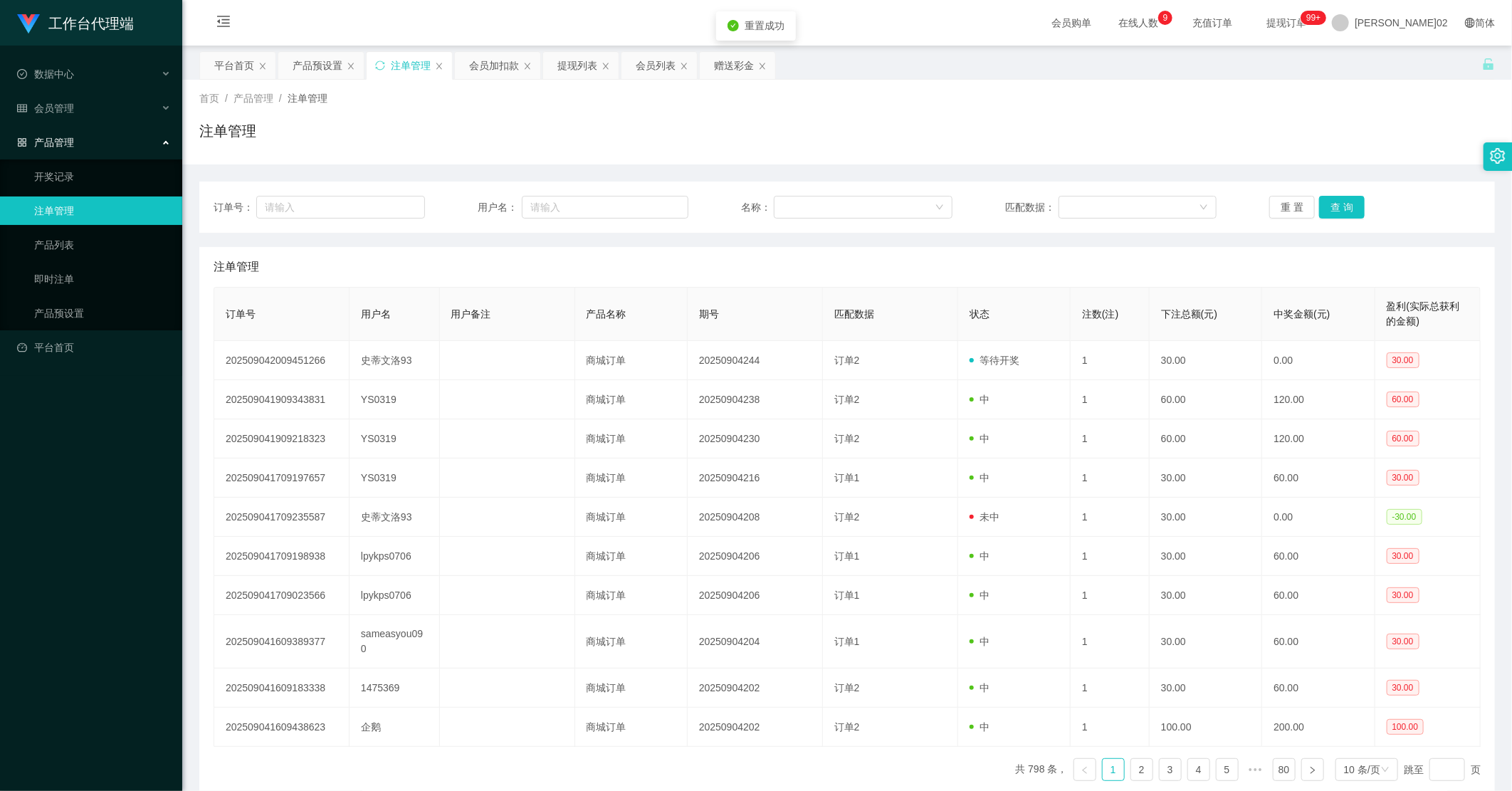
click at [856, 143] on div "注单管理" at bounding box center [847, 136] width 1296 height 32
click at [328, 66] on div "产品预设置" at bounding box center [317, 66] width 50 height 27
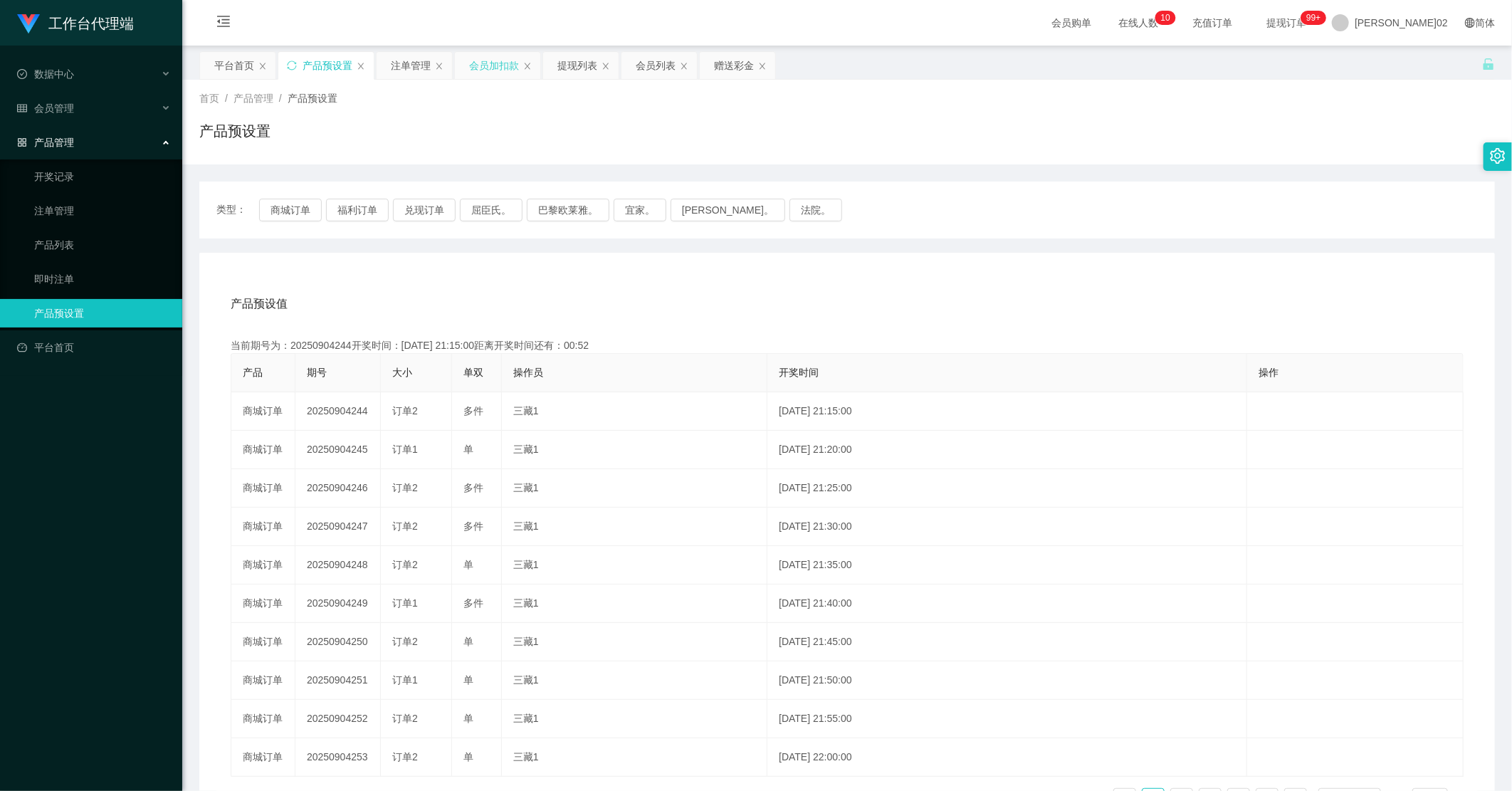
click at [498, 67] on div "会员加扣款" at bounding box center [494, 66] width 50 height 27
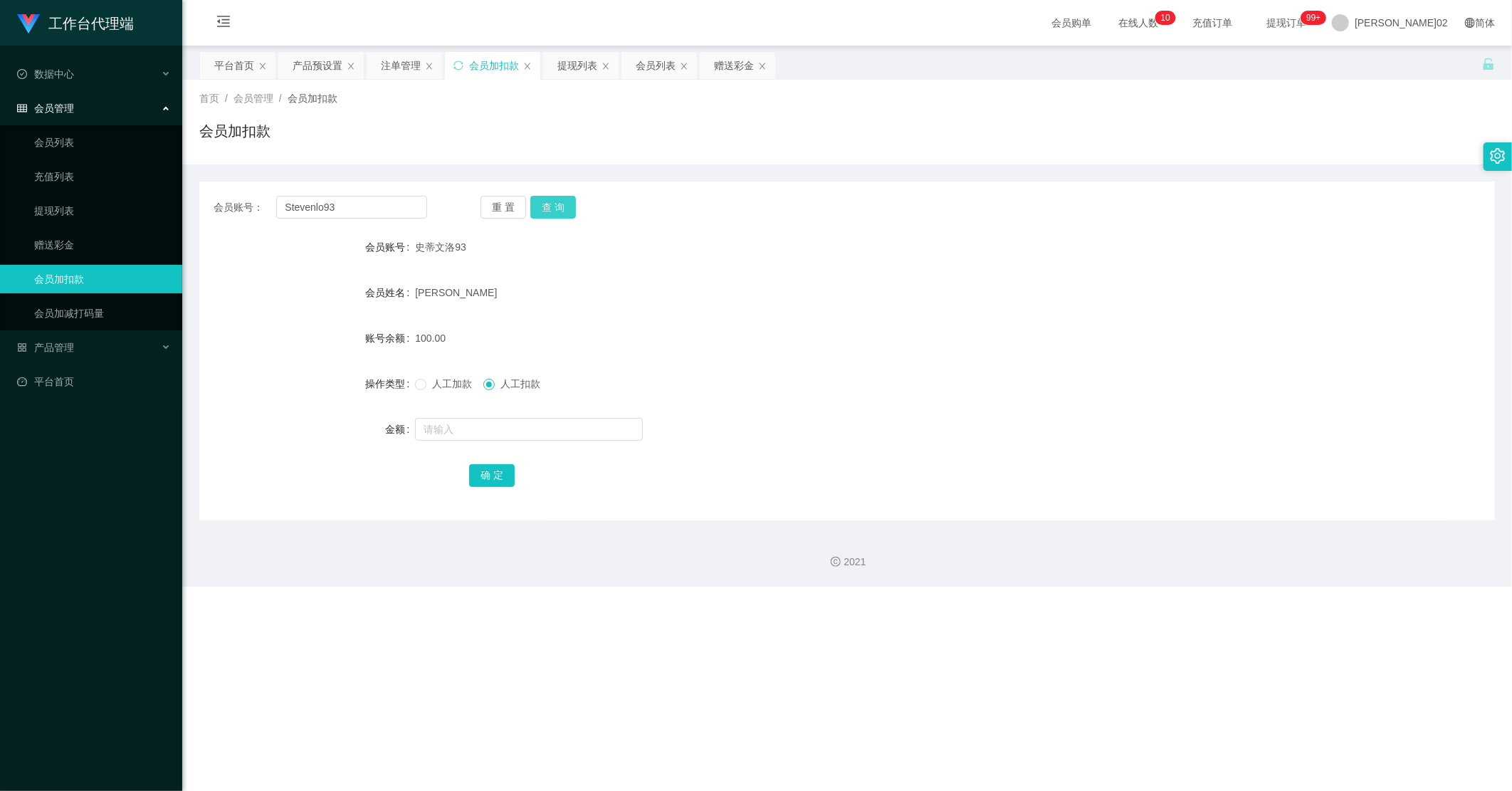
click at [542, 209] on button "查 询" at bounding box center [553, 207] width 46 height 22
drag, startPoint x: 766, startPoint y: 255, endPoint x: 1346, endPoint y: 9, distance: 630.0
click at [770, 257] on div "史蒂文洛93" at bounding box center [793, 247] width 756 height 28
